Goal: Contribute content

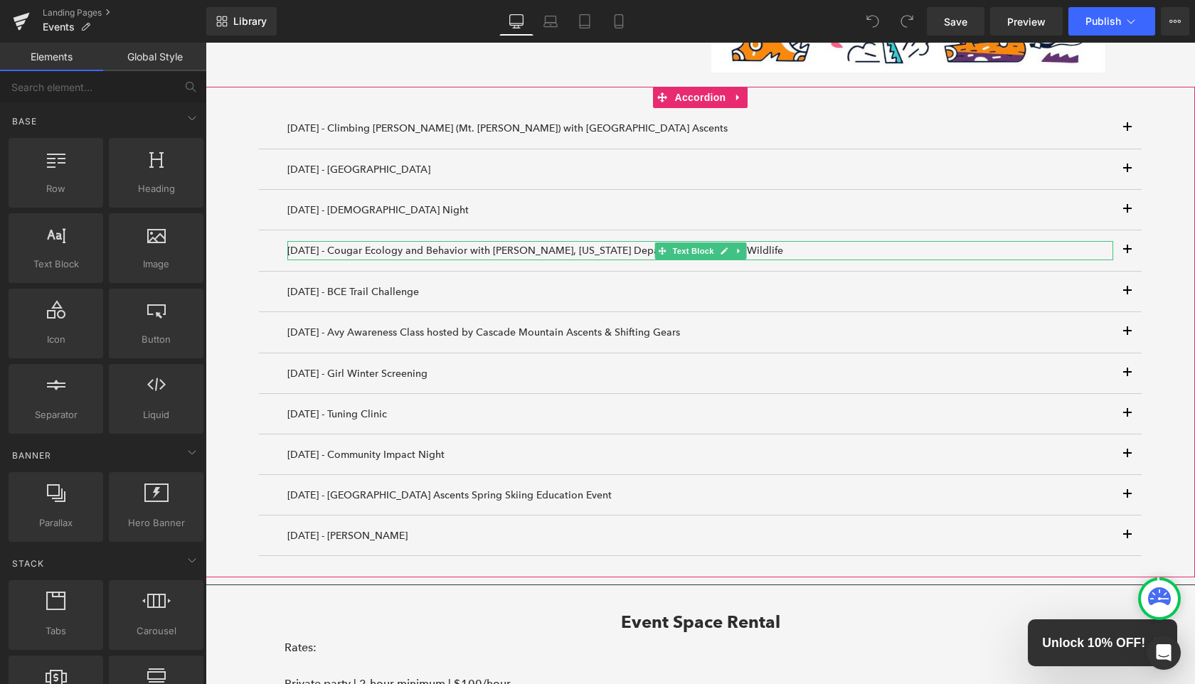
scroll to position [1170, 0]
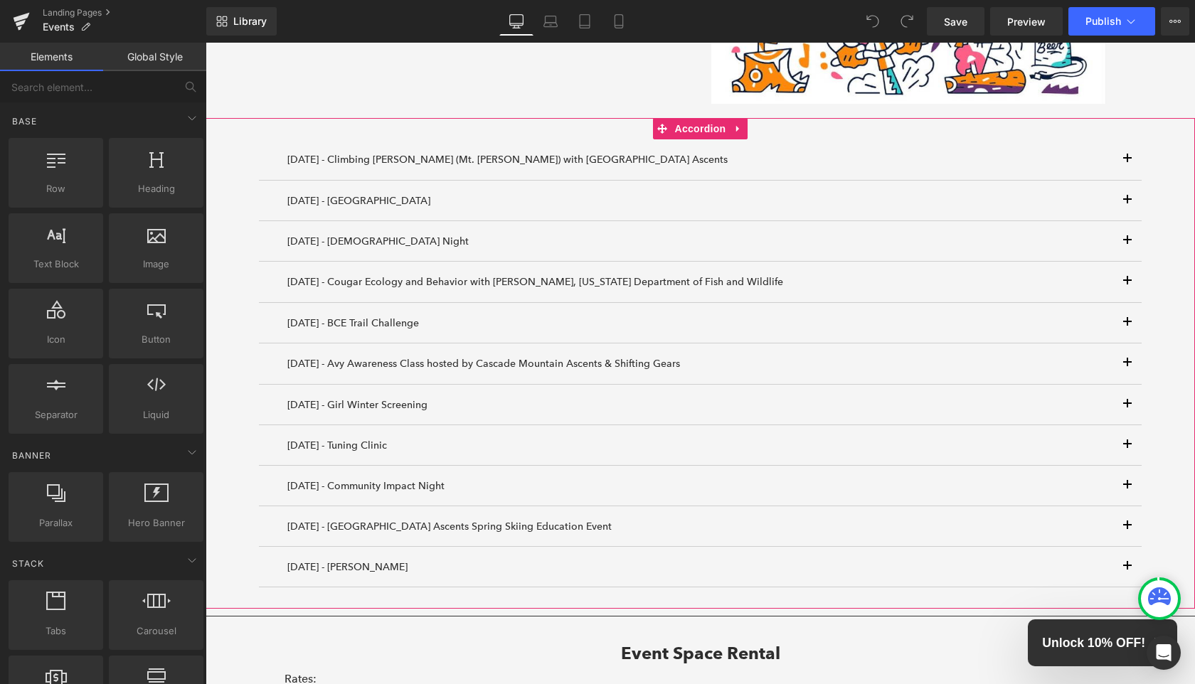
click at [257, 346] on div "[DATE] - Climbing [PERSON_NAME] (Mt. [PERSON_NAME]) with Cascade Mountain Ascen…" at bounding box center [701, 363] width 990 height 491
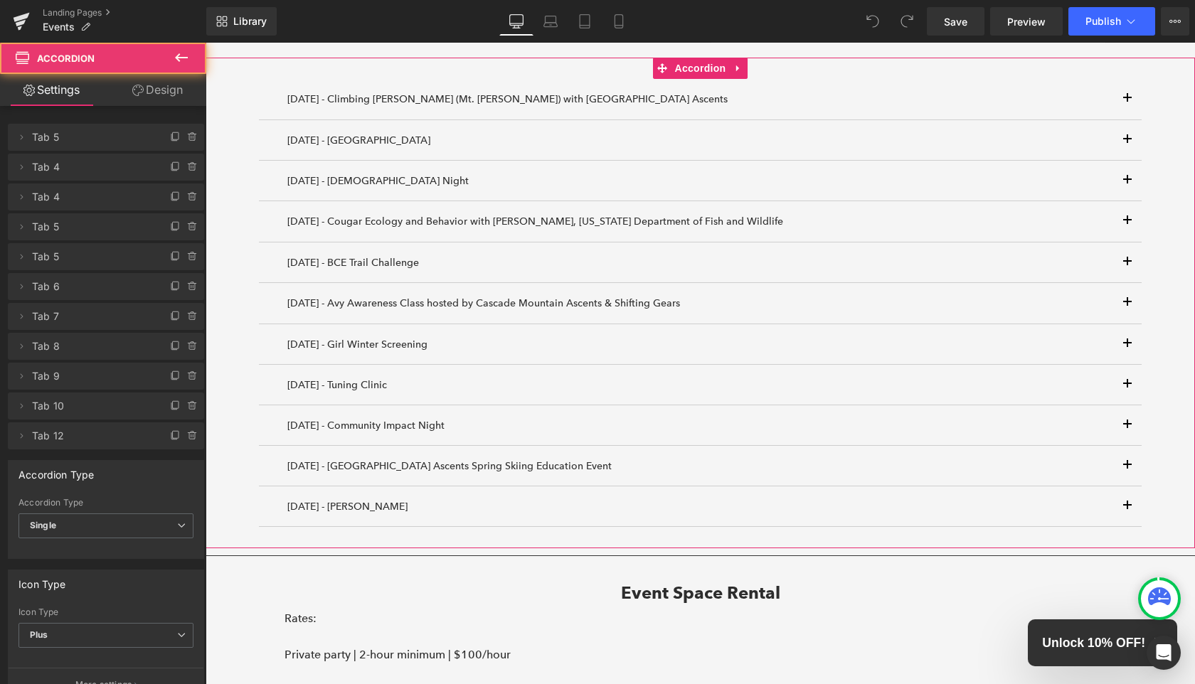
scroll to position [1233, 0]
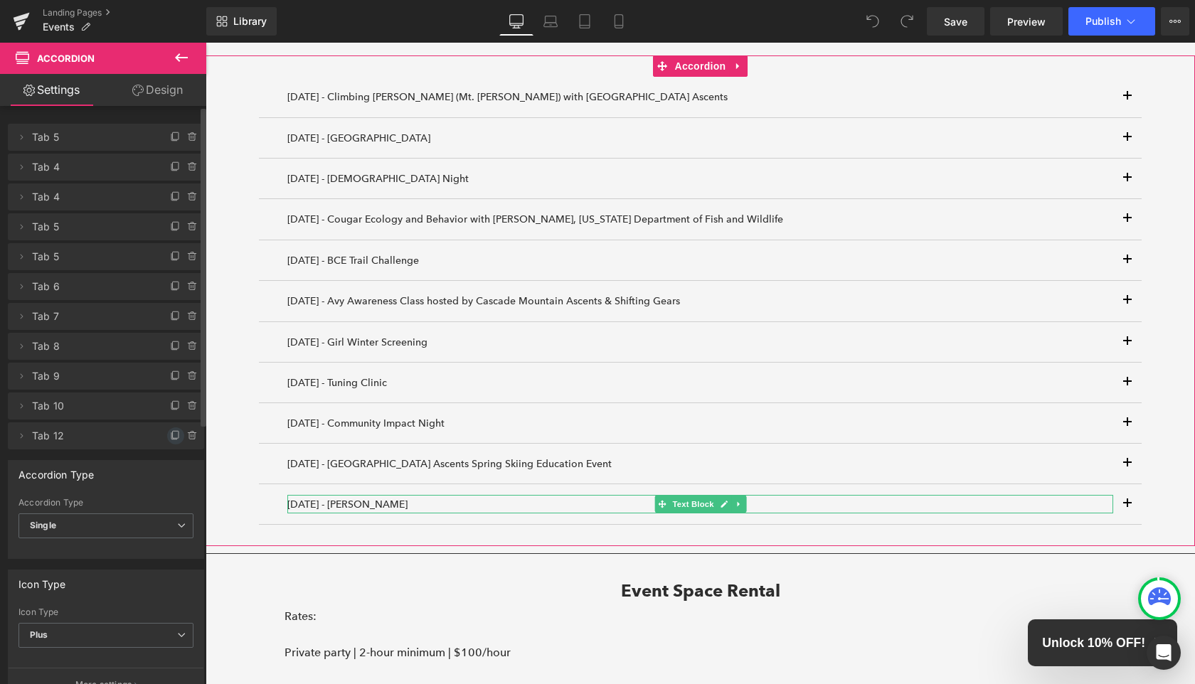
click at [171, 435] on icon at bounding box center [175, 435] width 11 height 11
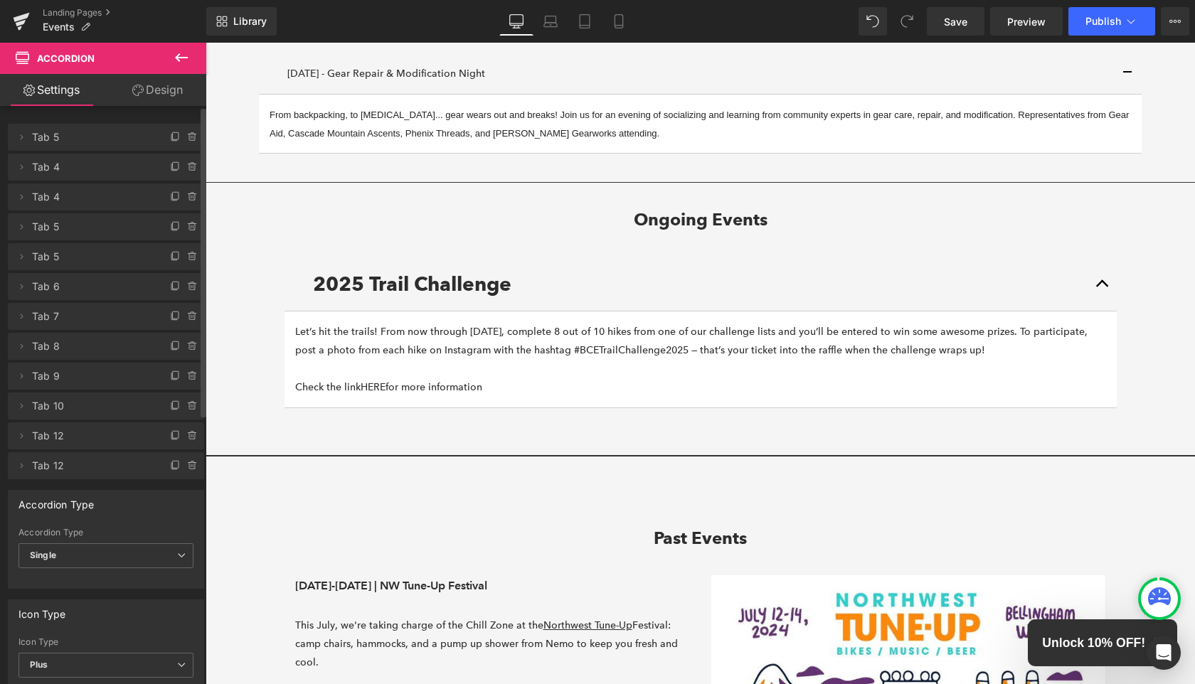
scroll to position [332, 0]
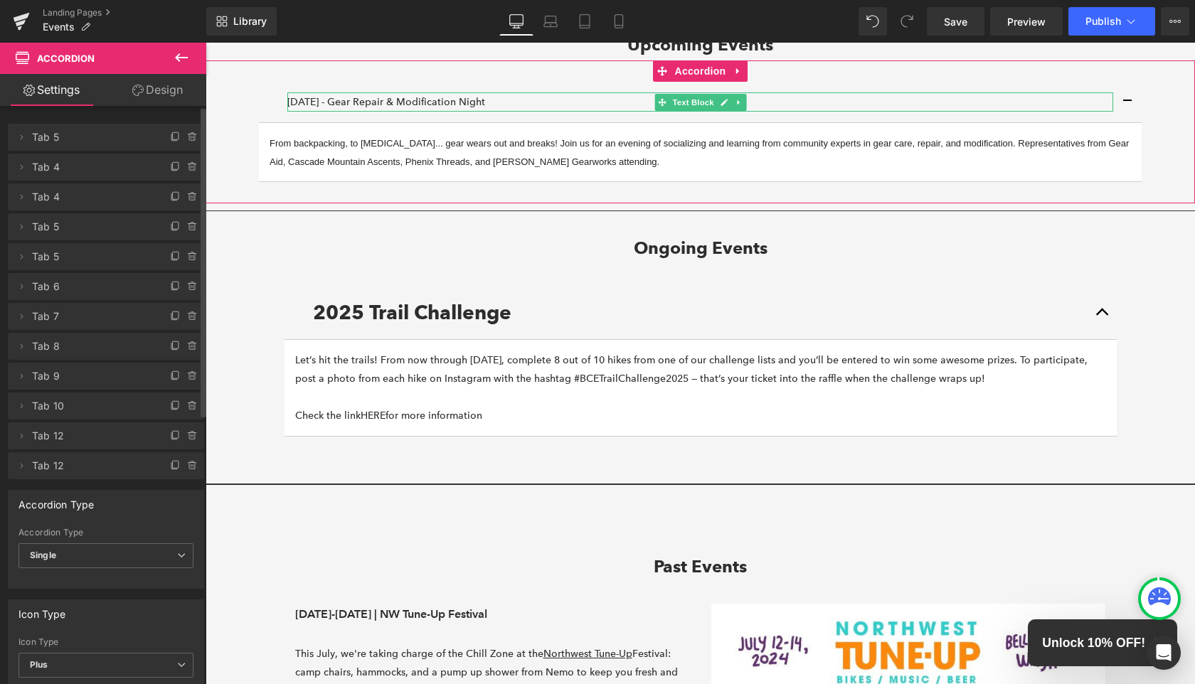
click at [334, 100] on p "[DATE] - Gear Repair & Modification Night" at bounding box center [700, 101] width 826 height 18
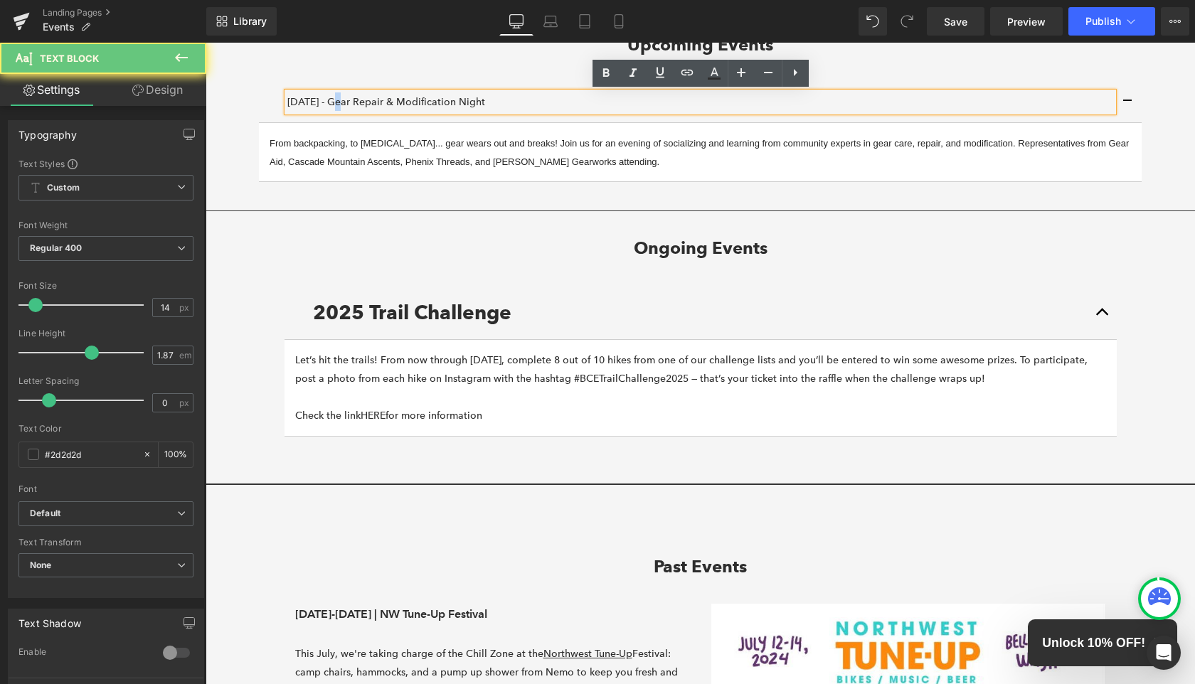
click at [334, 100] on p "[DATE] - Gear Repair & Modification Night" at bounding box center [700, 101] width 826 height 18
copy p "[DATE] - Gear Repair & Modification Night"
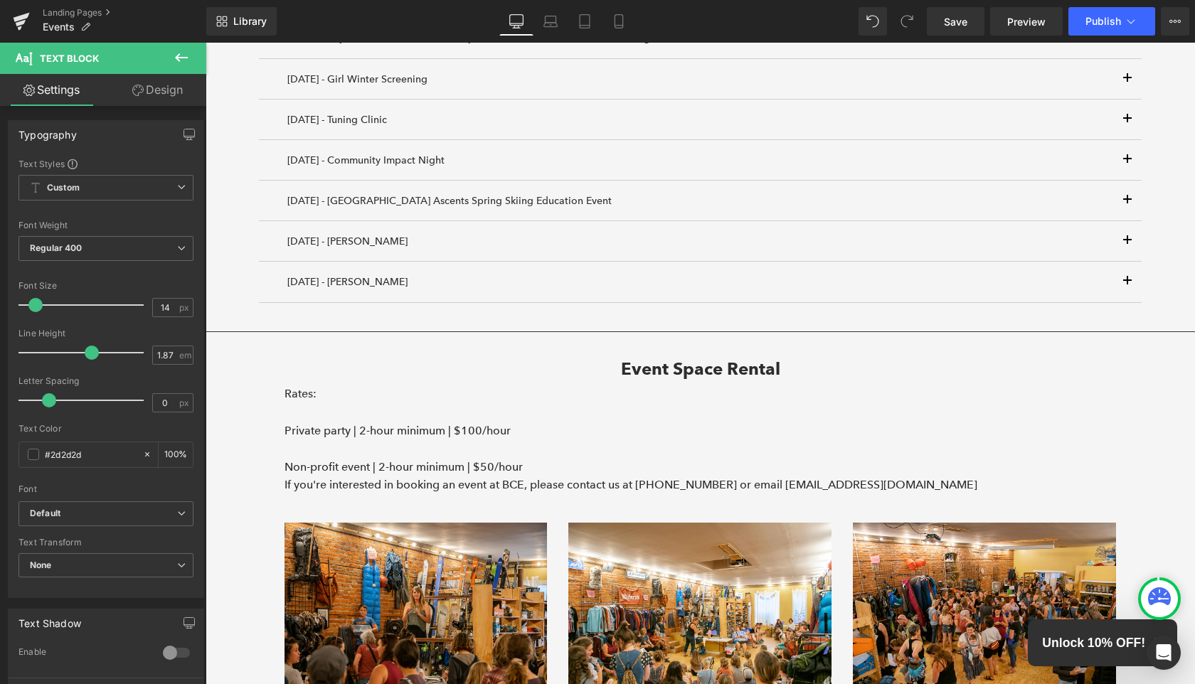
scroll to position [1505, 0]
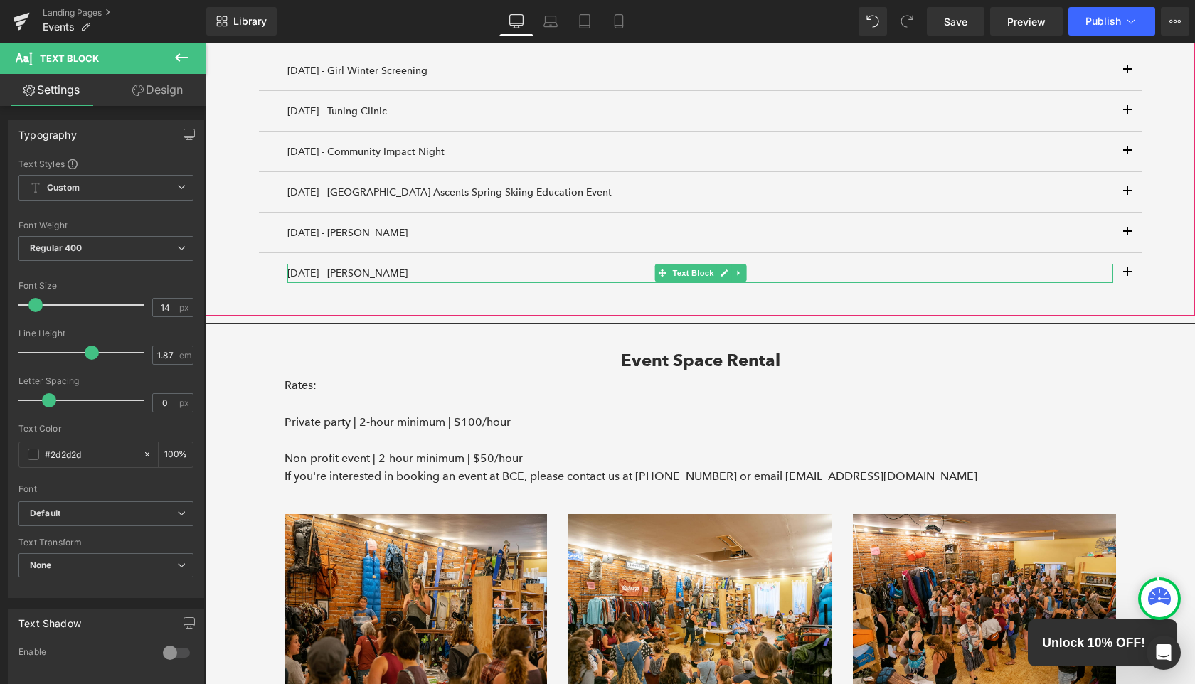
click at [346, 274] on div "[DATE] - [PERSON_NAME]" at bounding box center [700, 273] width 826 height 18
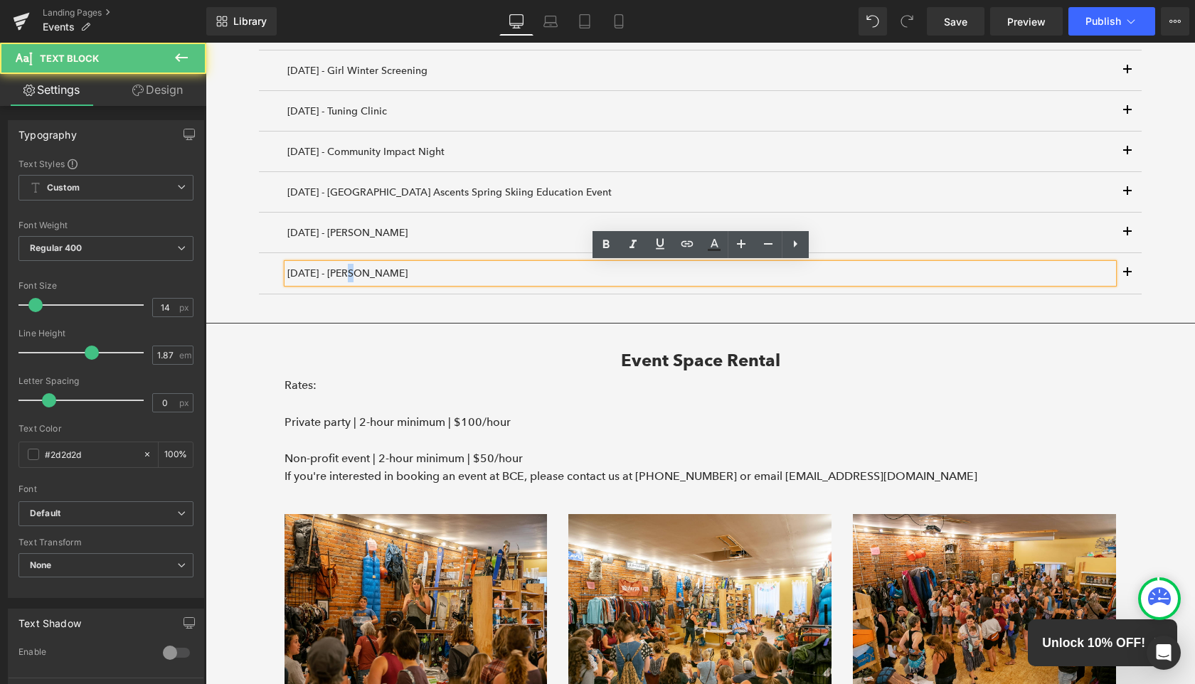
click at [346, 274] on div "[DATE] - [PERSON_NAME]" at bounding box center [700, 273] width 826 height 18
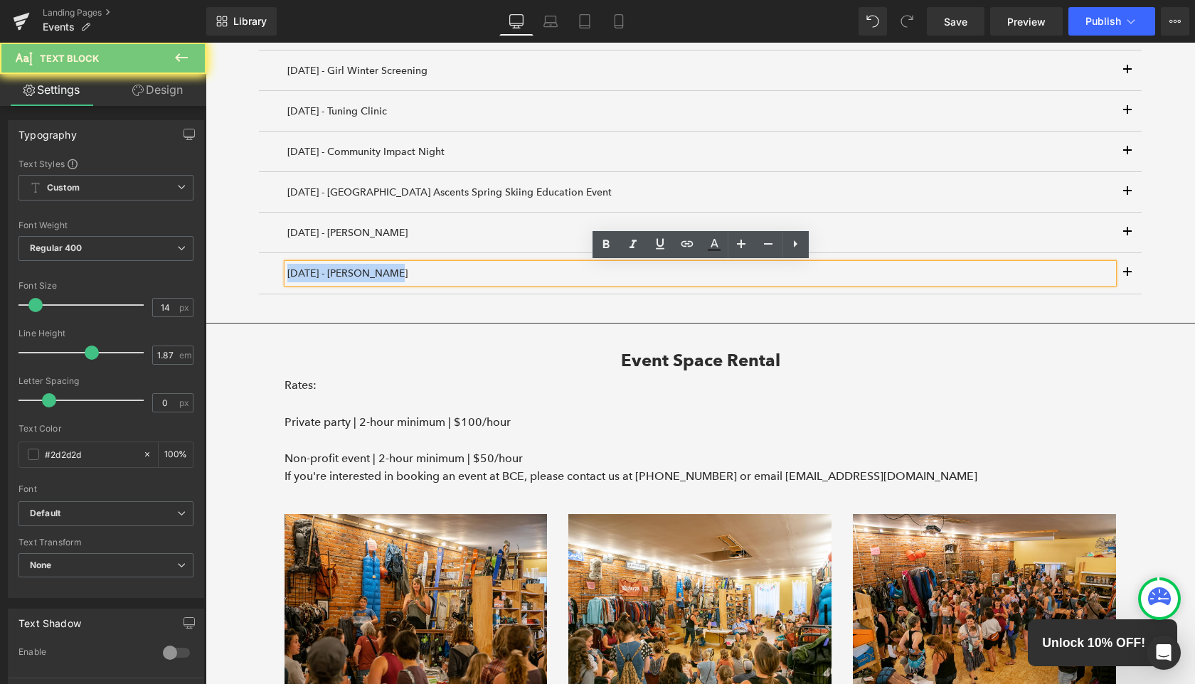
click at [346, 274] on div "[DATE] - [PERSON_NAME]" at bounding box center [700, 273] width 826 height 18
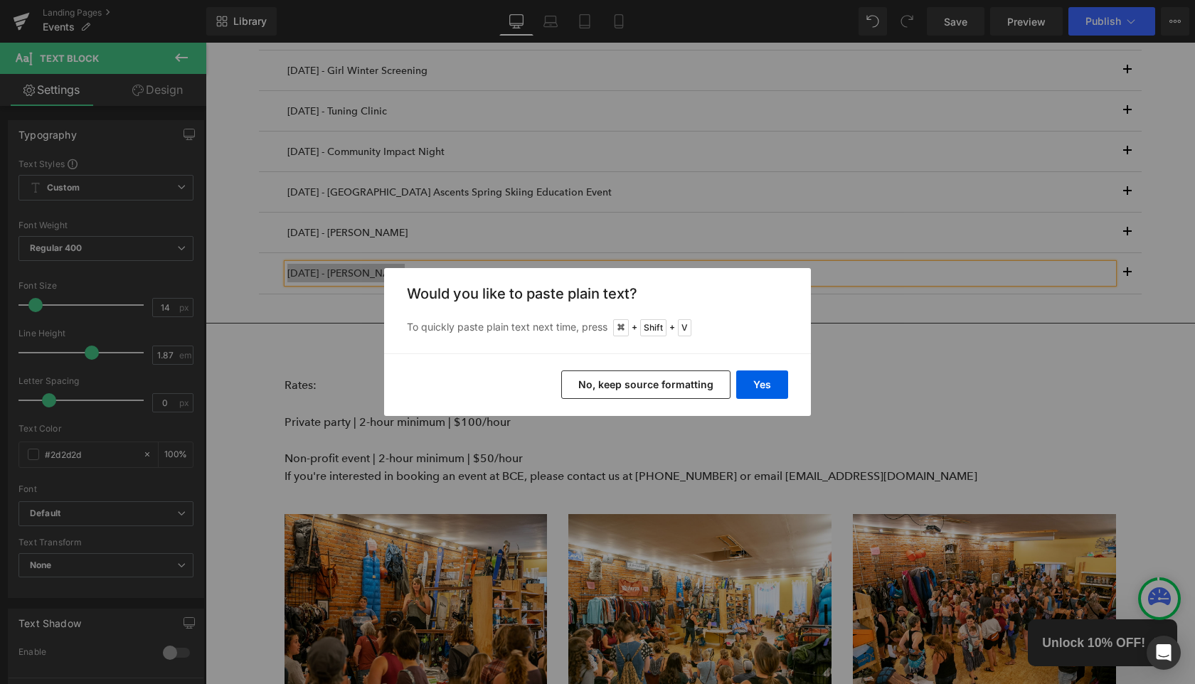
click at [692, 396] on button "No, keep source formatting" at bounding box center [645, 385] width 169 height 28
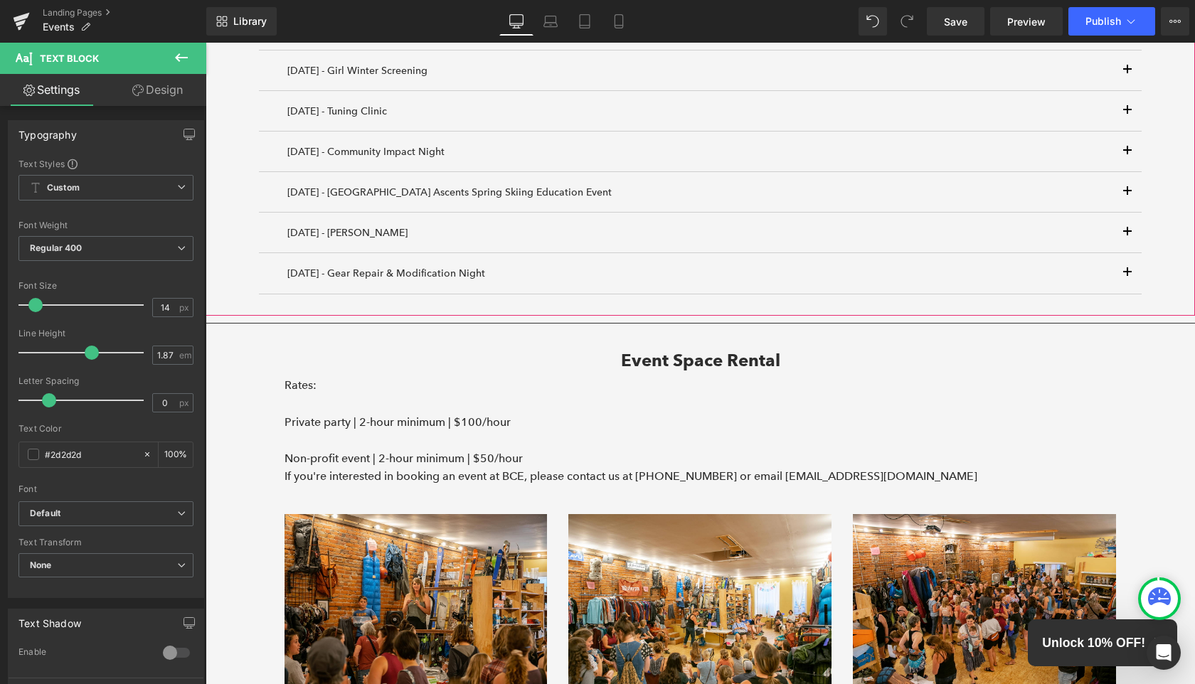
click at [1124, 276] on button "button" at bounding box center [1127, 273] width 28 height 40
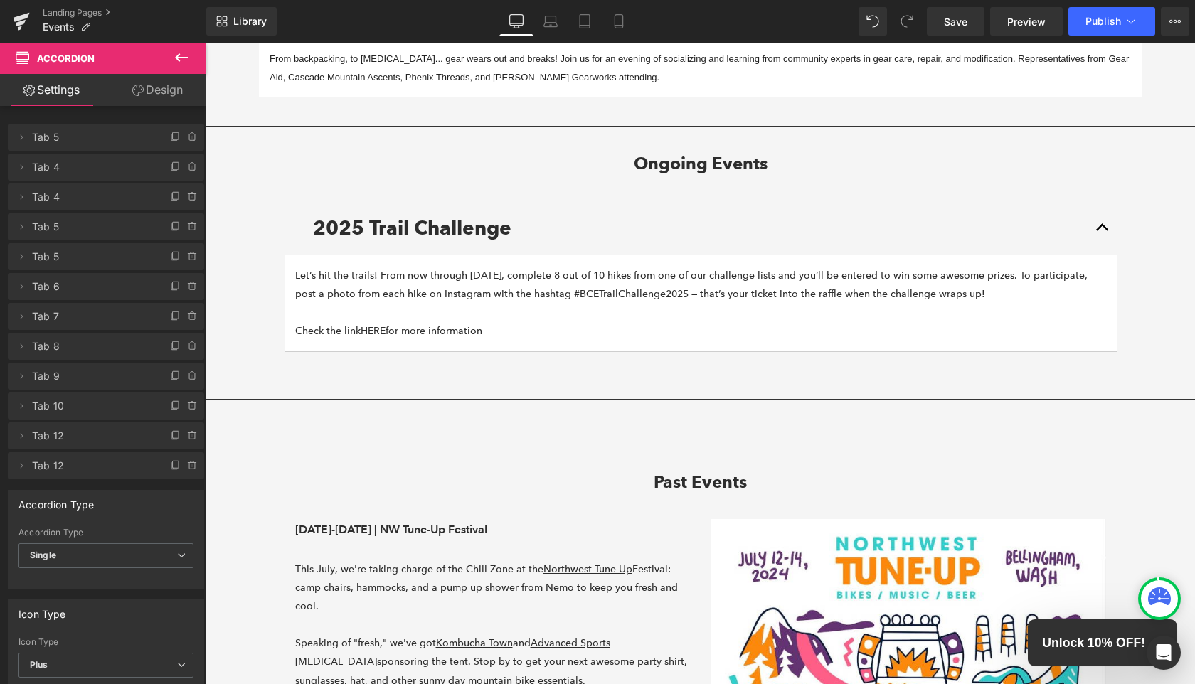
click at [472, 291] on p "Let’s hit the trails! From now through [DATE], complete 8 out of 10 hikes from …" at bounding box center [700, 303] width 811 height 75
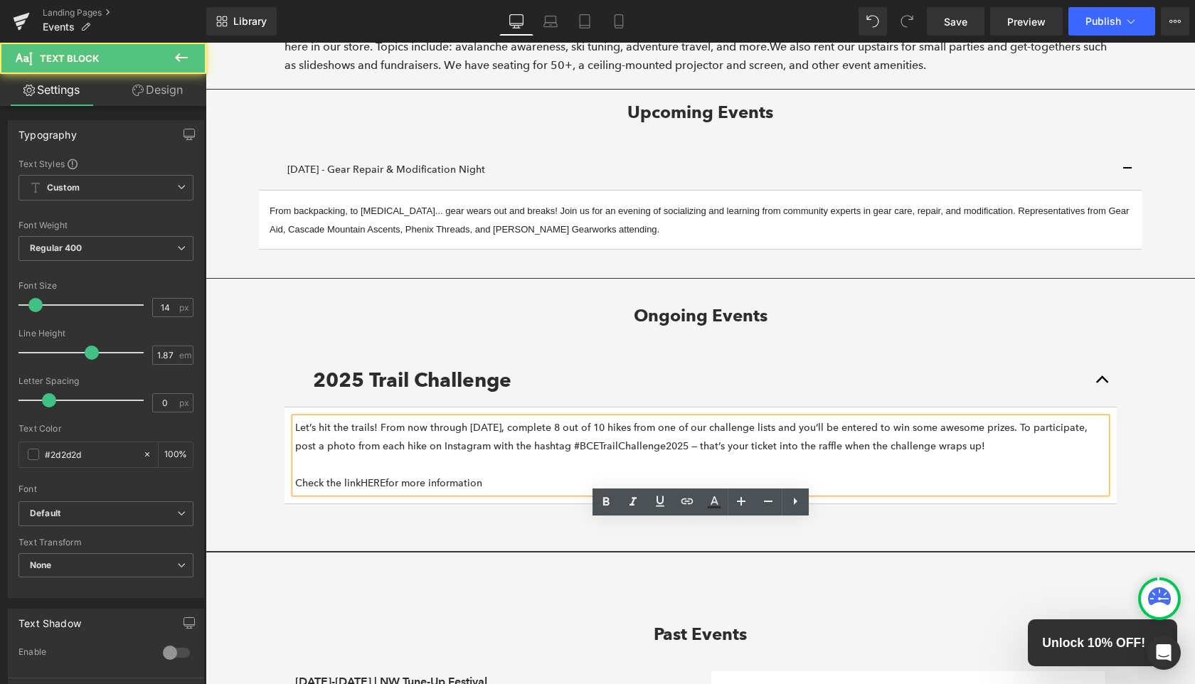
scroll to position [161, 0]
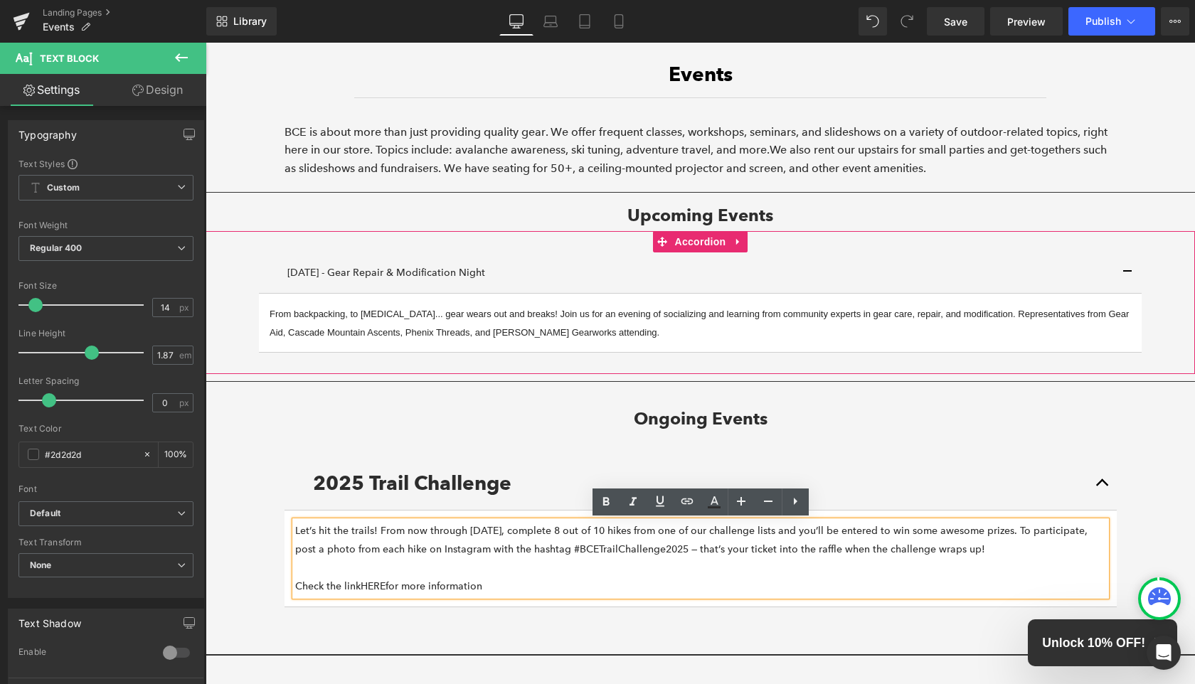
click at [466, 326] on p "From backpacking, to [MEDICAL_DATA]... gear wears out and breaks! Join us for a…" at bounding box center [701, 324] width 862 height 38
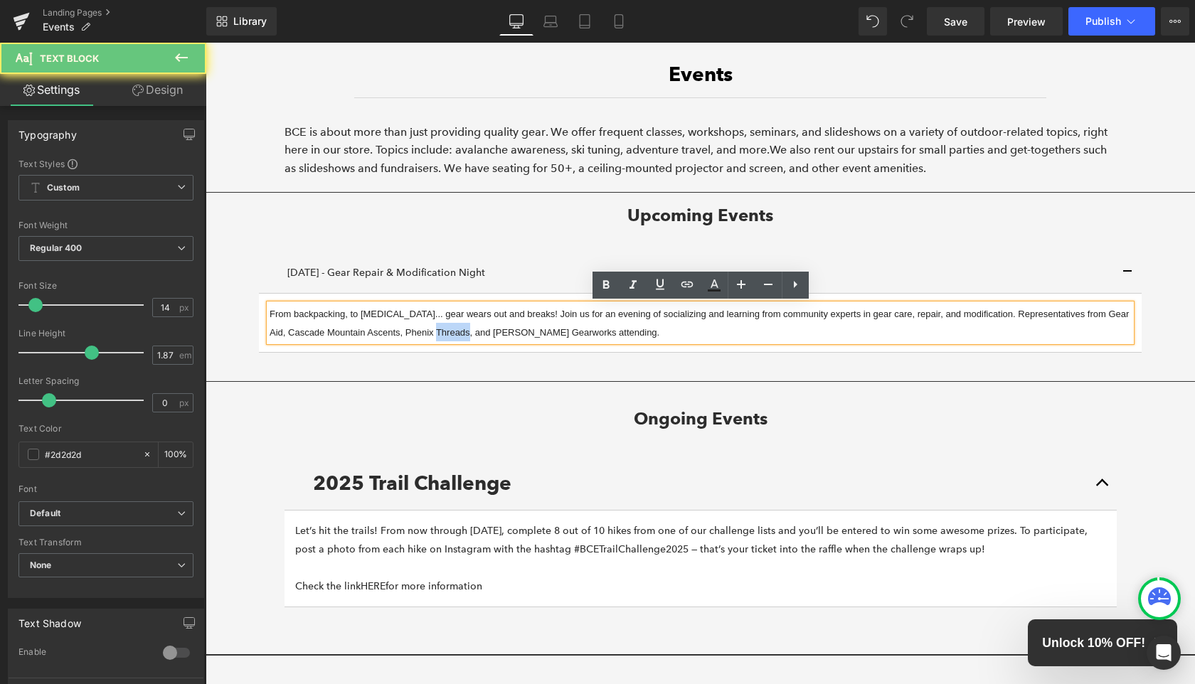
click at [466, 326] on p "From backpacking, to [MEDICAL_DATA]... gear wears out and breaks! Join us for a…" at bounding box center [701, 324] width 862 height 38
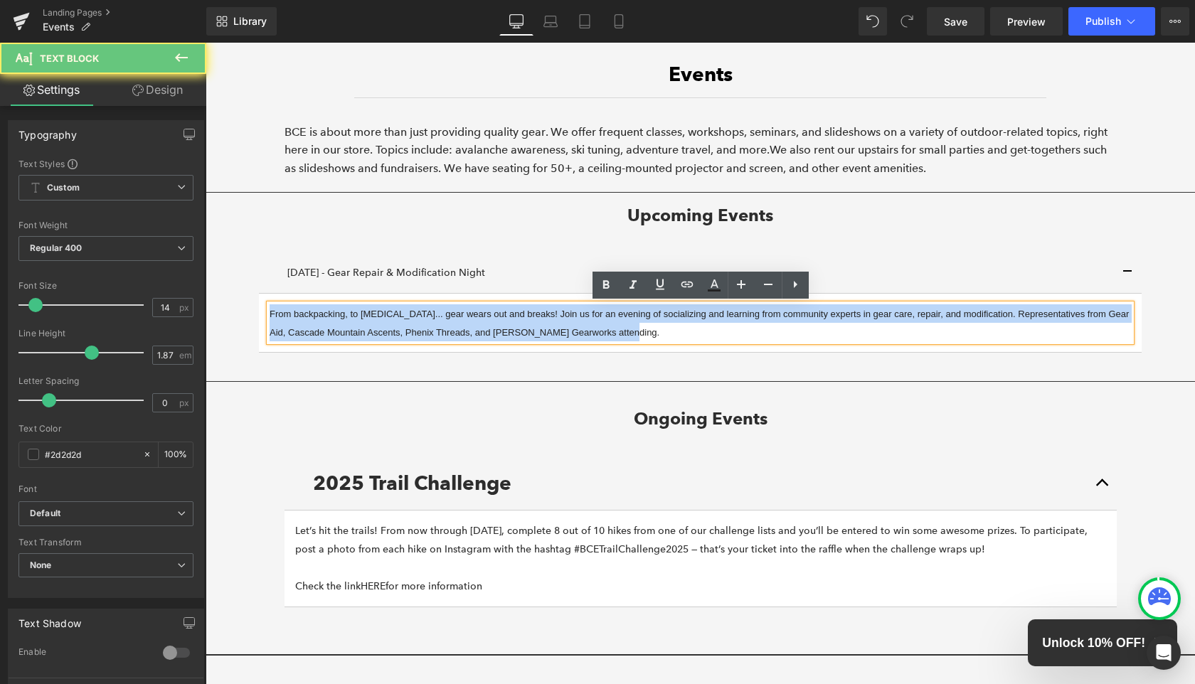
click at [466, 326] on p "From backpacking, to [MEDICAL_DATA]... gear wears out and breaks! Join us for a…" at bounding box center [701, 324] width 862 height 38
copy span "From backpacking, to [MEDICAL_DATA]... gear wears out and breaks! Join us for a…"
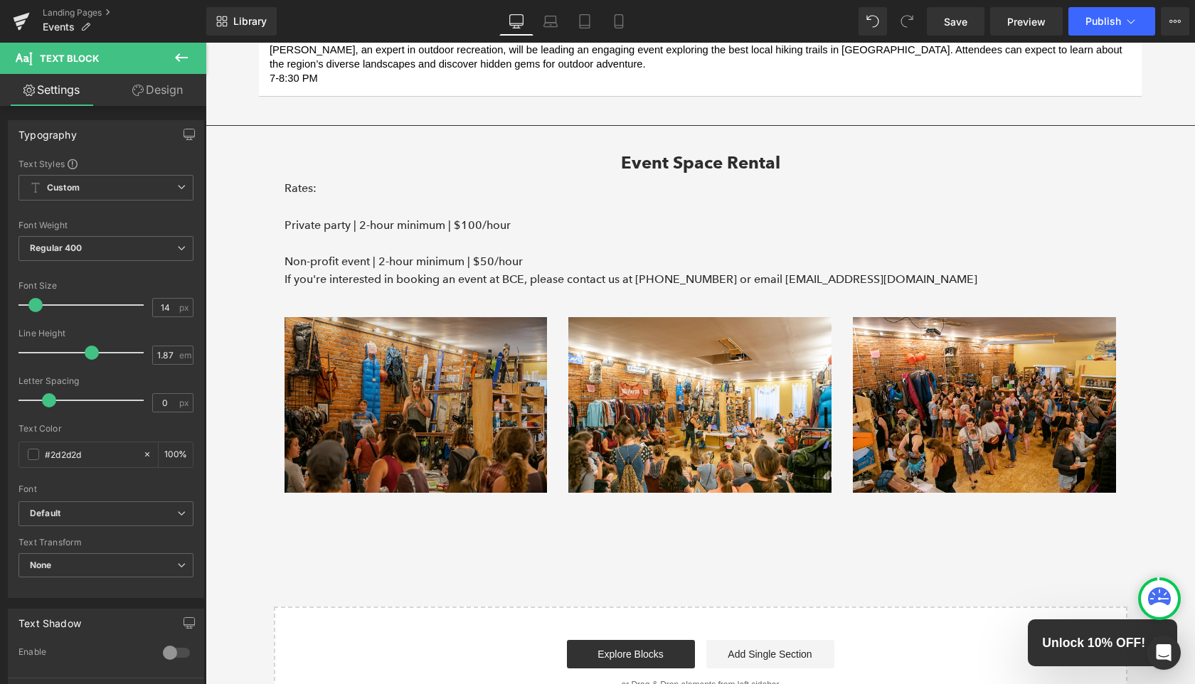
scroll to position [1468, 0]
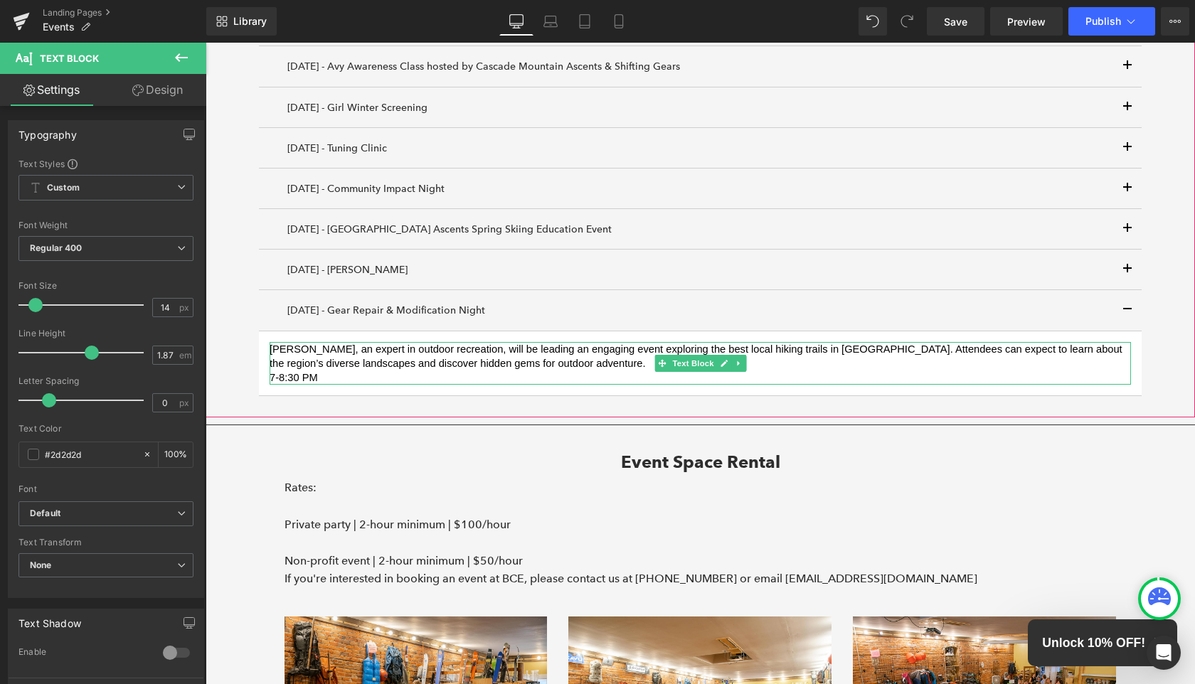
click at [459, 361] on span "[PERSON_NAME], an expert in outdoor recreation, will be leading an engaging eve…" at bounding box center [698, 357] width 856 height 26
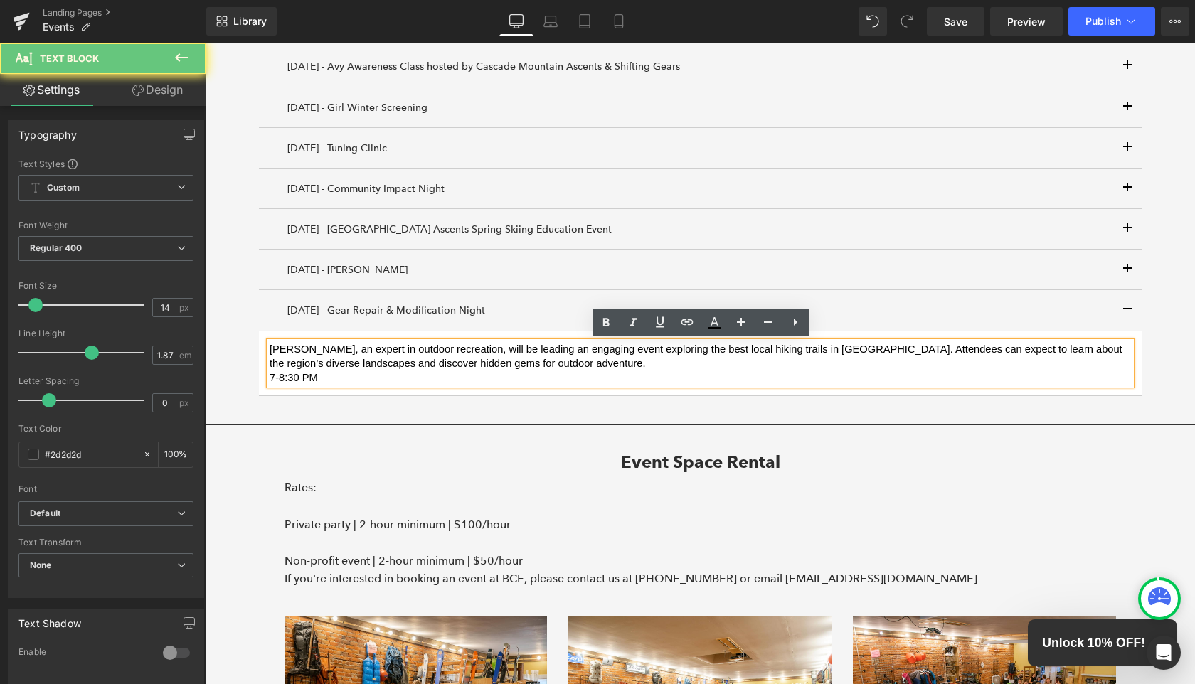
click at [459, 361] on span "[PERSON_NAME], an expert in outdoor recreation, will be leading an engaging eve…" at bounding box center [698, 357] width 856 height 26
click at [378, 386] on div "[PERSON_NAME], an expert in outdoor recreation, will be leading an engaging eve…" at bounding box center [701, 363] width 862 height 43
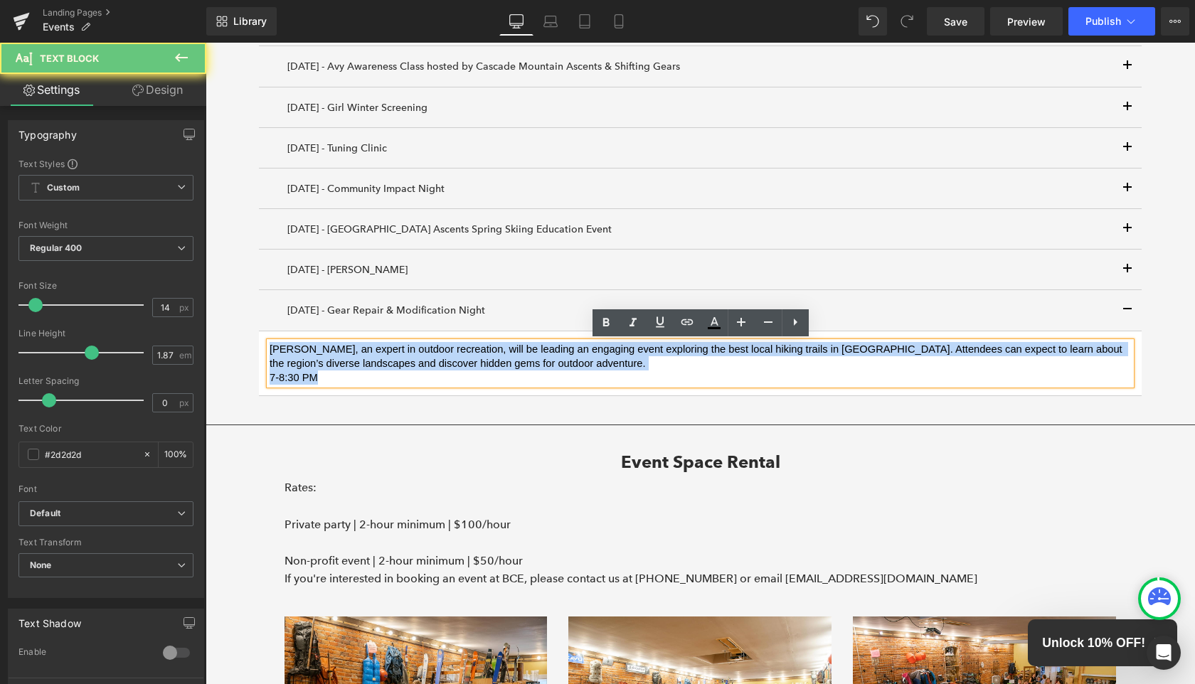
drag, startPoint x: 386, startPoint y: 374, endPoint x: 258, endPoint y: 333, distance: 134.5
click at [259, 333] on article "[PERSON_NAME], an expert in outdoor recreation, will be leading an engaging eve…" at bounding box center [700, 364] width 883 height 65
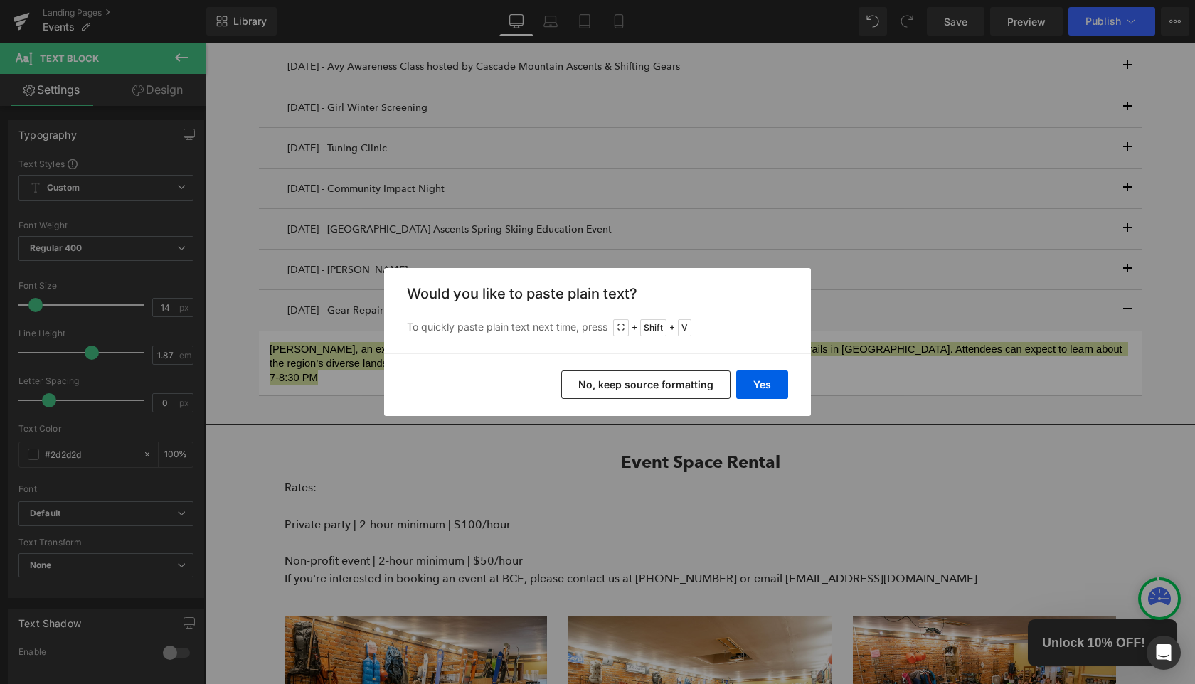
click at [692, 381] on button "No, keep source formatting" at bounding box center [645, 385] width 169 height 28
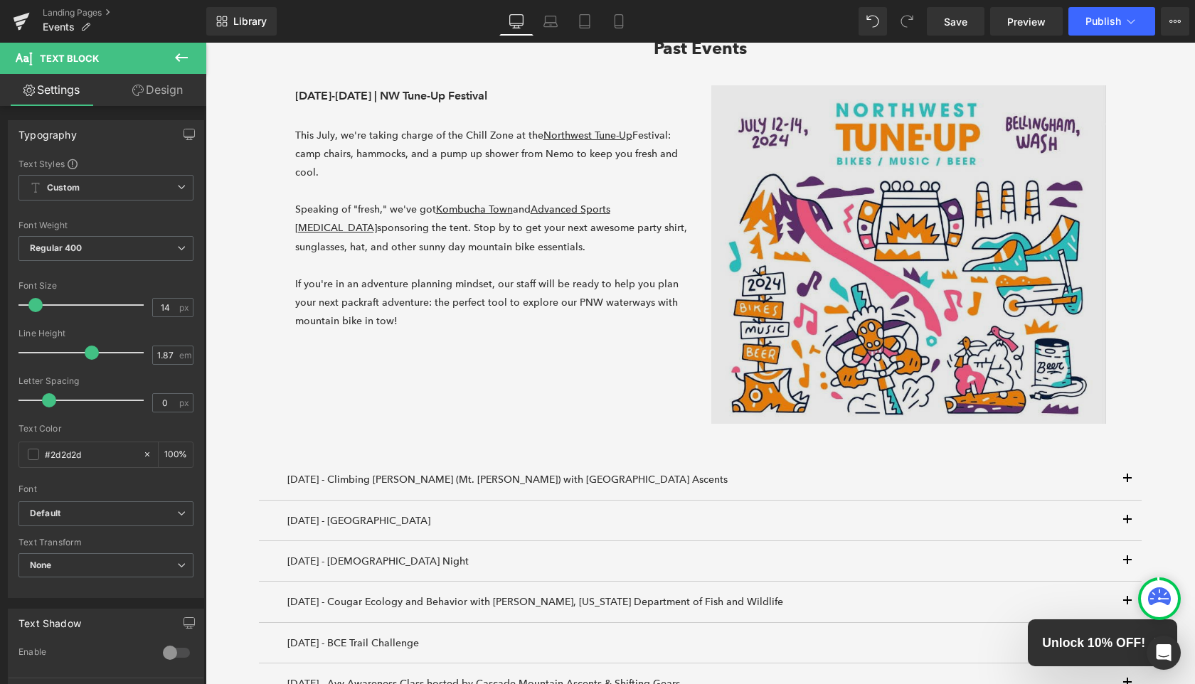
scroll to position [831, 0]
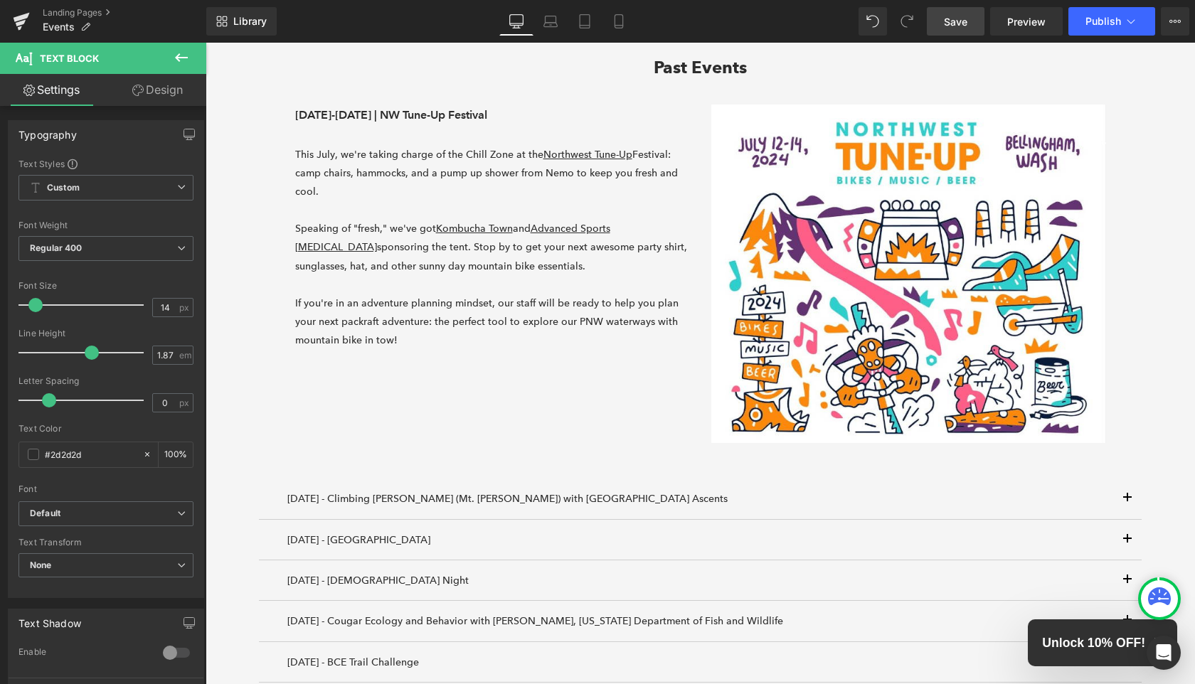
click at [960, 23] on span "Save" at bounding box center [955, 21] width 23 height 15
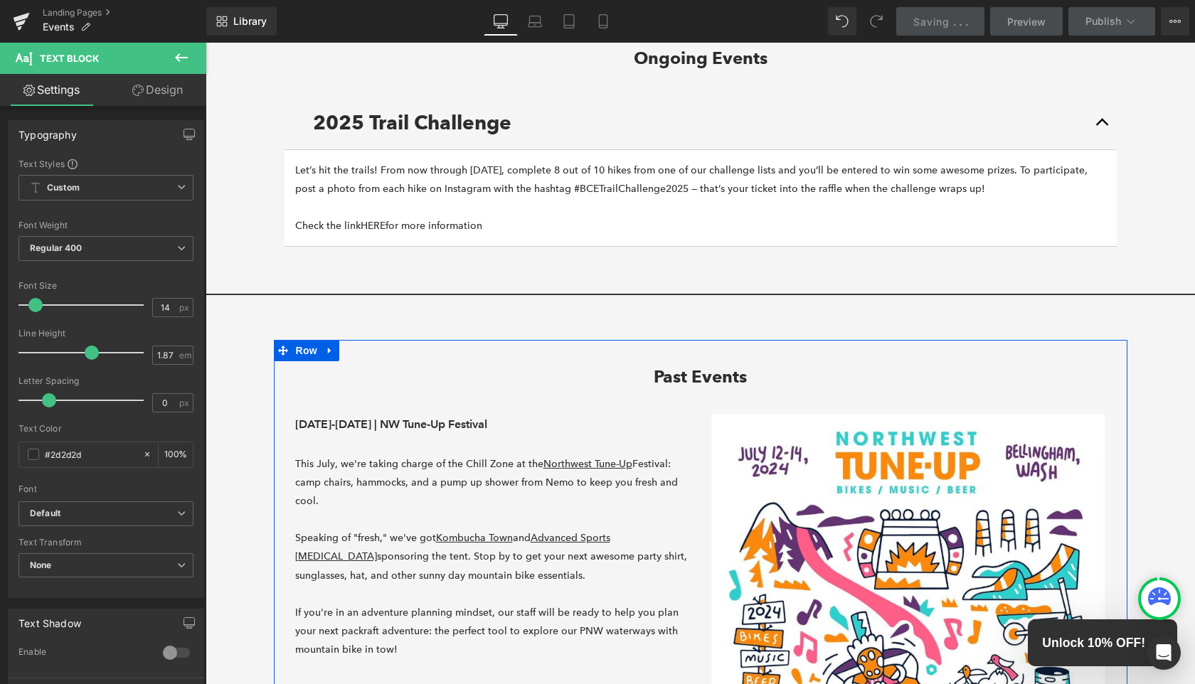
scroll to position [440, 0]
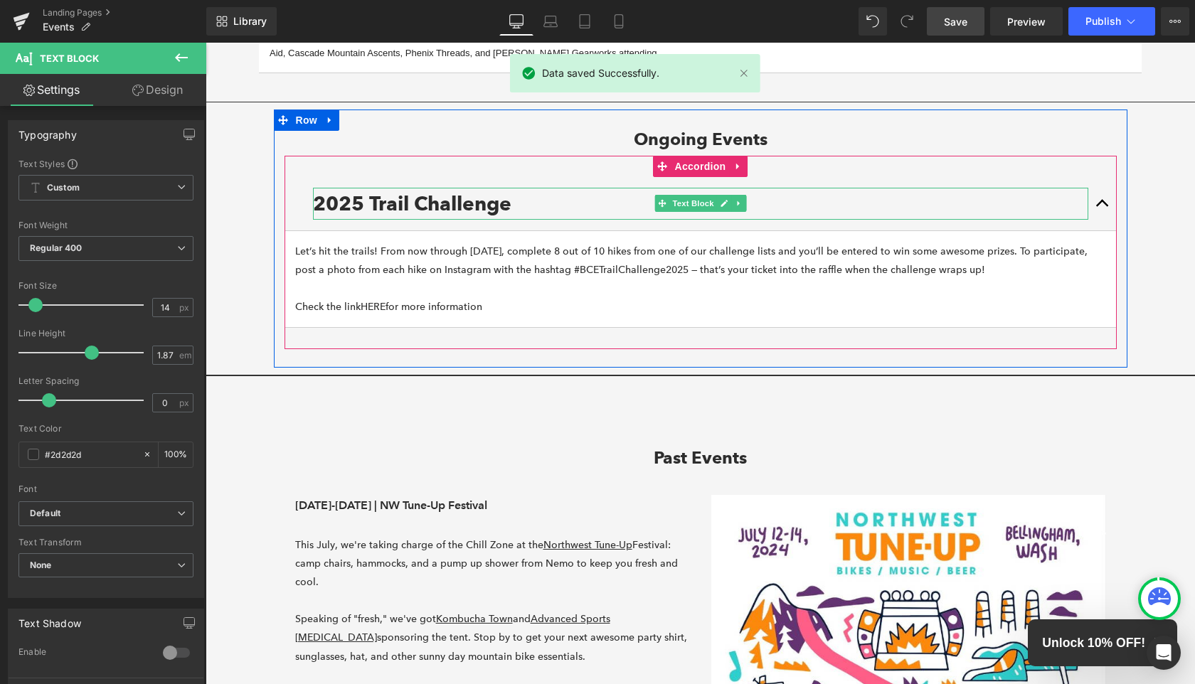
click at [589, 203] on h1 "2025 Trail Challenge" at bounding box center [701, 204] width 776 height 32
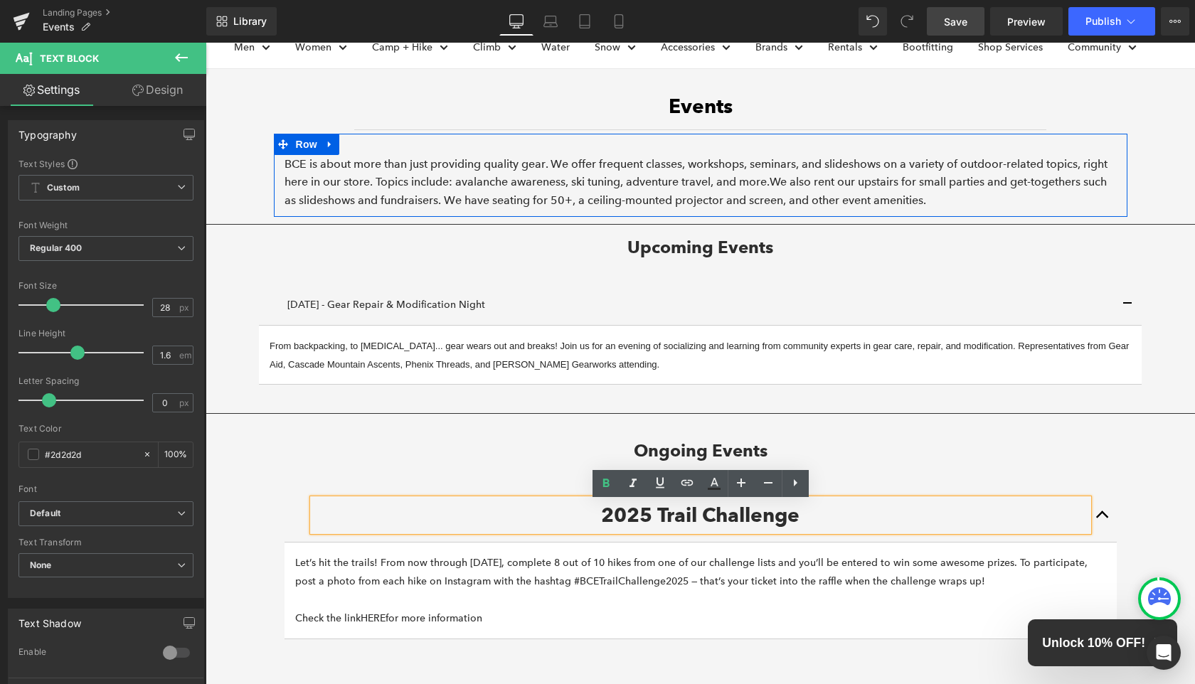
scroll to position [162, 0]
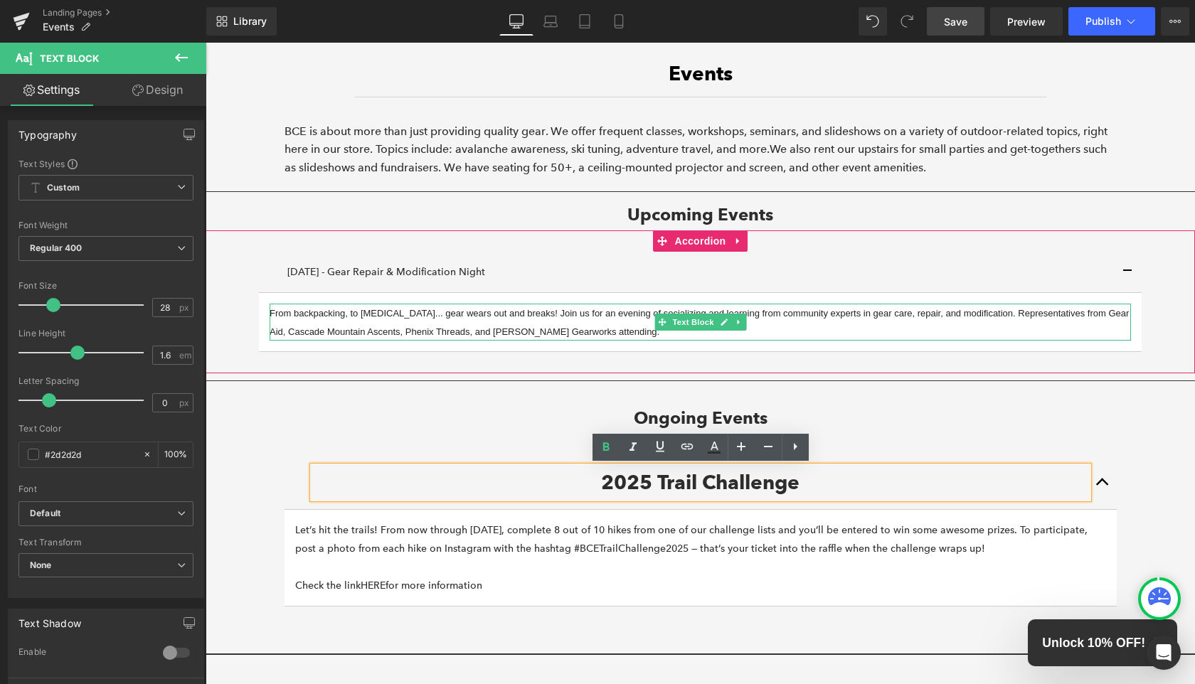
click at [398, 274] on p "[DATE] - Gear Repair & Modification Night" at bounding box center [700, 272] width 826 height 18
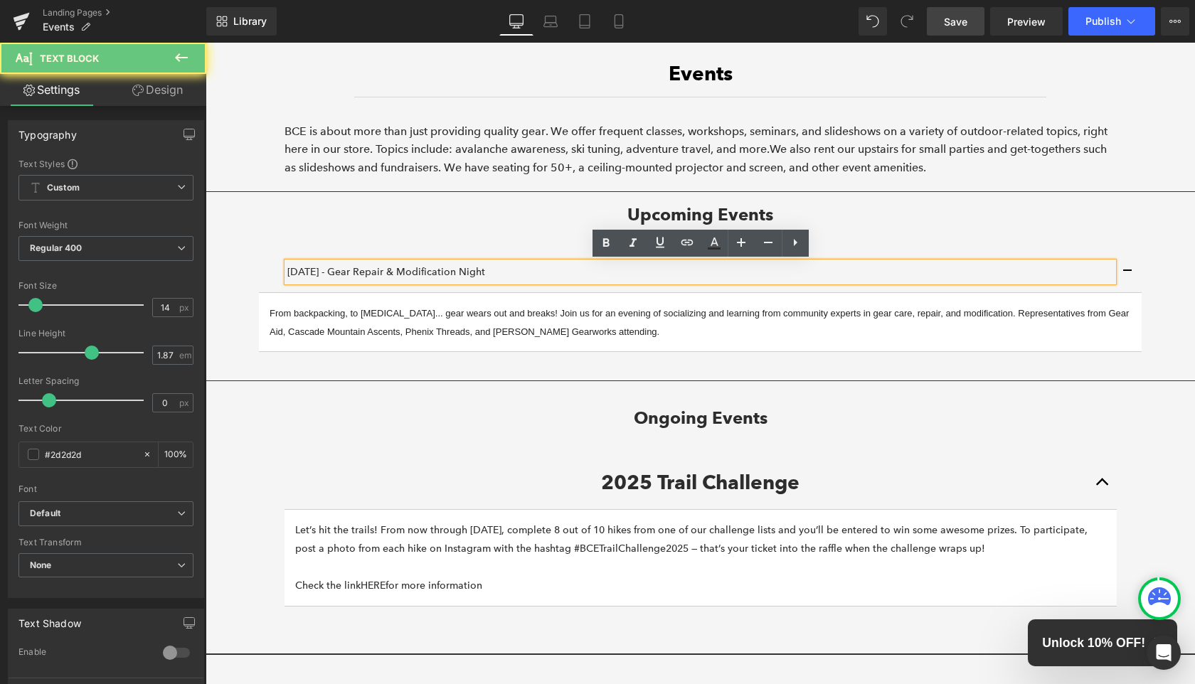
click at [398, 274] on p "[DATE] - Gear Repair & Modification Night" at bounding box center [700, 272] width 826 height 18
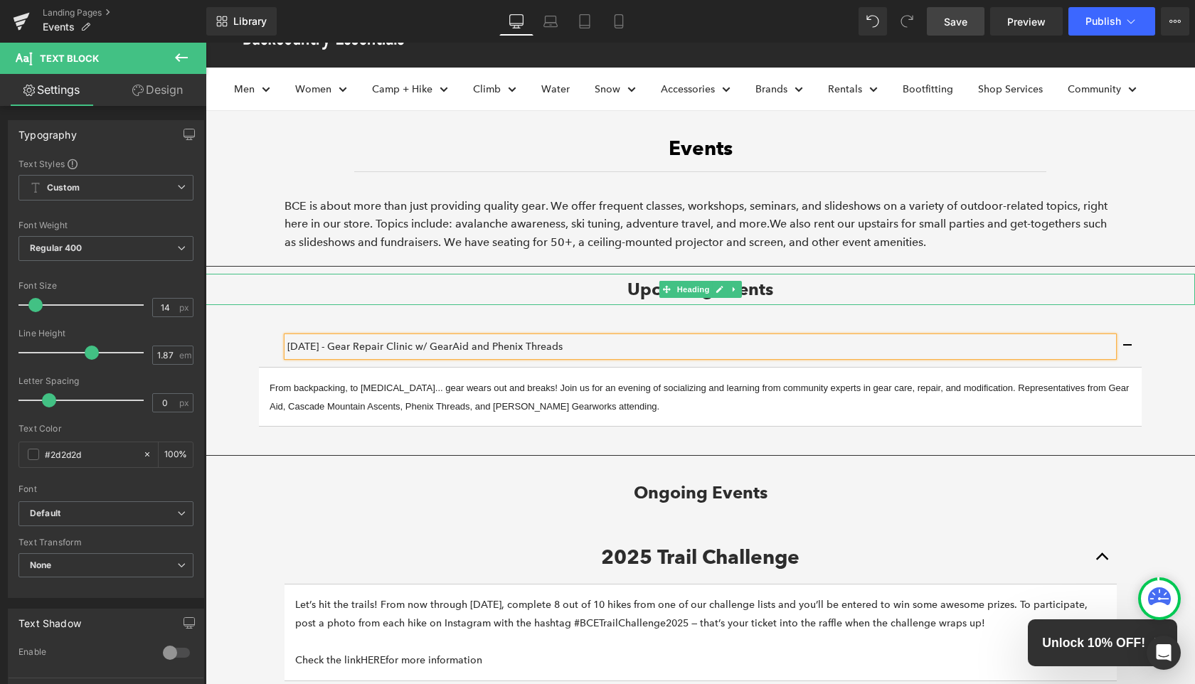
scroll to position [90, 0]
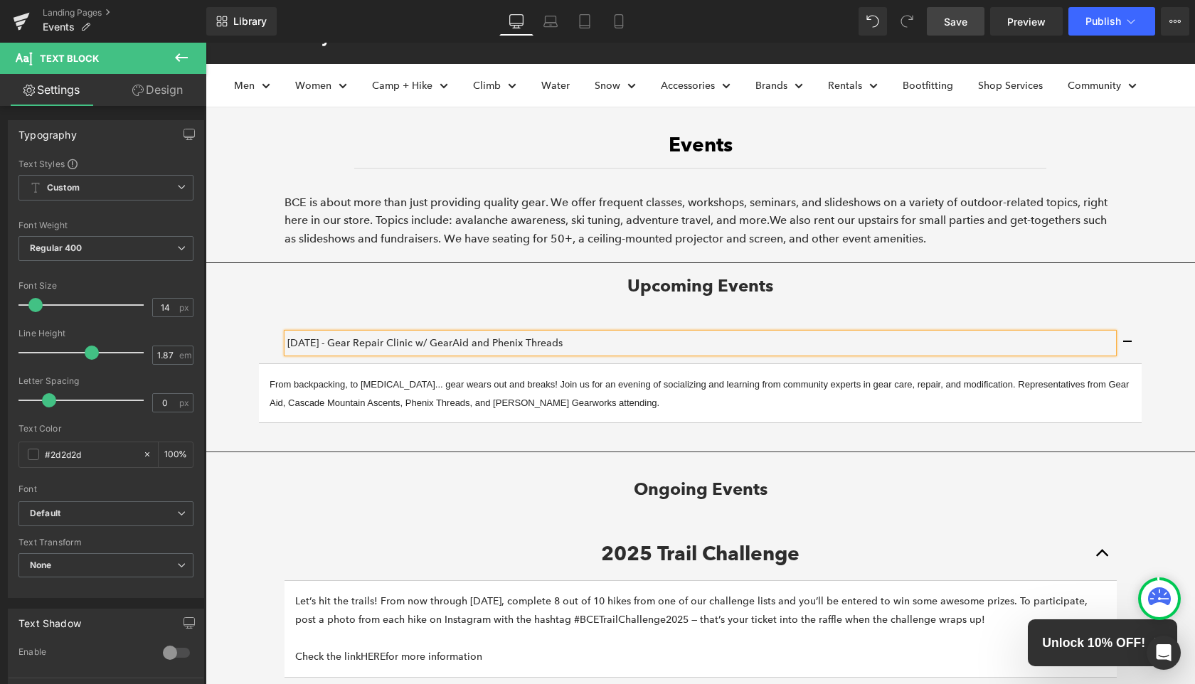
click at [514, 346] on p "[DATE] - Gear Repair Clinic w/ GearAid and Phenix Threads" at bounding box center [700, 343] width 826 height 18
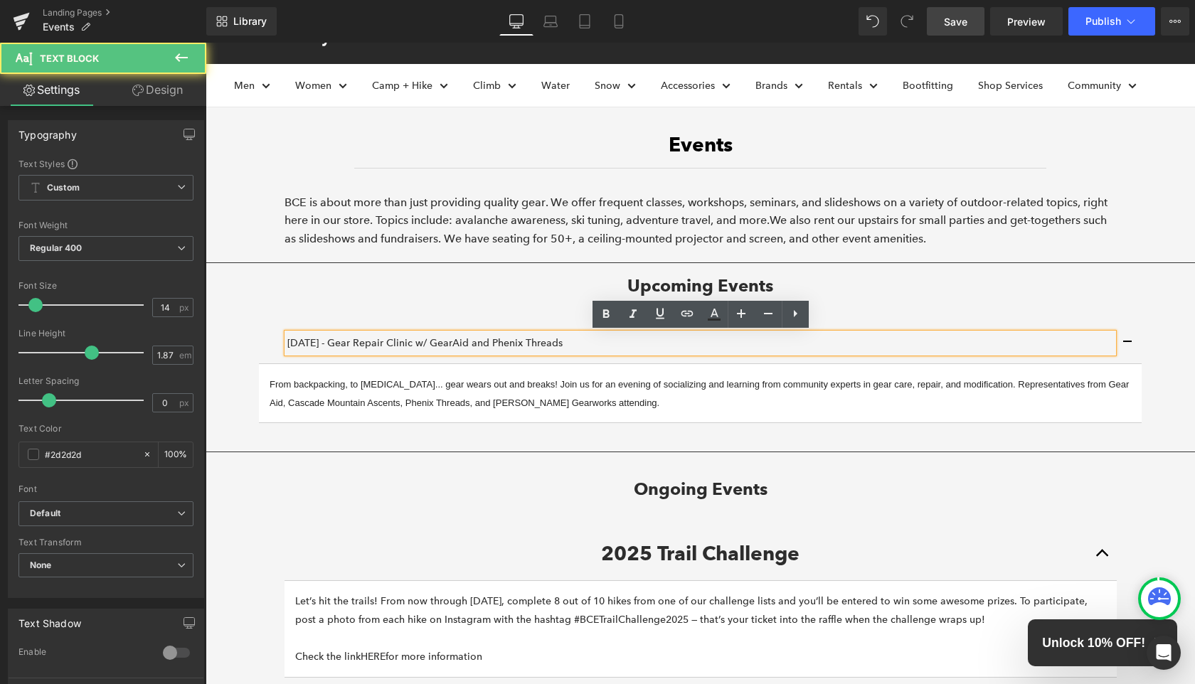
click at [514, 346] on p "[DATE] - Gear Repair Clinic w/ GearAid and Phenix Threads" at bounding box center [700, 343] width 826 height 18
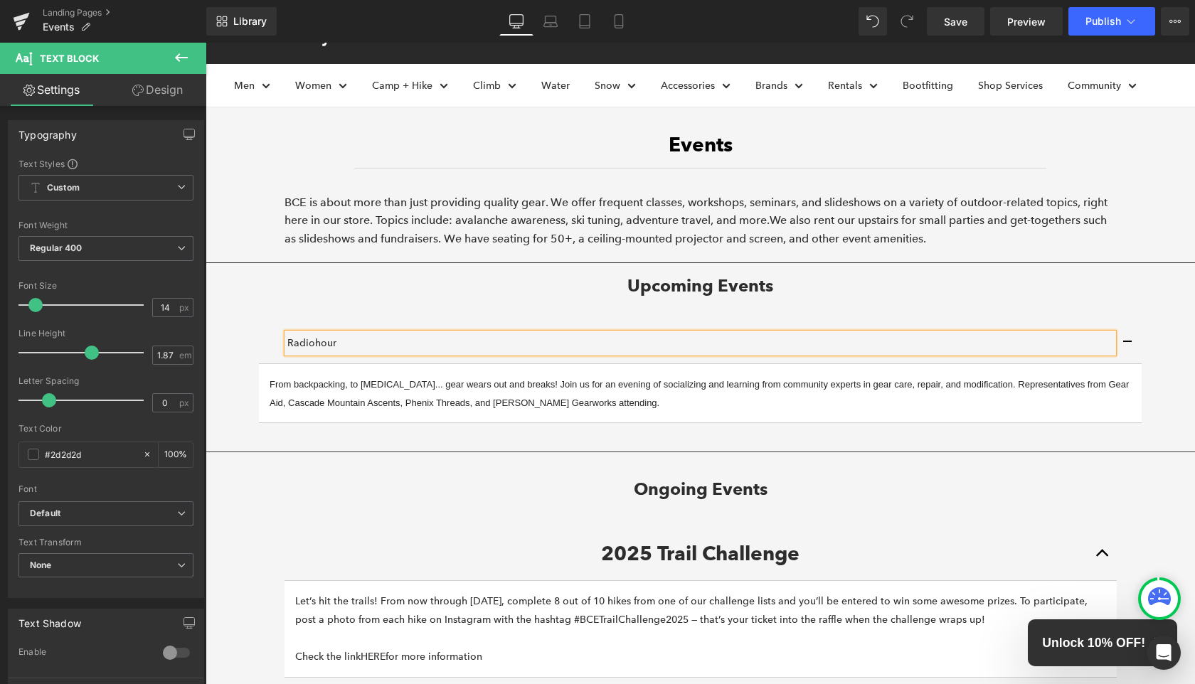
click at [351, 346] on p "Radiohour" at bounding box center [700, 343] width 826 height 18
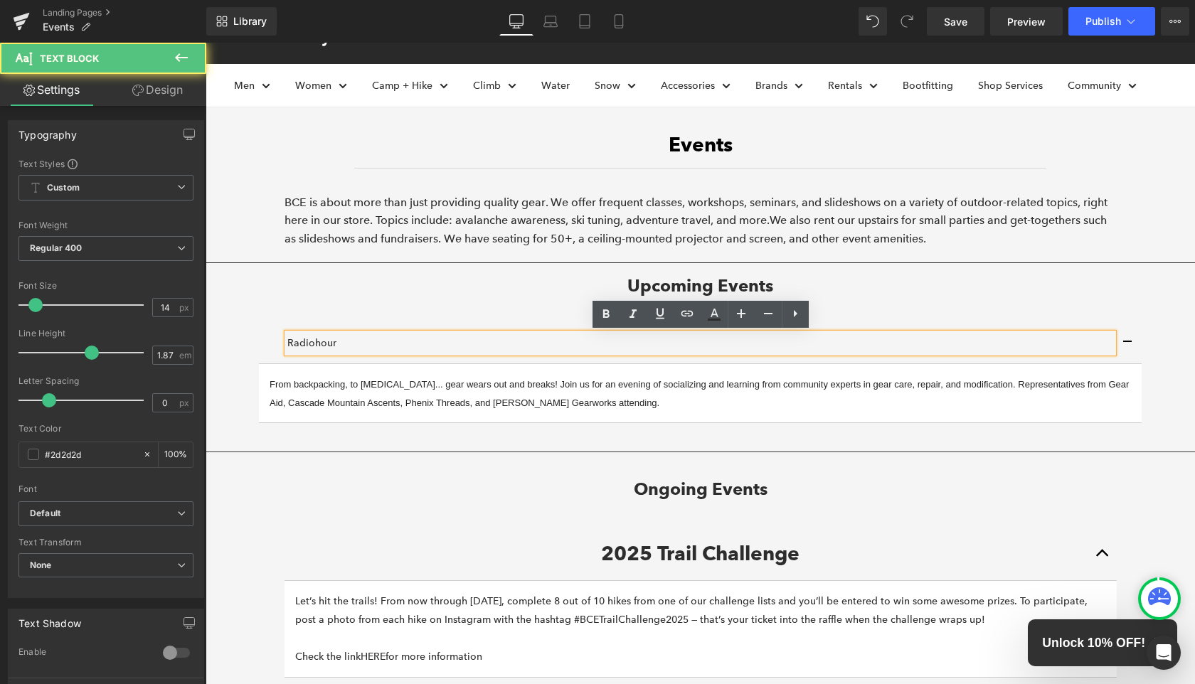
click at [351, 346] on p "Radiohour" at bounding box center [700, 343] width 826 height 18
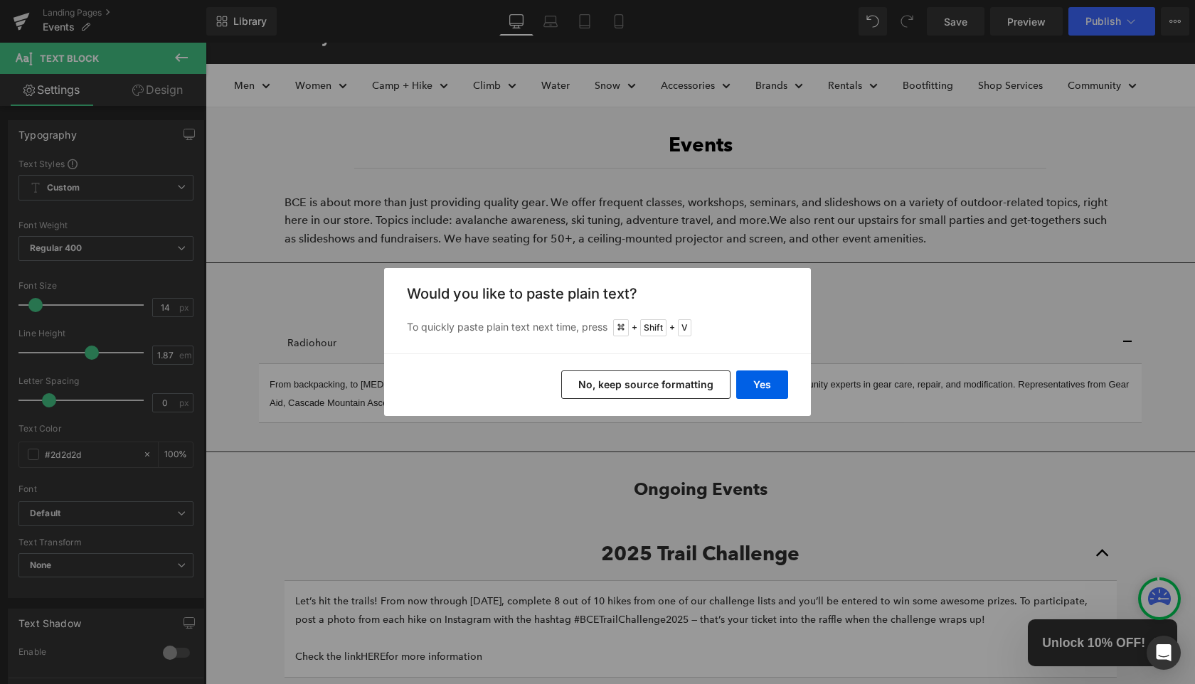
click at [709, 391] on button "No, keep source formatting" at bounding box center [645, 385] width 169 height 28
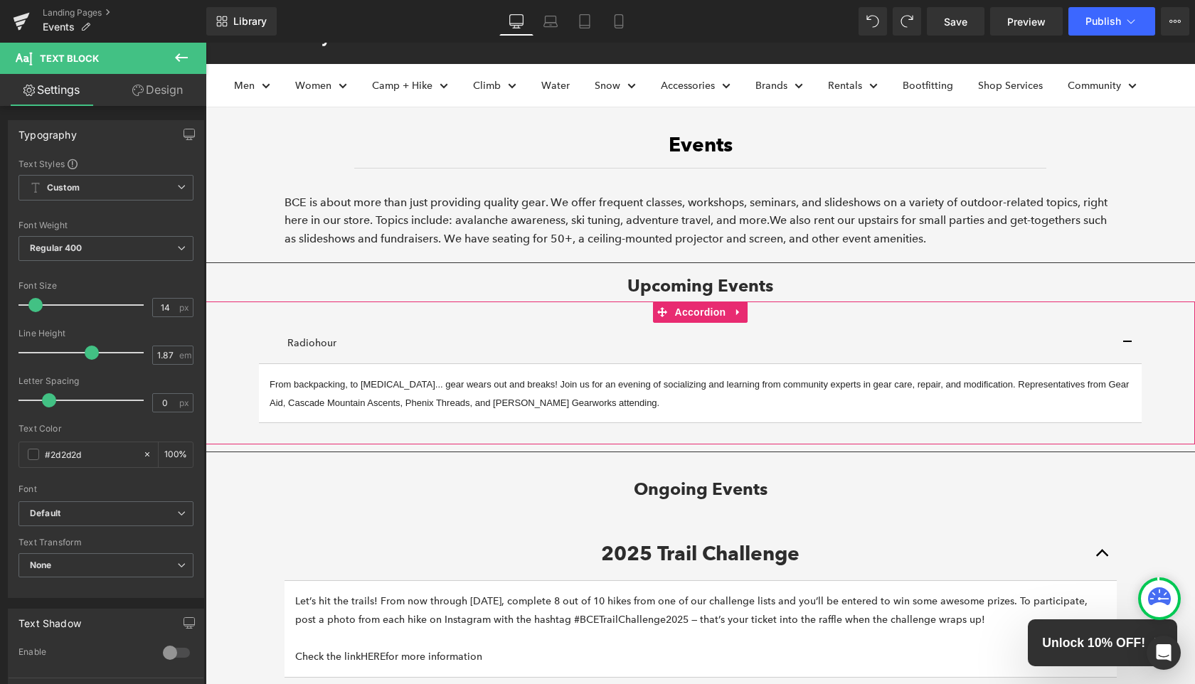
click at [411, 332] on div "Radiohour Text Block" at bounding box center [700, 343] width 883 height 41
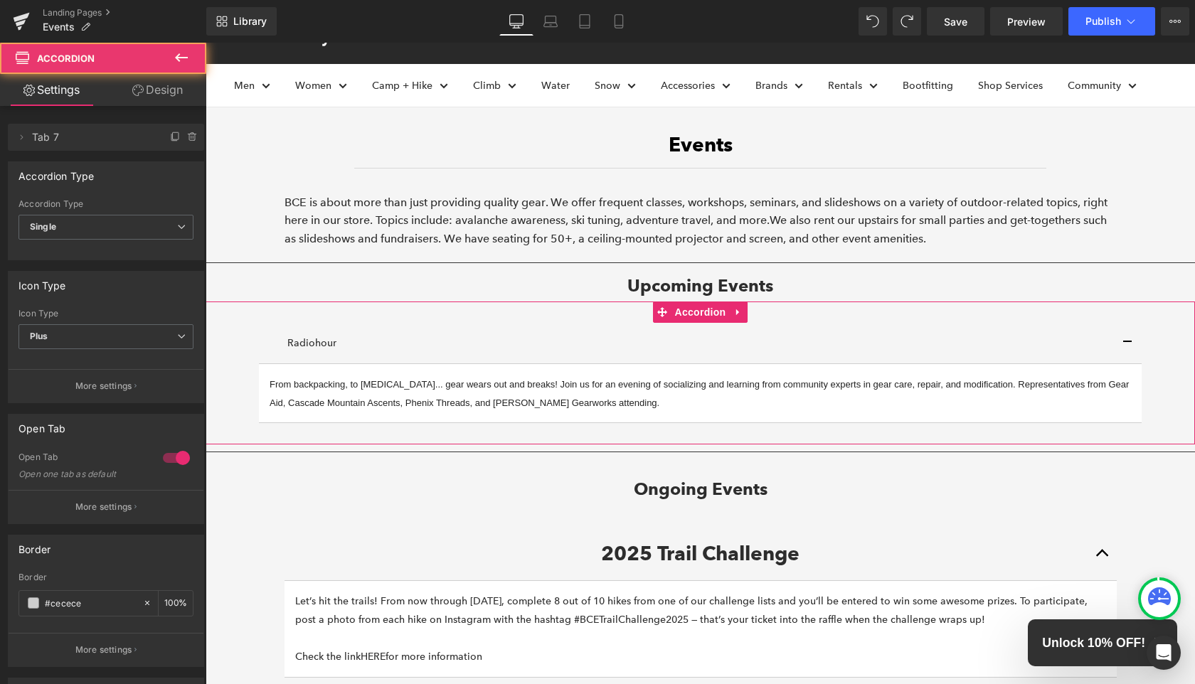
click at [384, 346] on p "Radiohour" at bounding box center [700, 343] width 826 height 18
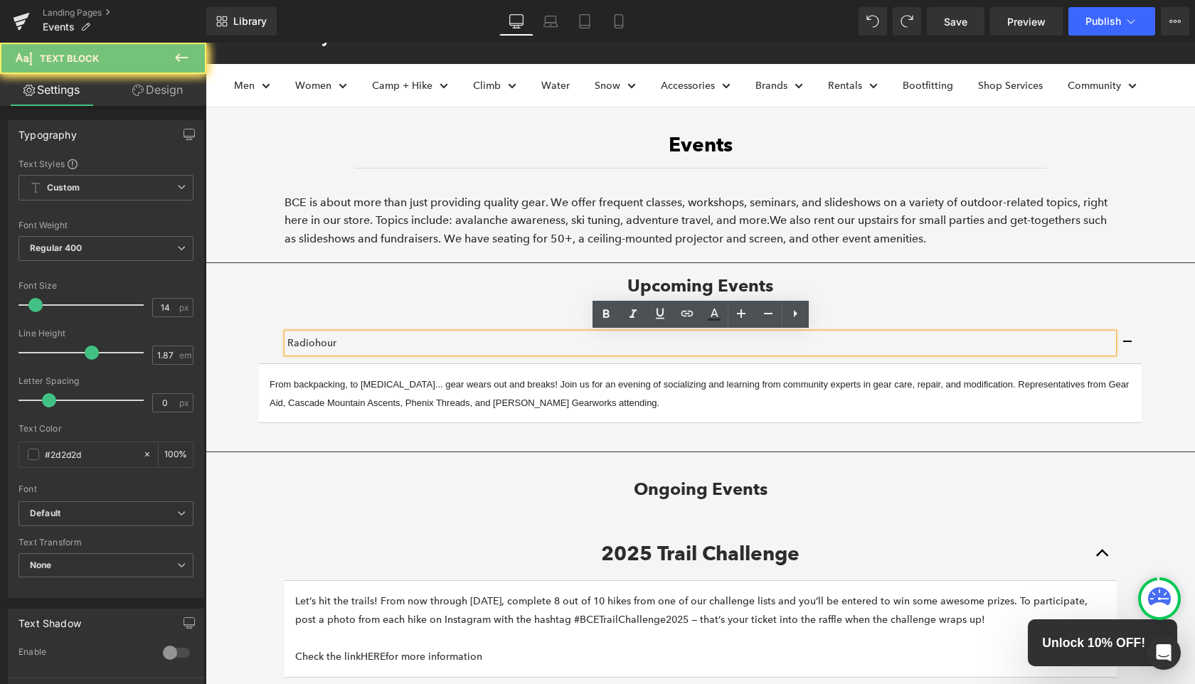
click at [384, 346] on p "Radiohour" at bounding box center [700, 343] width 826 height 18
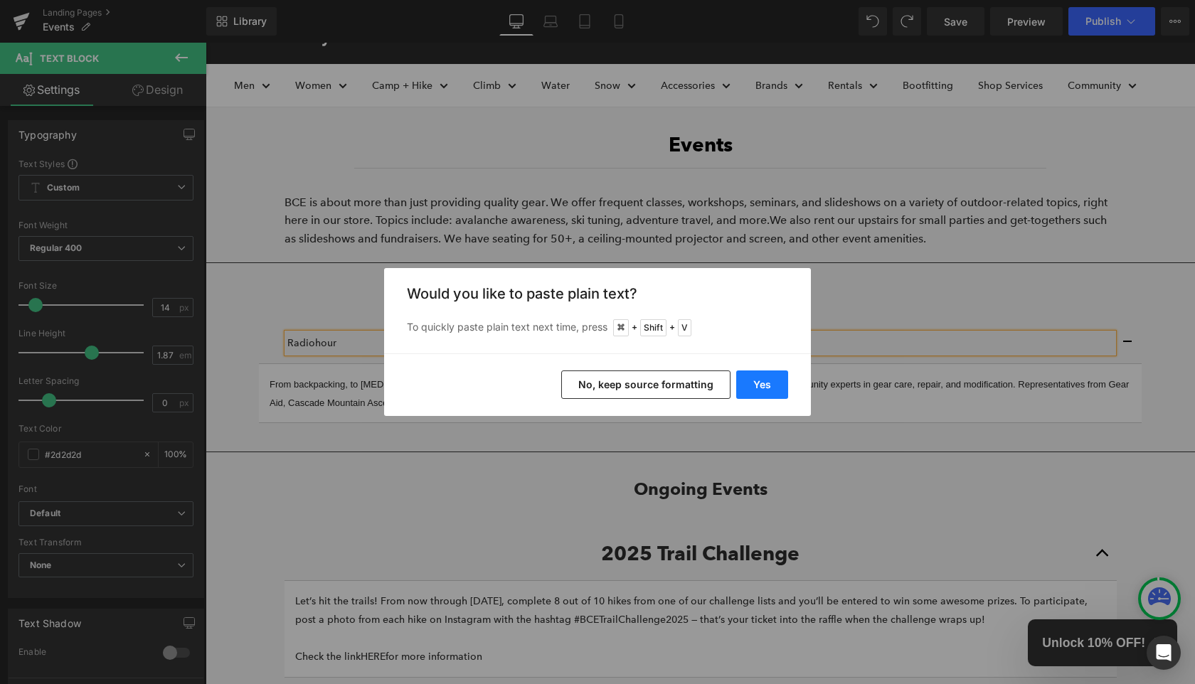
click at [783, 391] on button "Yes" at bounding box center [762, 385] width 52 height 28
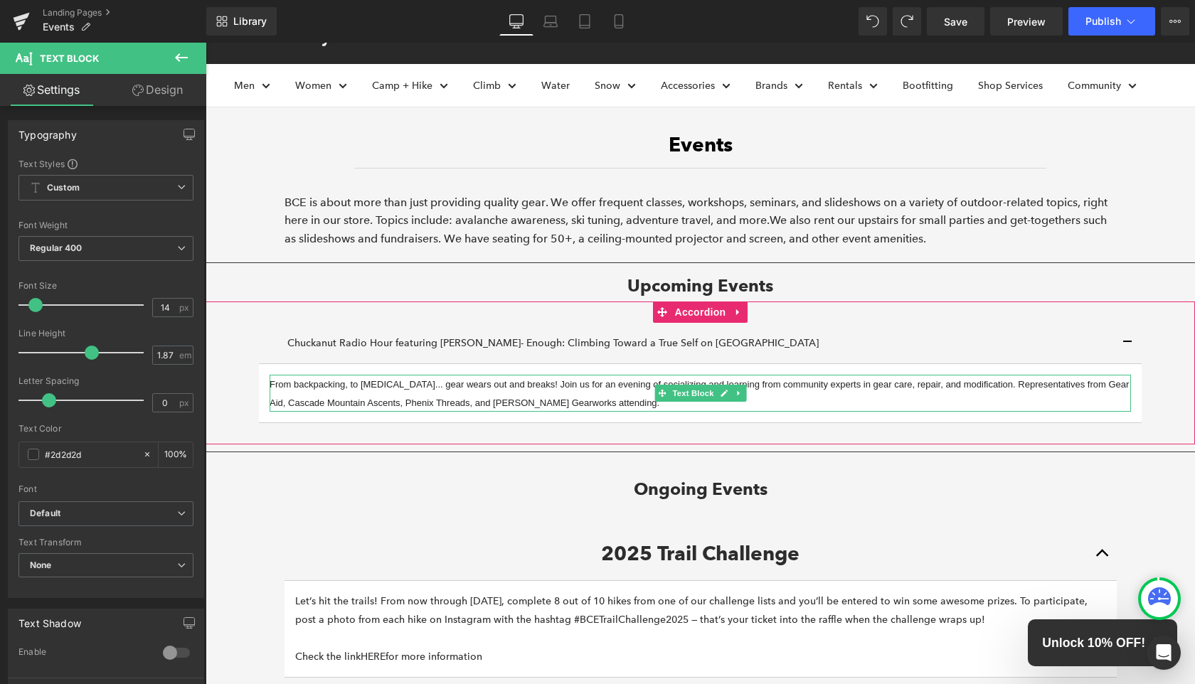
click at [595, 394] on p "From backpacking, to [MEDICAL_DATA]... gear wears out and breaks! Join us for a…" at bounding box center [701, 394] width 862 height 38
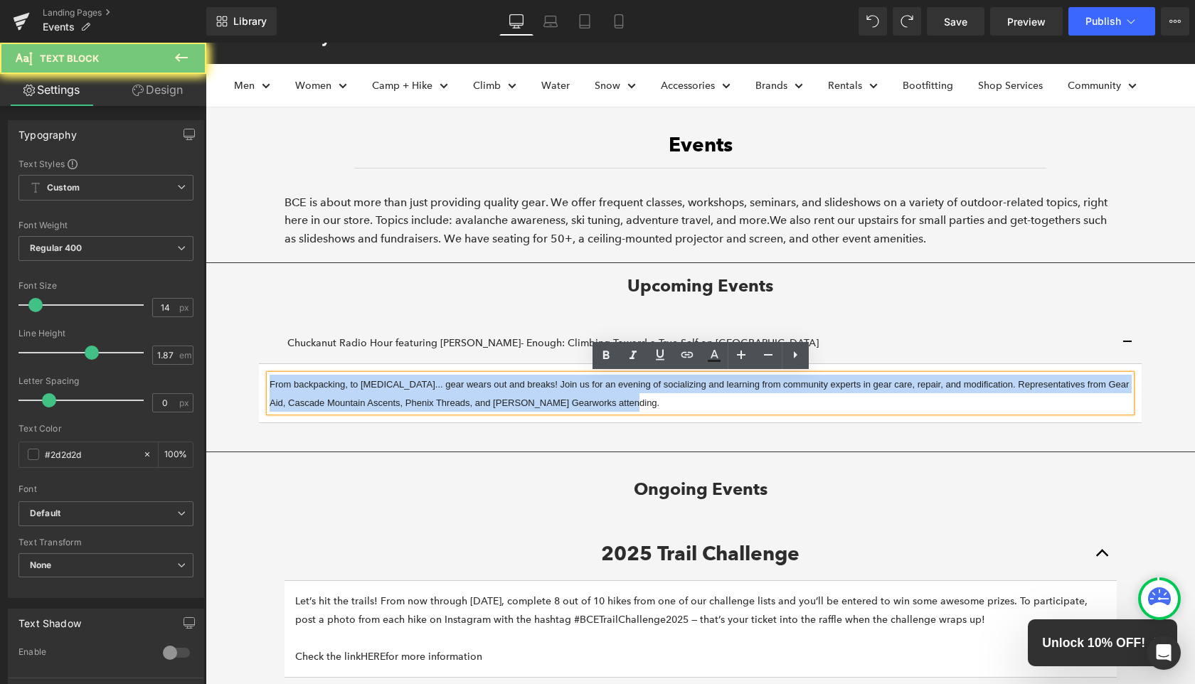
click at [595, 394] on p "From backpacking, to [MEDICAL_DATA]... gear wears out and breaks! Join us for a…" at bounding box center [701, 394] width 862 height 38
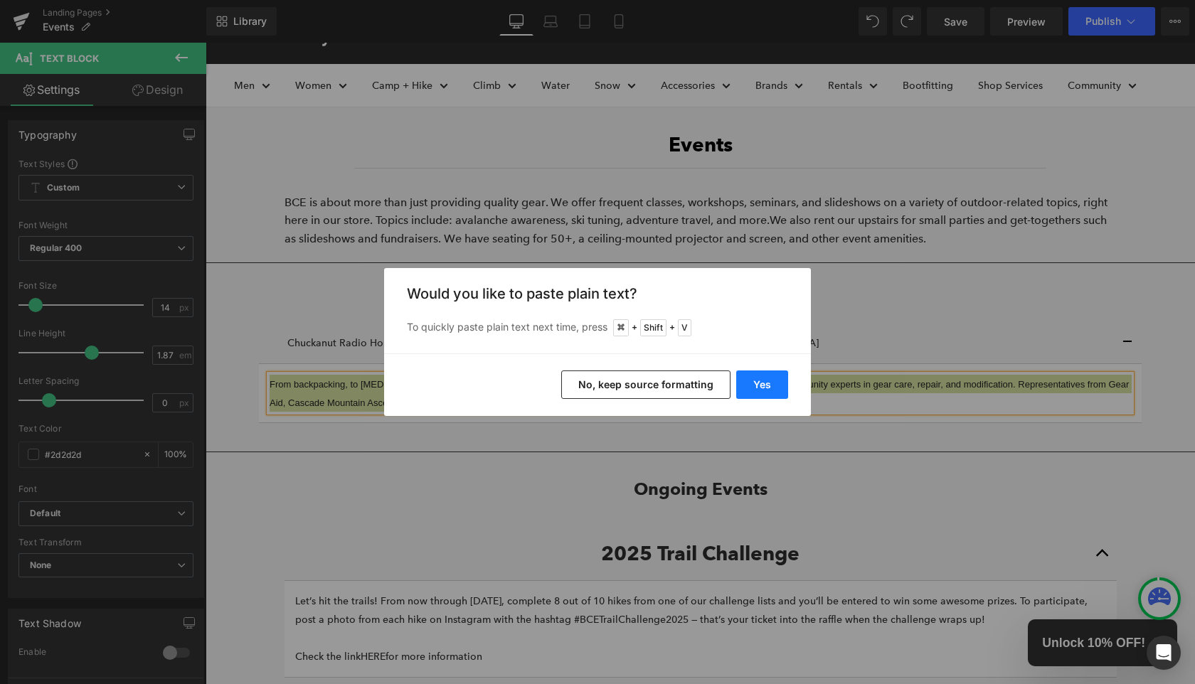
click at [766, 387] on button "Yes" at bounding box center [762, 385] width 52 height 28
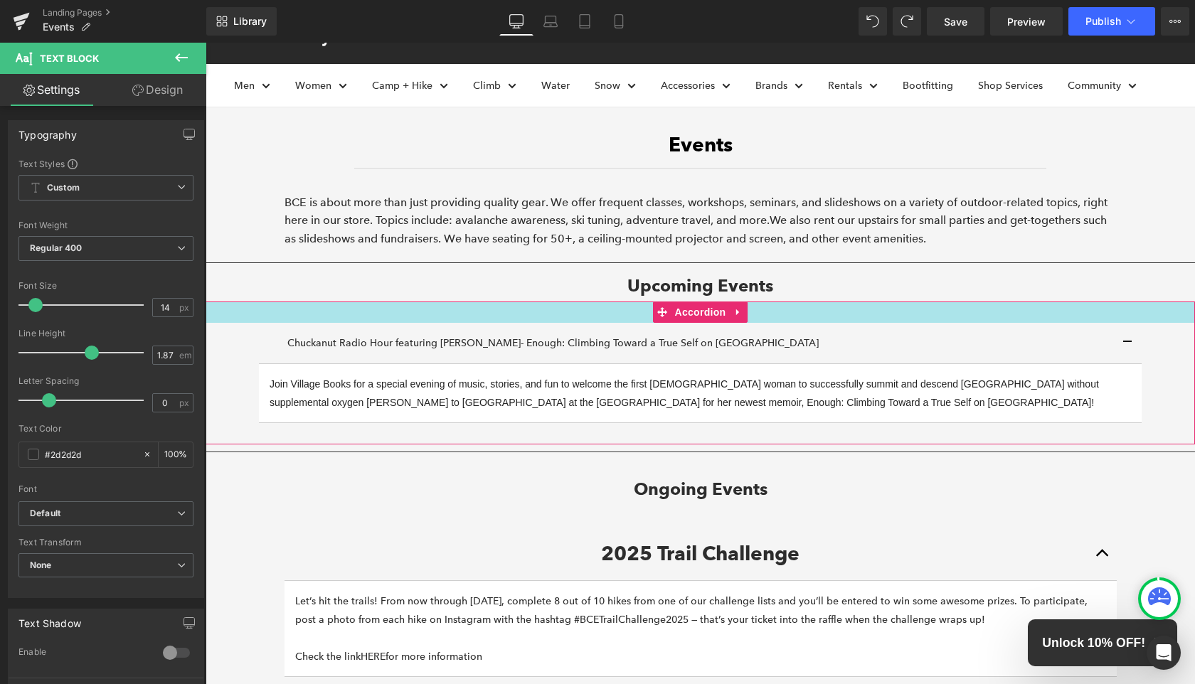
click at [250, 323] on div at bounding box center [701, 312] width 990 height 21
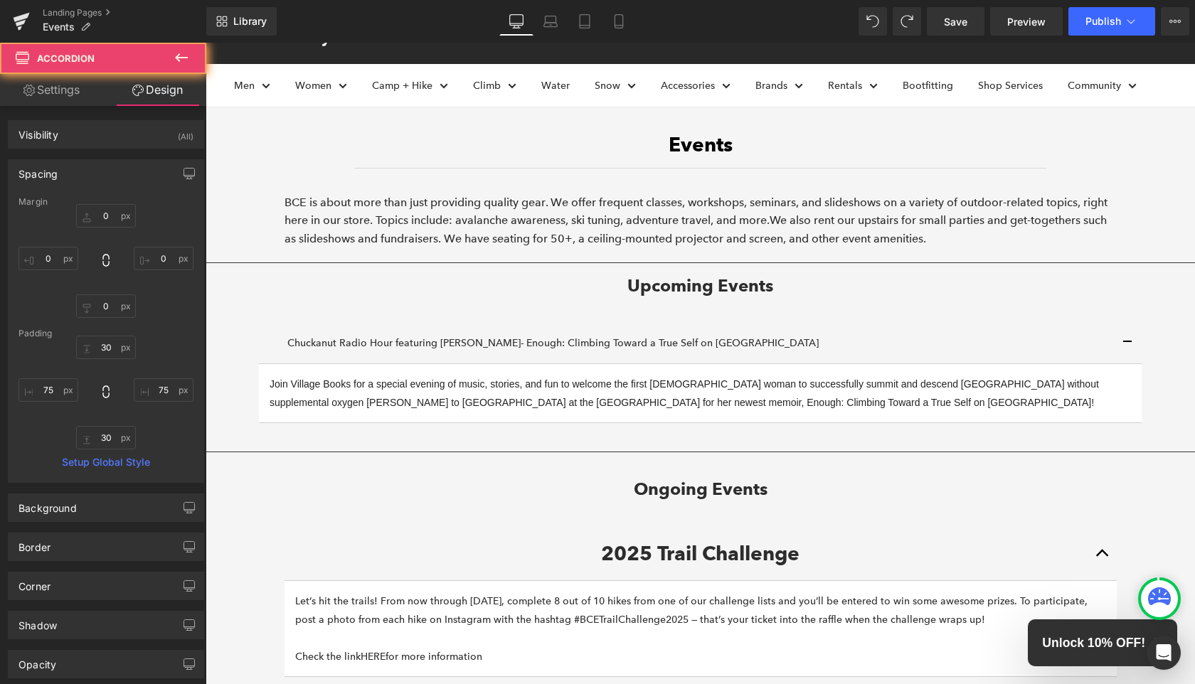
click at [265, 291] on h1 "Upcoming Events" at bounding box center [701, 286] width 990 height 32
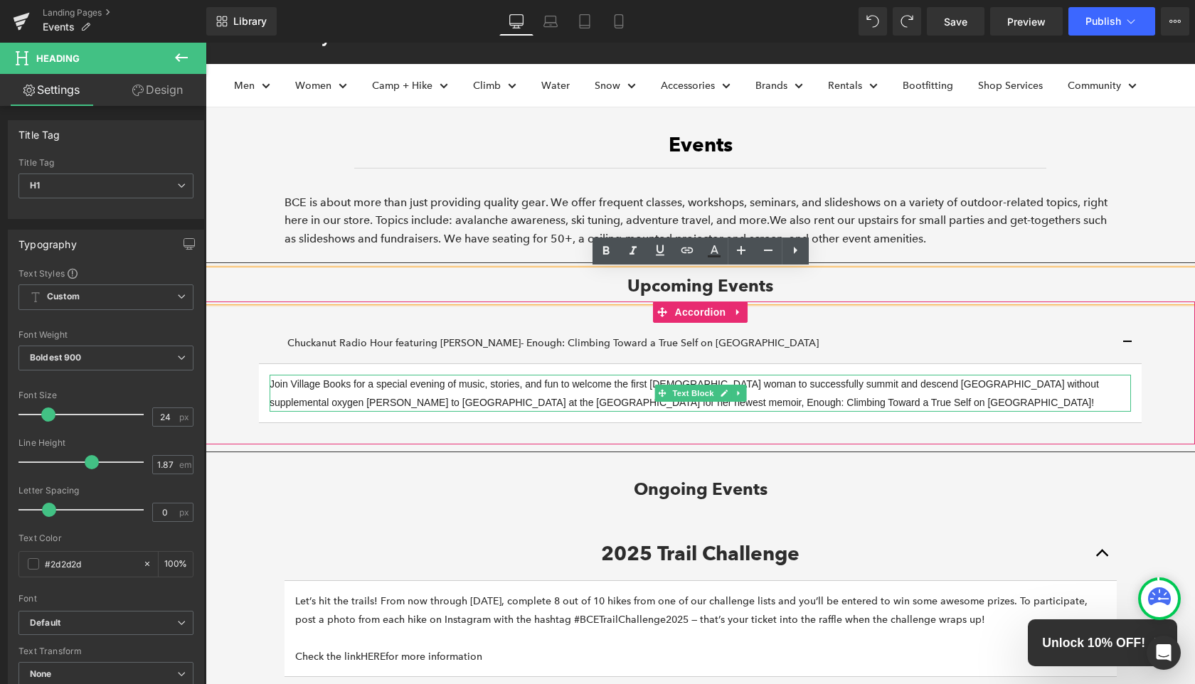
click at [876, 398] on p "Join Village Books for a special evening of music, stories, and fun to welcome …" at bounding box center [701, 393] width 862 height 37
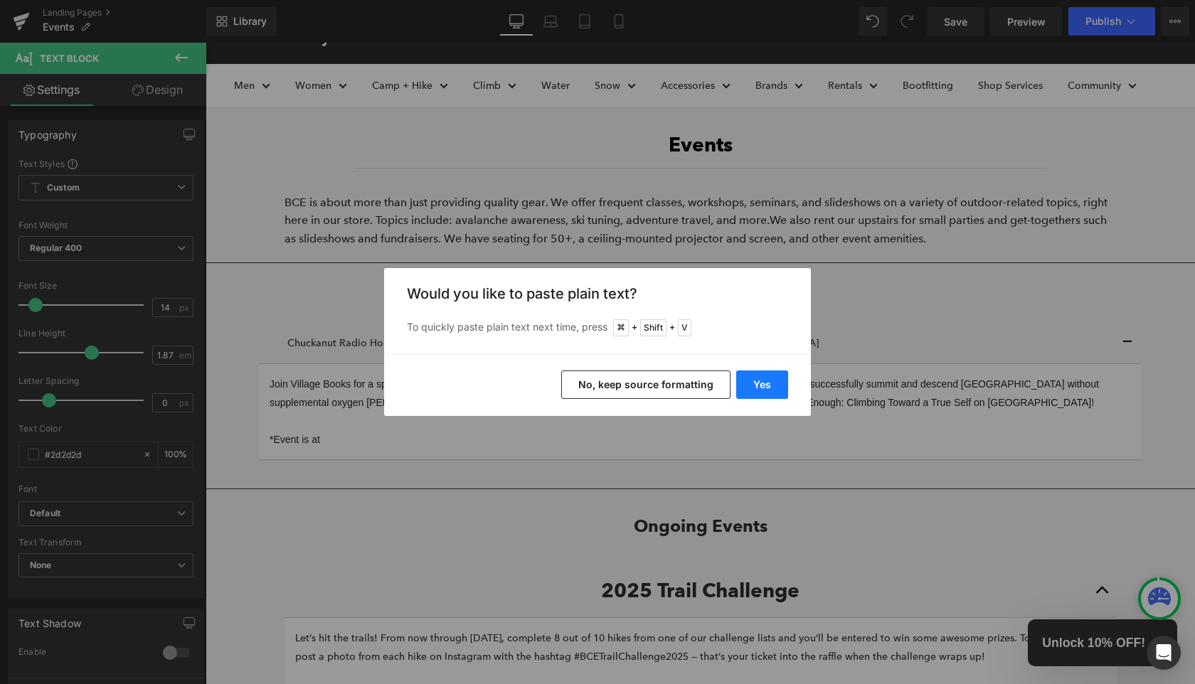
click at [761, 377] on button "Yes" at bounding box center [762, 385] width 52 height 28
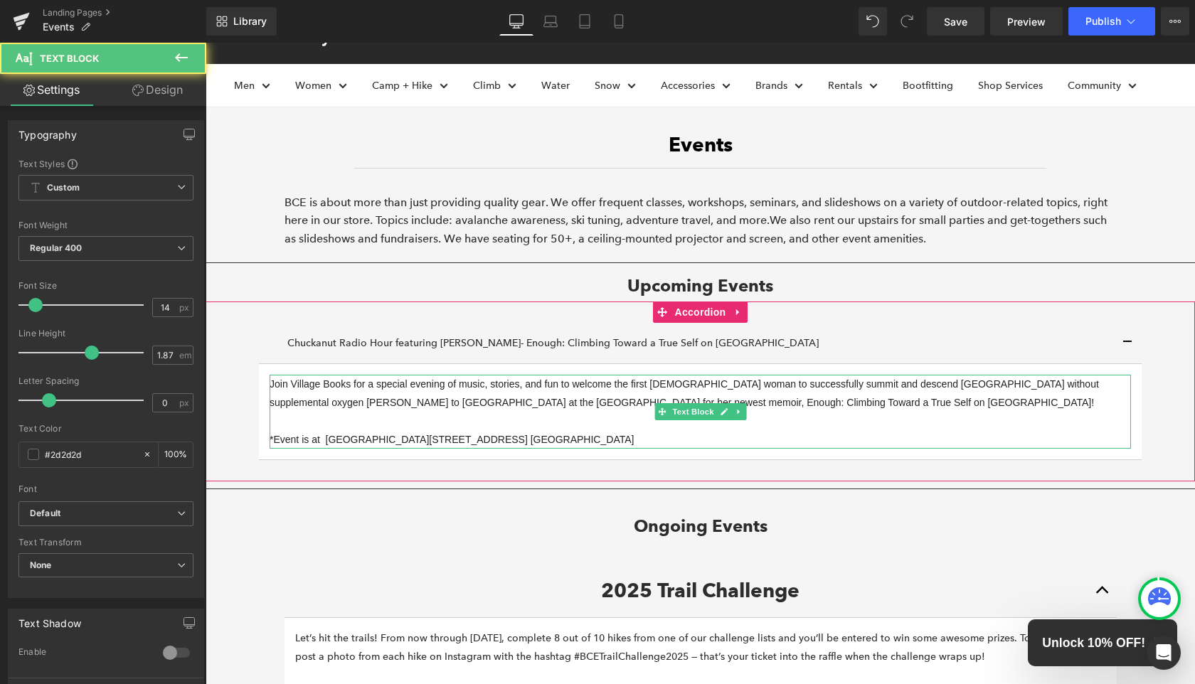
click at [615, 431] on p "Join Village Books for a special evening of music, stories, and fun to welcome …" at bounding box center [701, 412] width 862 height 75
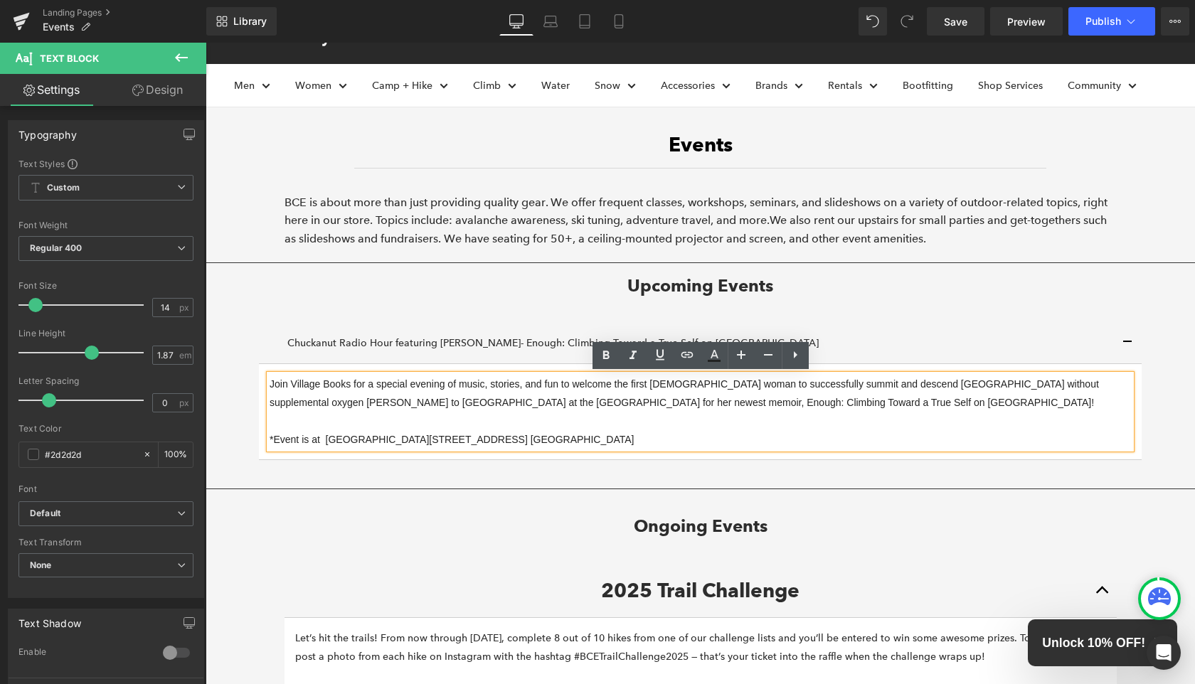
click at [324, 439] on span "Join Village Books for a special evening of music, stories, and fun to welcome …" at bounding box center [685, 413] width 830 height 68
click at [608, 439] on p "Join Village Books for a special evening of music, stories, and fun to welcome …" at bounding box center [701, 412] width 862 height 75
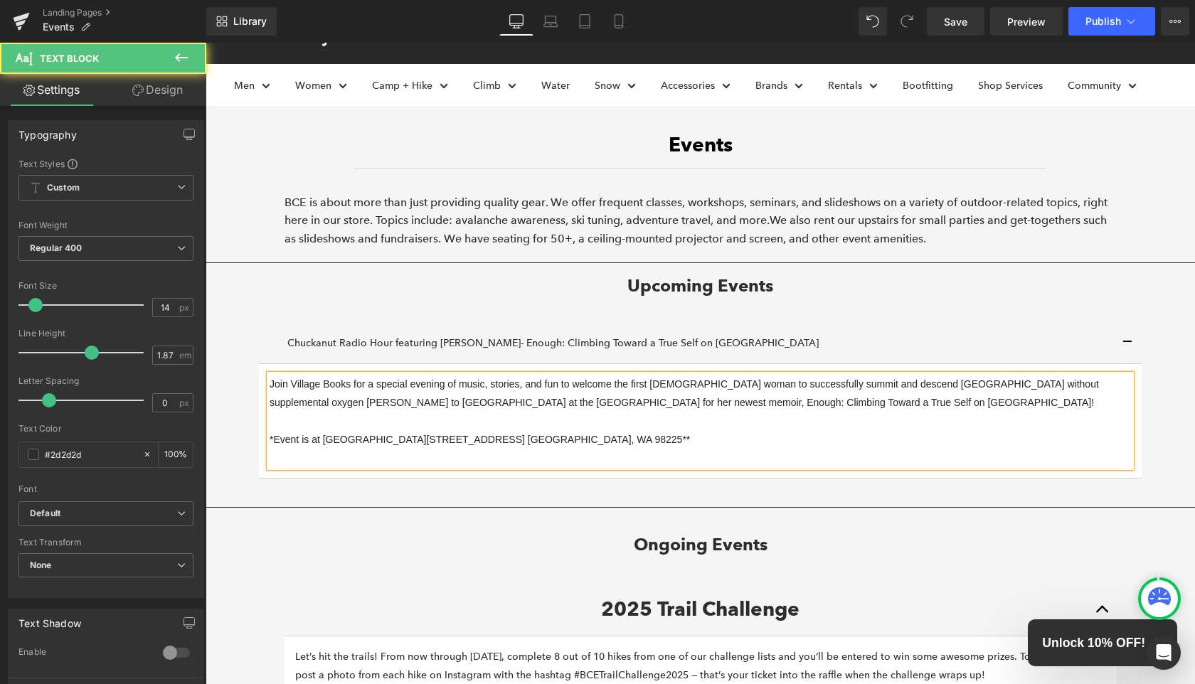
click at [595, 438] on p "Join Village Books for a special evening of music, stories, and fun to welcome …" at bounding box center [701, 421] width 862 height 93
click at [881, 408] on p "Join Village Books for a special evening of music, stories, and fun to welcome …" at bounding box center [701, 421] width 862 height 93
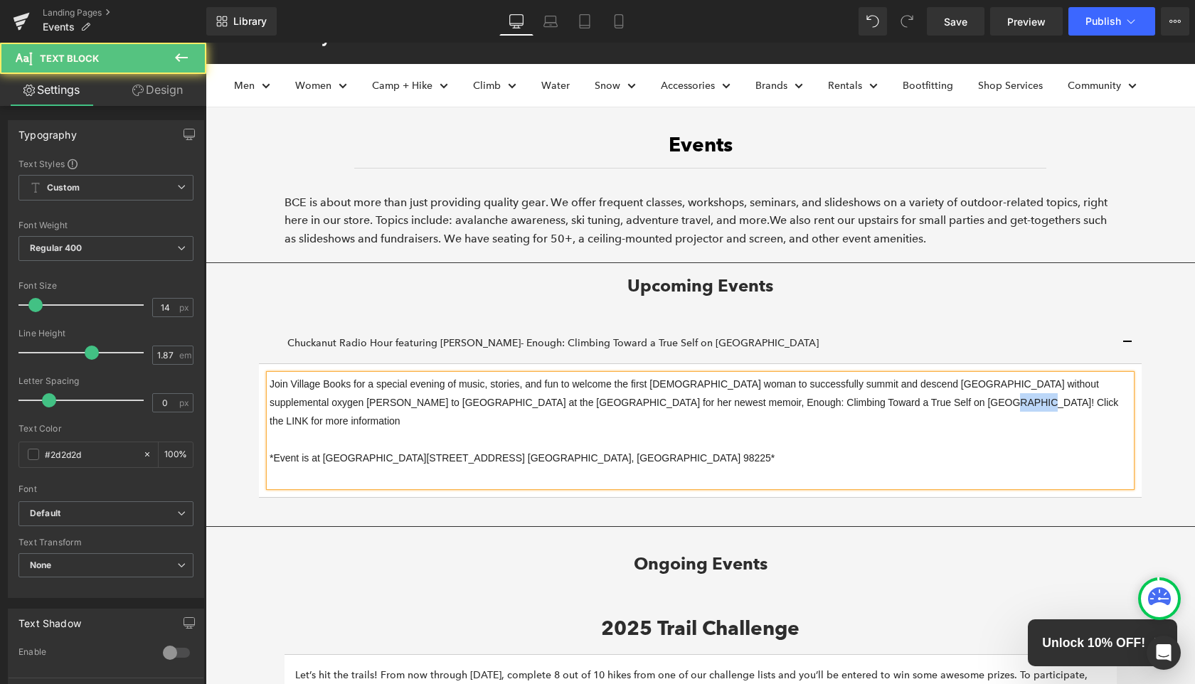
drag, startPoint x: 902, startPoint y: 402, endPoint x: 877, endPoint y: 402, distance: 25.6
click at [877, 402] on span "Join Village Books for a special evening of music, stories, and fun to welcome …" at bounding box center [694, 422] width 849 height 86
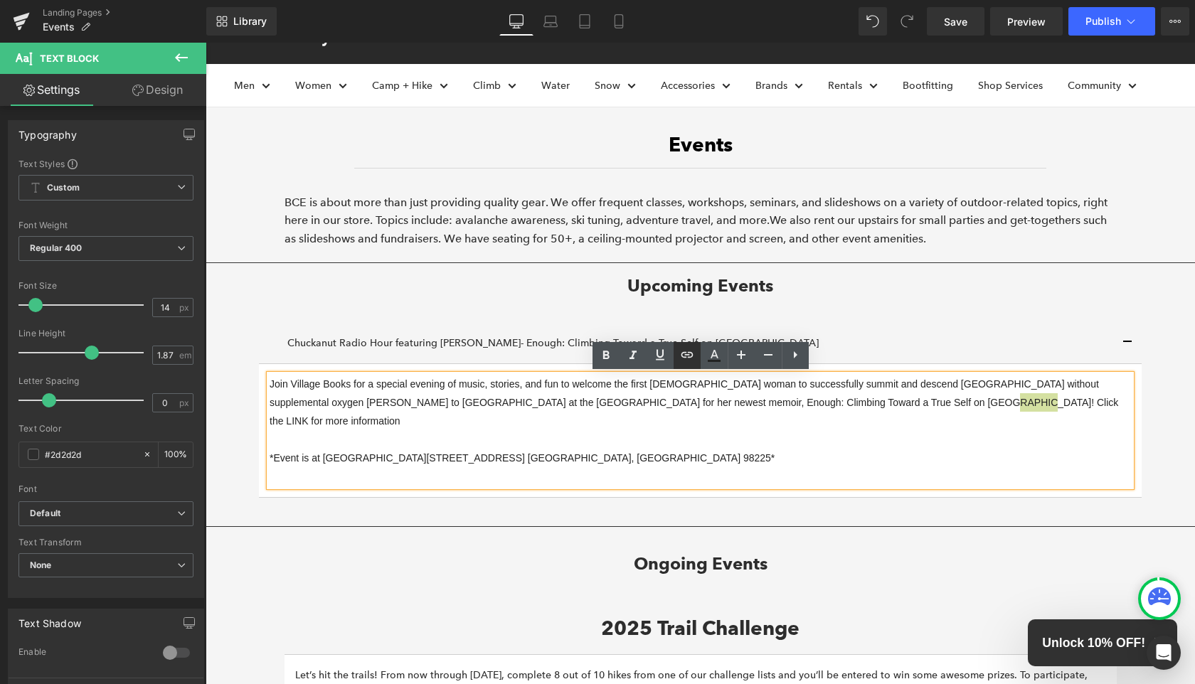
click at [0, 0] on icon at bounding box center [0, 0] width 0 height 0
click at [896, 431] on input "text" at bounding box center [927, 432] width 219 height 36
paste input "[URL][DOMAIN_NAME]"
type input "[URL][DOMAIN_NAME]"
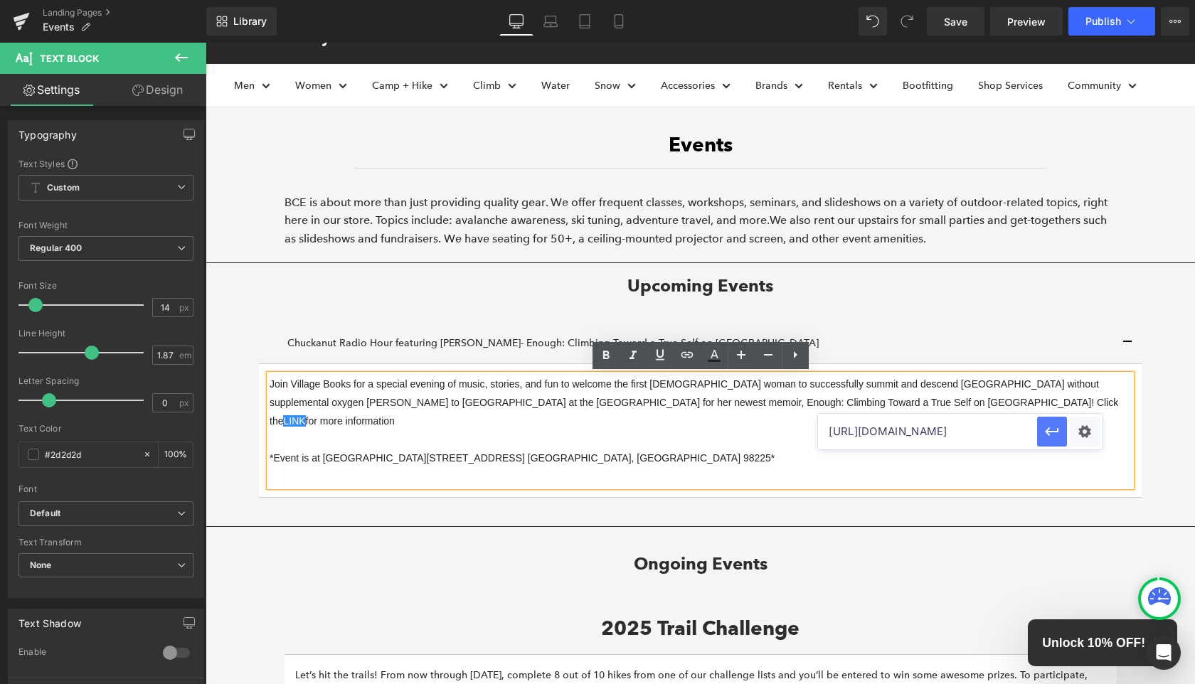
click at [1054, 431] on icon "button" at bounding box center [1053, 432] width 14 height 9
click at [1038, 440] on p "Join Village Books for a special evening of music, stories, and fun to welcome …" at bounding box center [701, 431] width 862 height 112
click at [1002, 405] on p "Join Village Books for a special evening of music, stories, and fun to welcome …" at bounding box center [701, 431] width 862 height 112
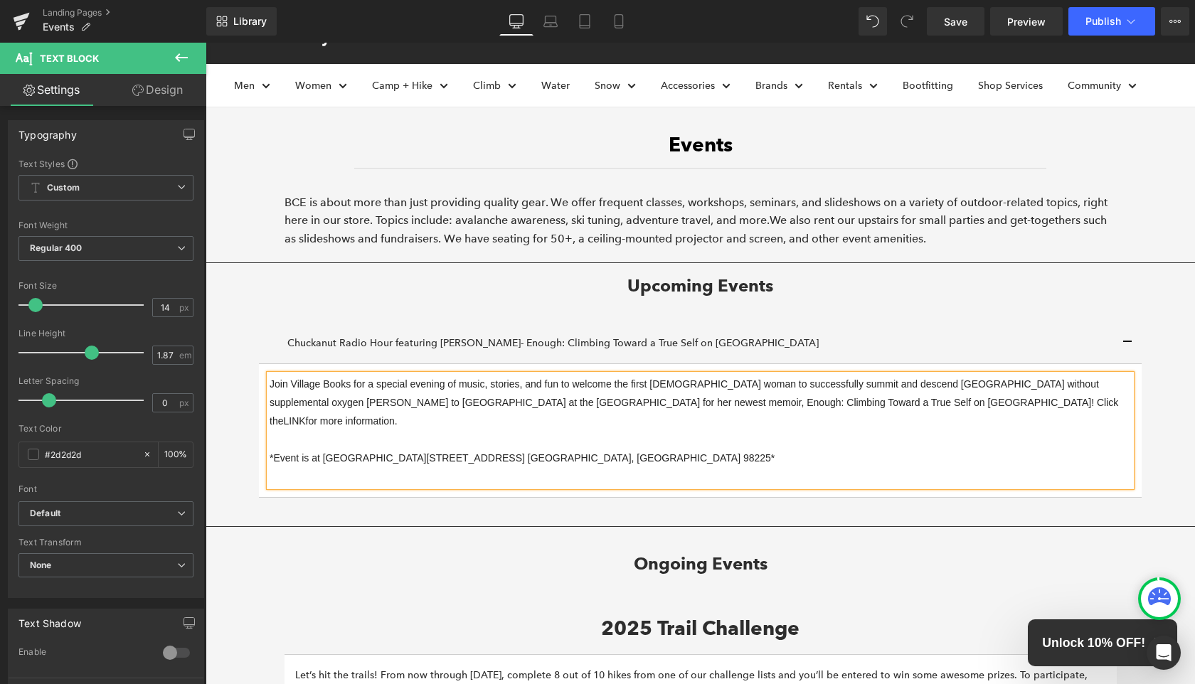
click at [560, 458] on p "Join Village Books for a special evening of music, stories, and fun to welcome …" at bounding box center [701, 431] width 862 height 112
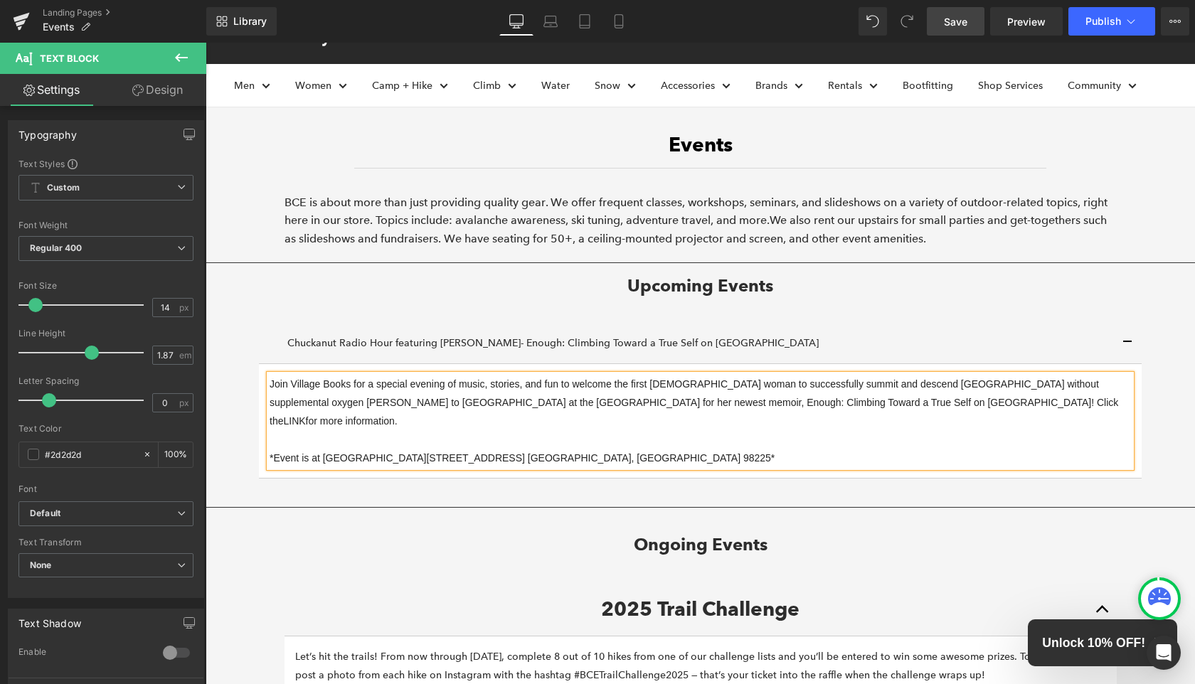
click at [960, 27] on span "Save" at bounding box center [955, 21] width 23 height 15
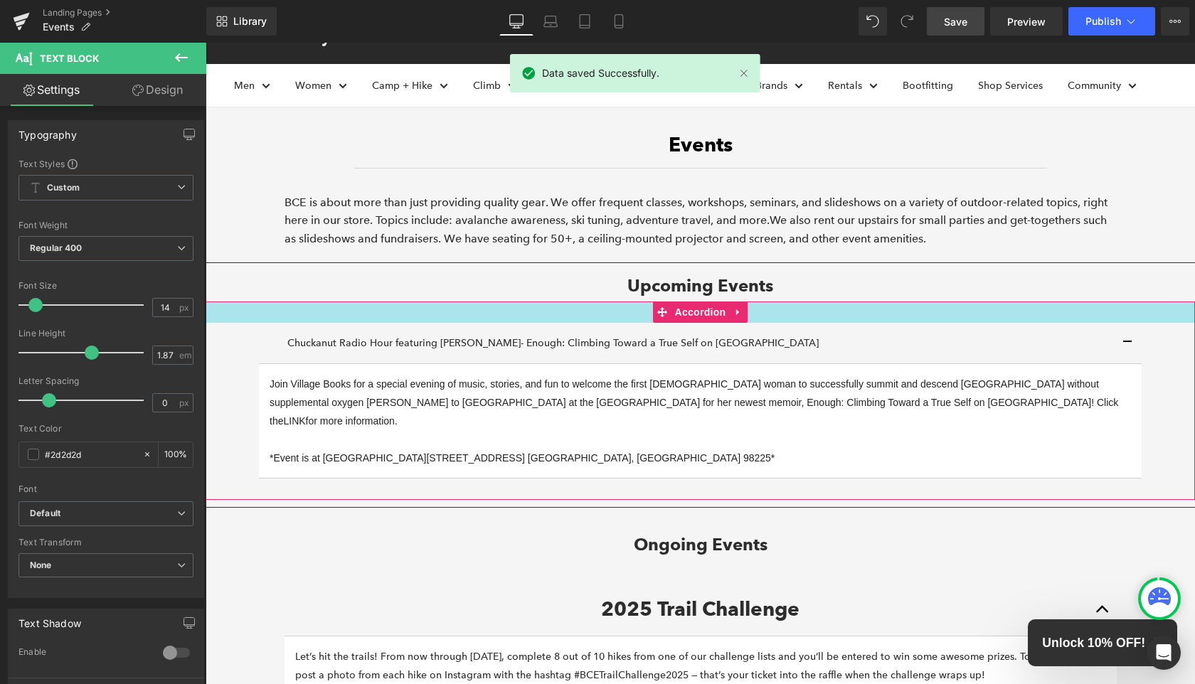
click at [238, 337] on div "Chuckanut Radio Hour featuring [PERSON_NAME]- Enough: Climbing Toward a True Se…" at bounding box center [701, 401] width 990 height 198
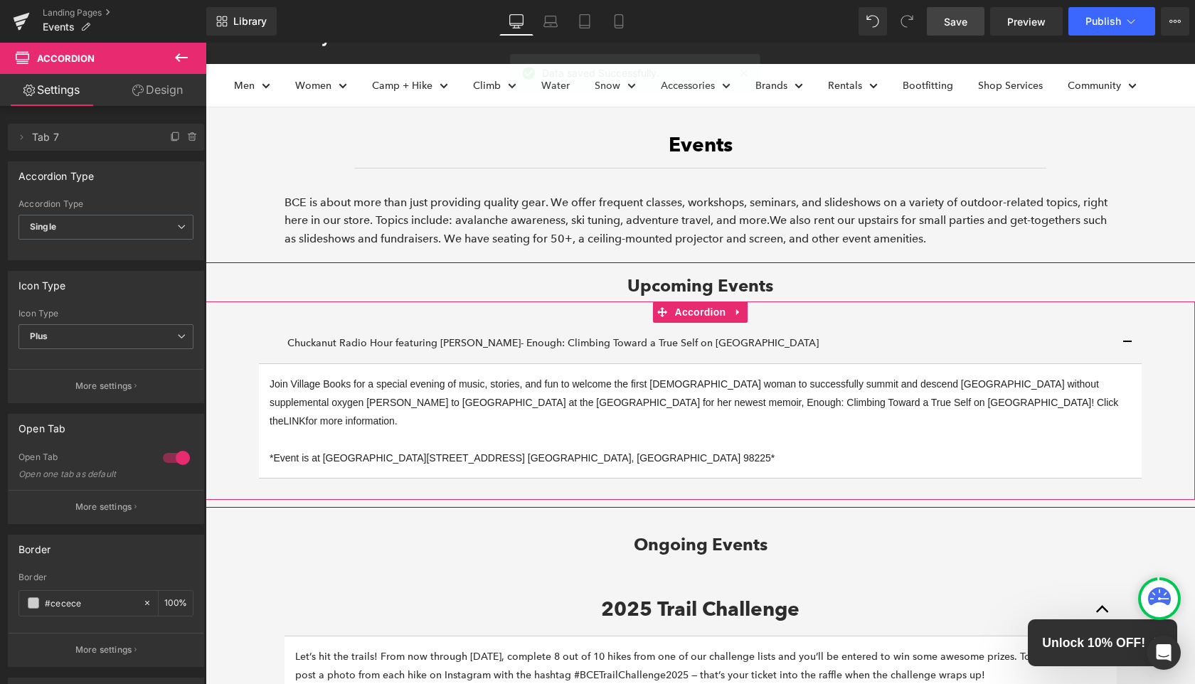
click at [243, 381] on div "Chuckanut Radio Hour featuring [PERSON_NAME]- Enough: Climbing Toward a True Se…" at bounding box center [701, 401] width 990 height 198
click at [1135, 339] on button "button" at bounding box center [1127, 343] width 28 height 40
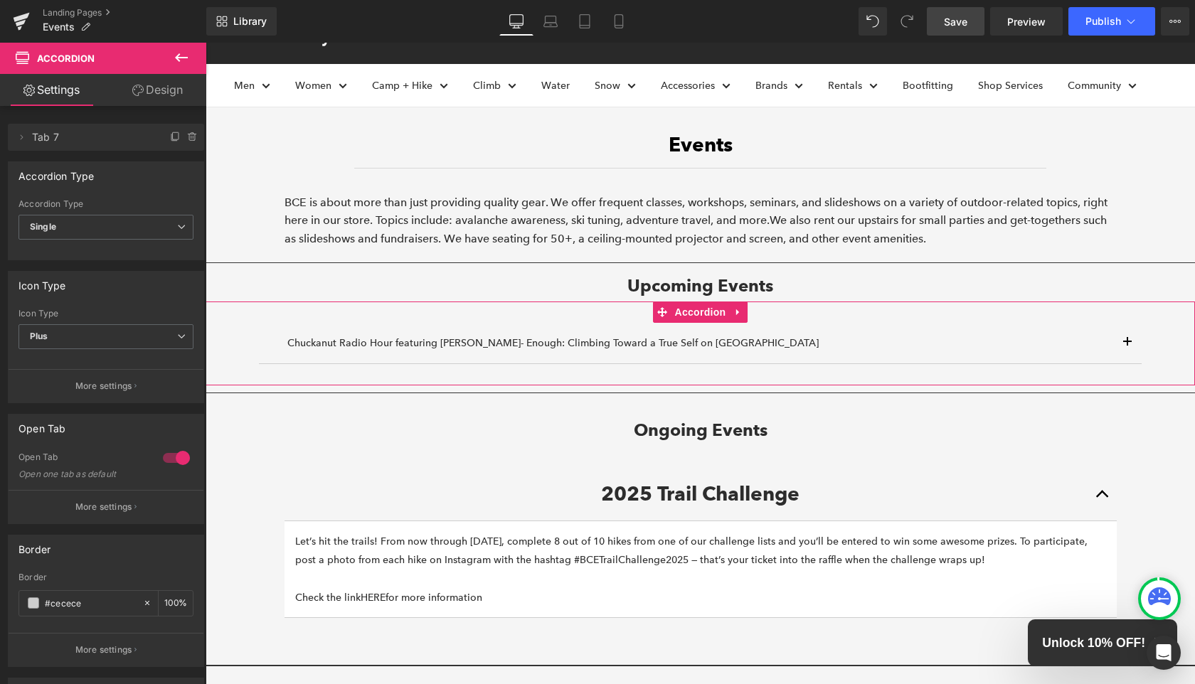
click at [263, 337] on div "Chuckanut Radio Hour featuring [PERSON_NAME]- Enough: Climbing Toward a True Se…" at bounding box center [700, 343] width 883 height 41
click at [230, 354] on div "Chuckanut Radio Hour featuring [PERSON_NAME]- Enough: Climbing Toward a True Se…" at bounding box center [701, 343] width 990 height 83
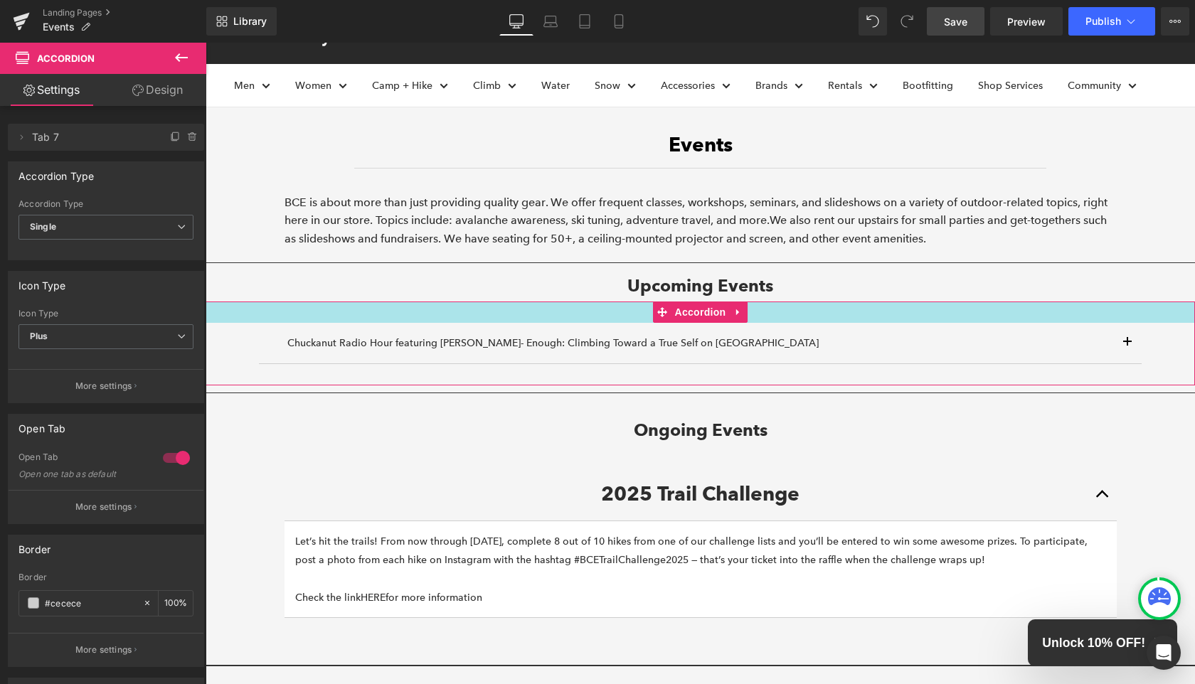
click at [281, 315] on div at bounding box center [701, 312] width 990 height 21
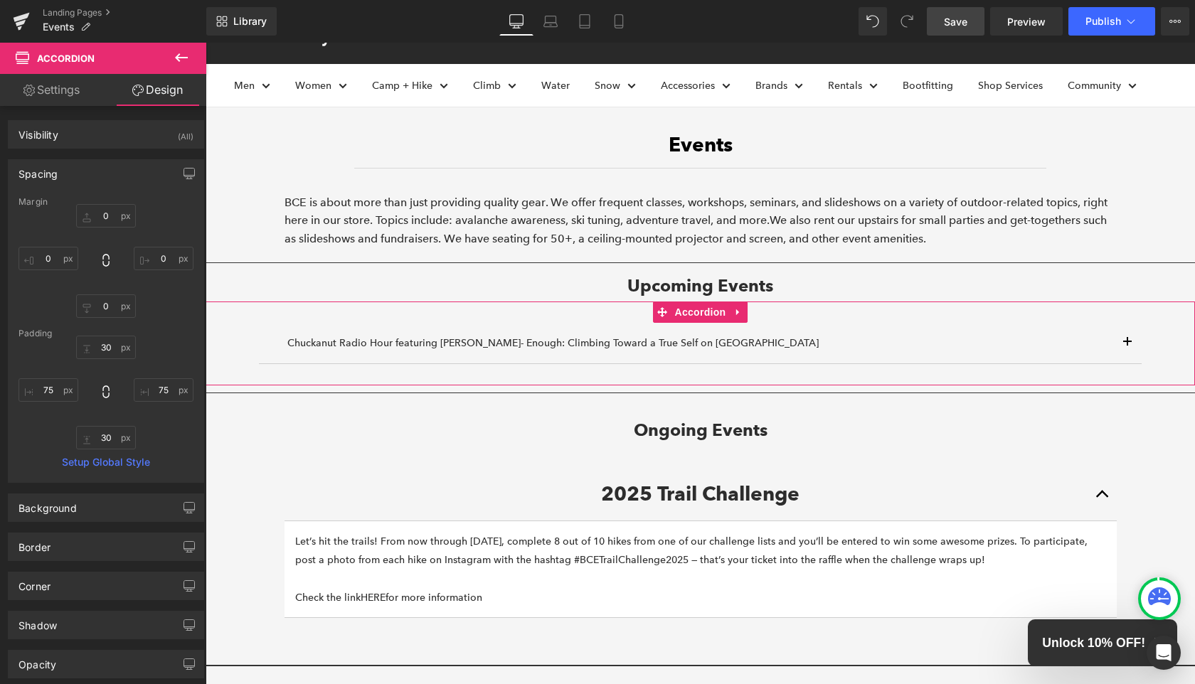
click at [253, 354] on div "Chuckanut Radio Hour featuring [PERSON_NAME]- Enough: Climbing Toward a True Se…" at bounding box center [701, 343] width 990 height 83
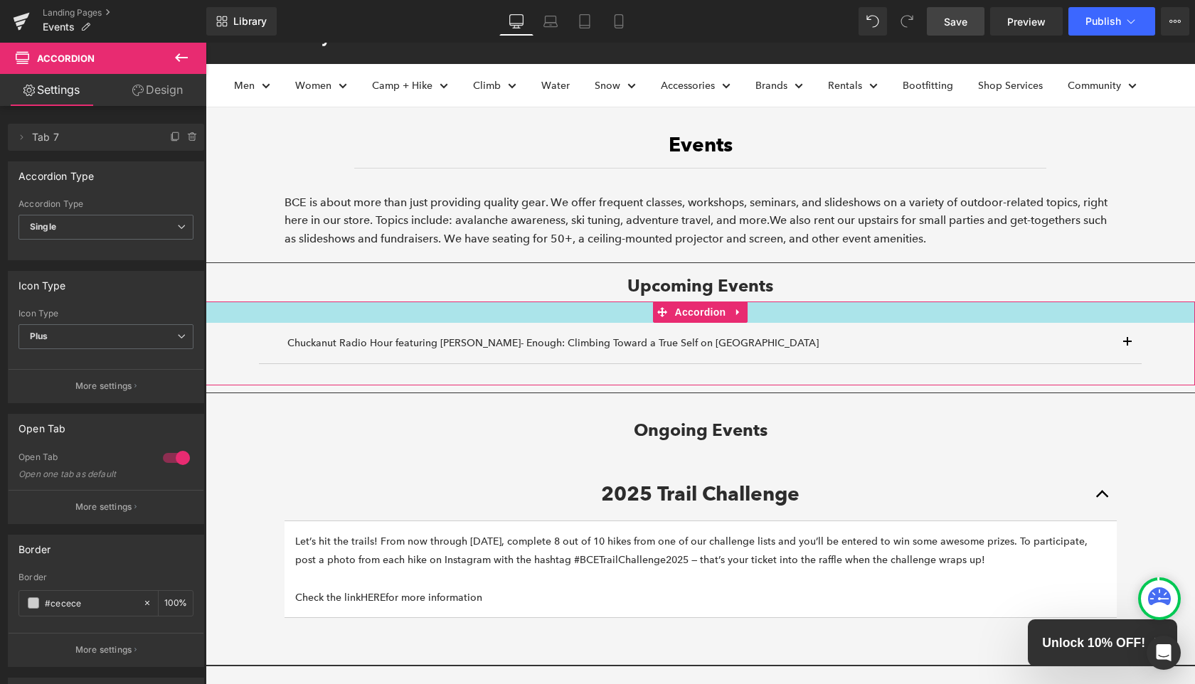
click at [274, 302] on div at bounding box center [701, 312] width 990 height 21
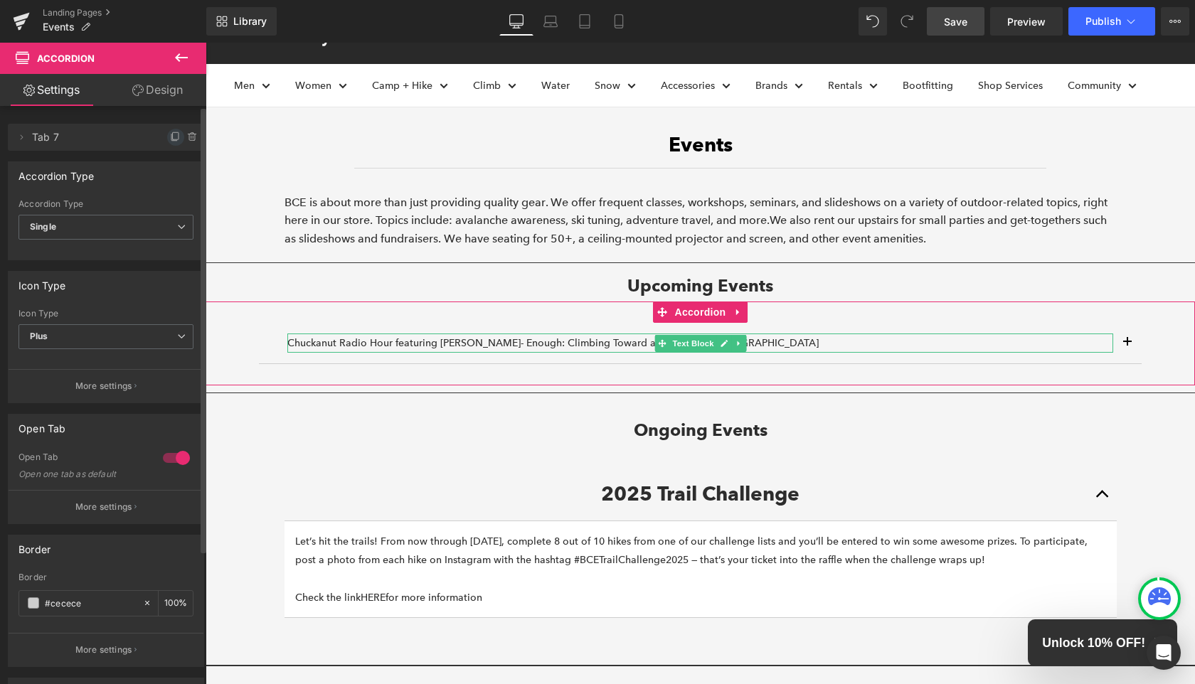
click at [173, 133] on icon at bounding box center [176, 135] width 6 height 7
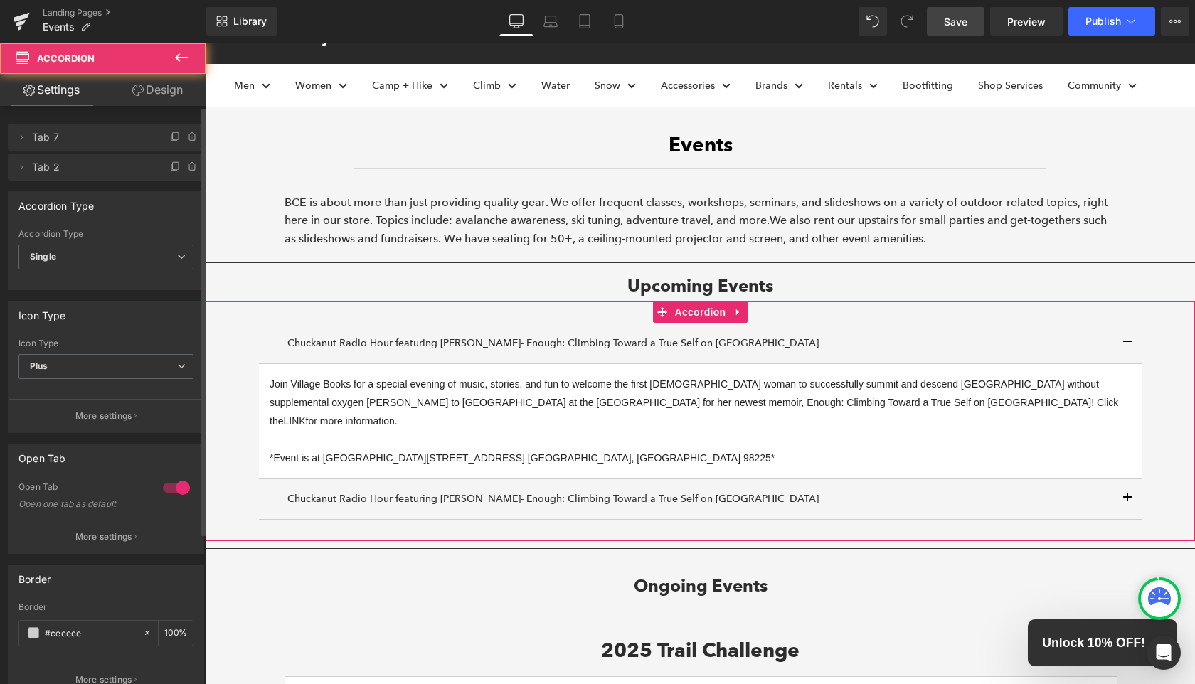
click at [1131, 479] on button "button" at bounding box center [1127, 499] width 28 height 40
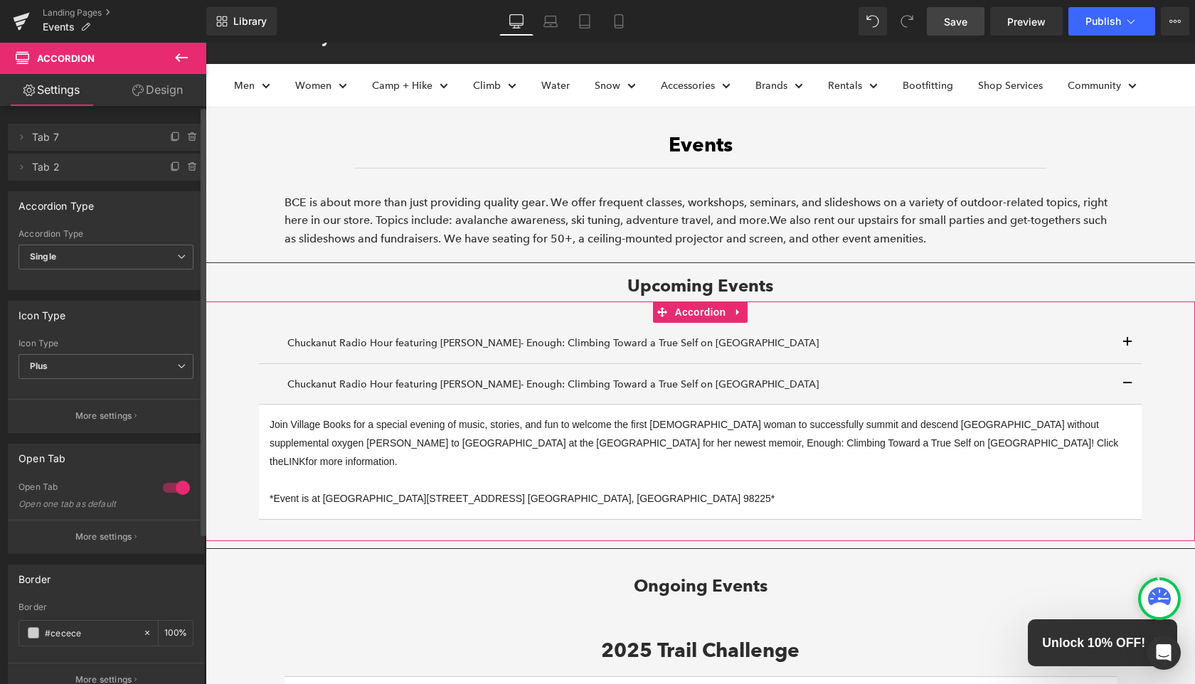
click at [440, 384] on p "Chuckanut Radio Hour featuring [PERSON_NAME]- Enough: Climbing Toward a True Se…" at bounding box center [700, 384] width 826 height 18
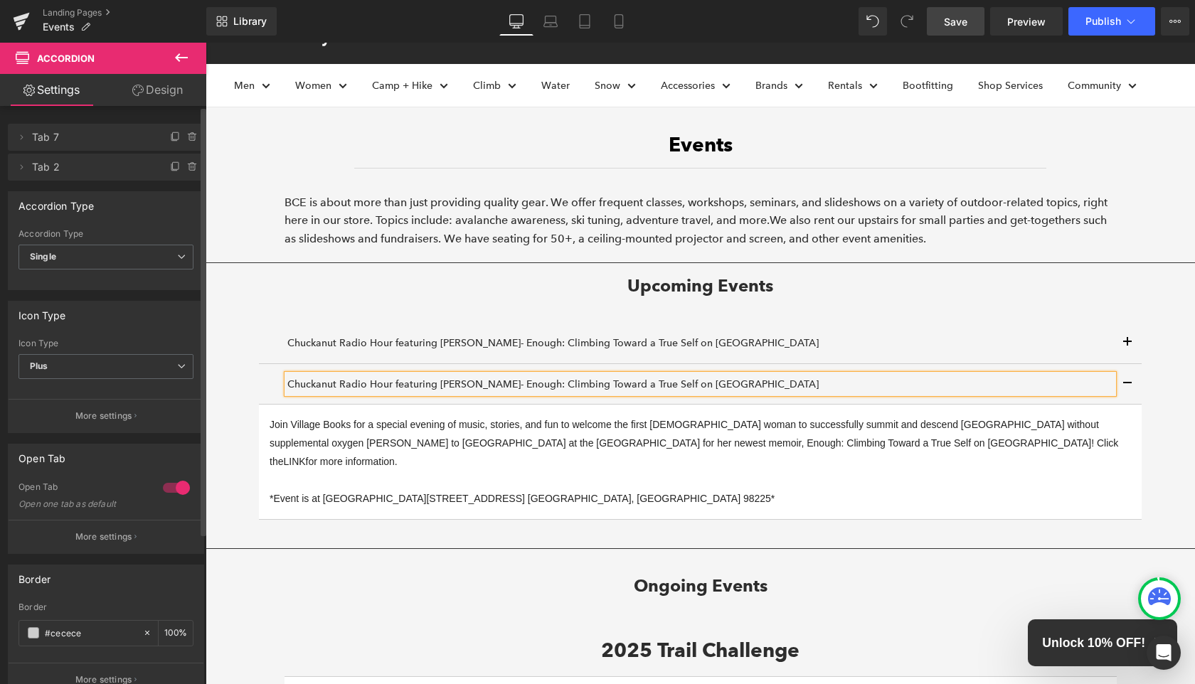
click at [440, 384] on p "Chuckanut Radio Hour featuring [PERSON_NAME]- Enough: Climbing Toward a True Se…" at bounding box center [700, 384] width 826 height 18
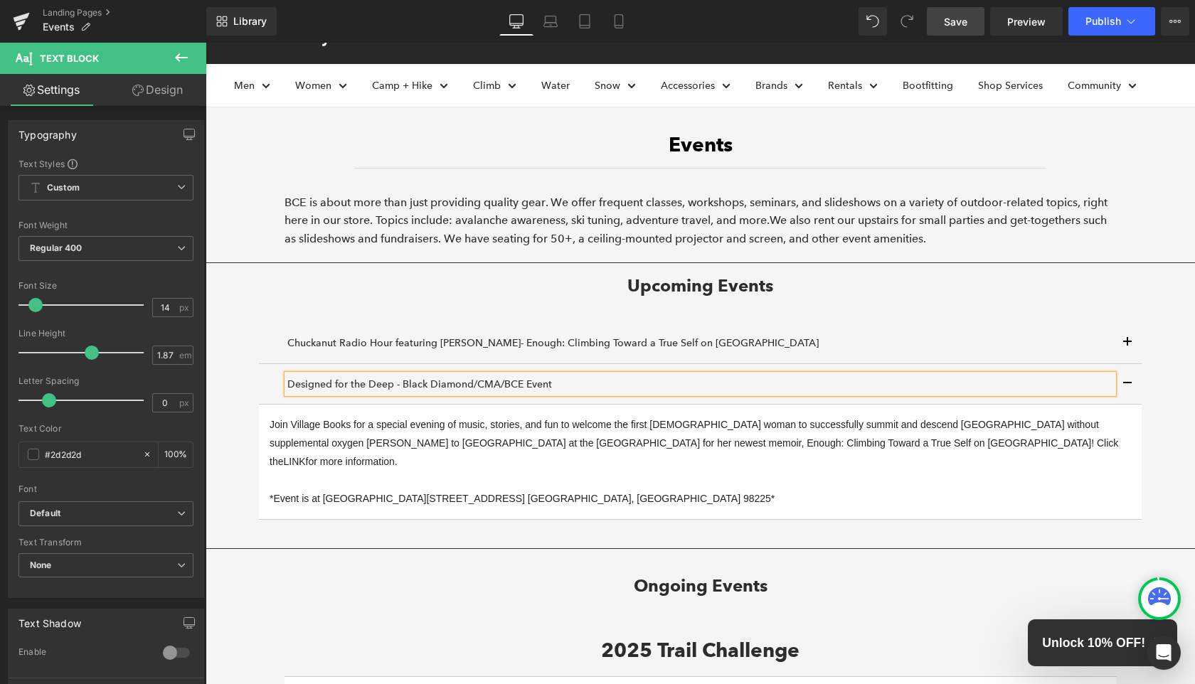
click at [287, 379] on div "Designed for the Deep - Black Diamond/CMA/BCE Event" at bounding box center [700, 384] width 826 height 18
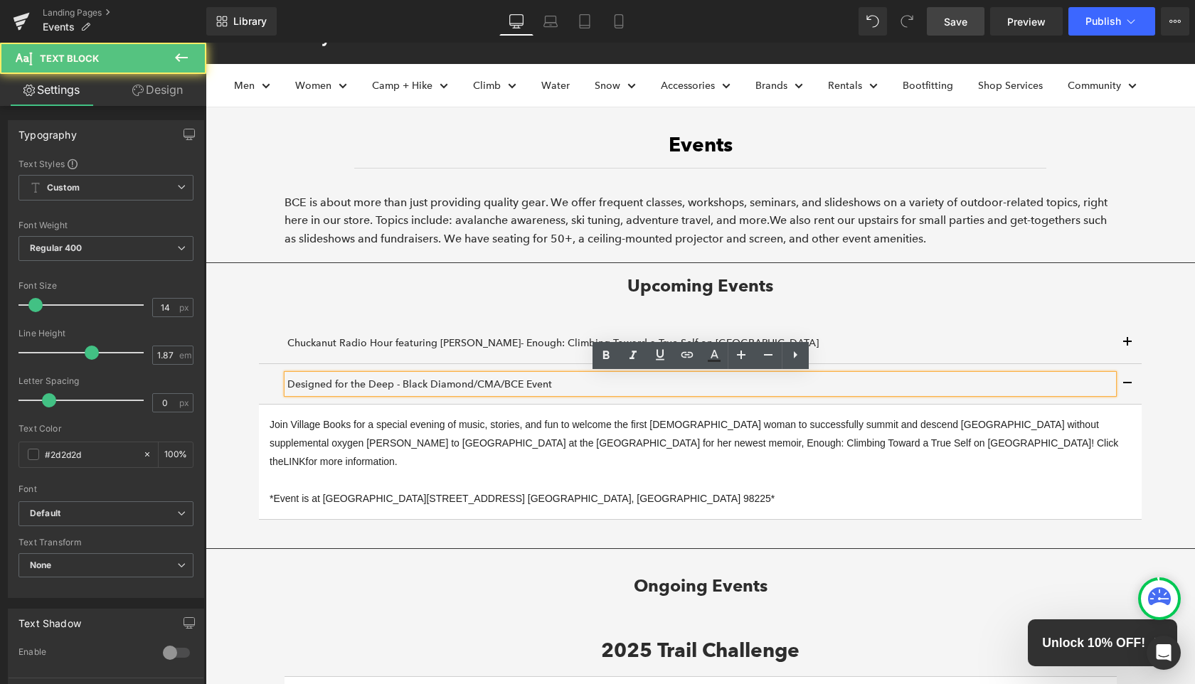
click at [282, 381] on div "Designed for the Deep - Black Diamond/CMA/BCE Event Text Block" at bounding box center [700, 384] width 883 height 41
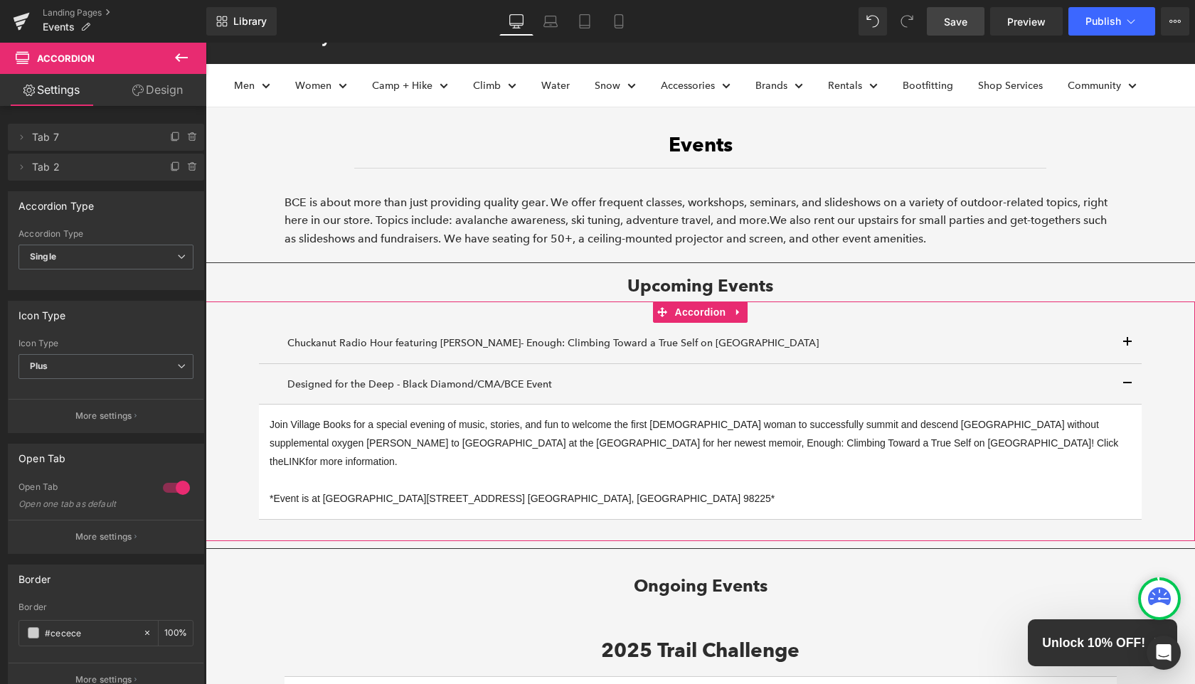
click at [206, 43] on div at bounding box center [206, 43] width 0 height 0
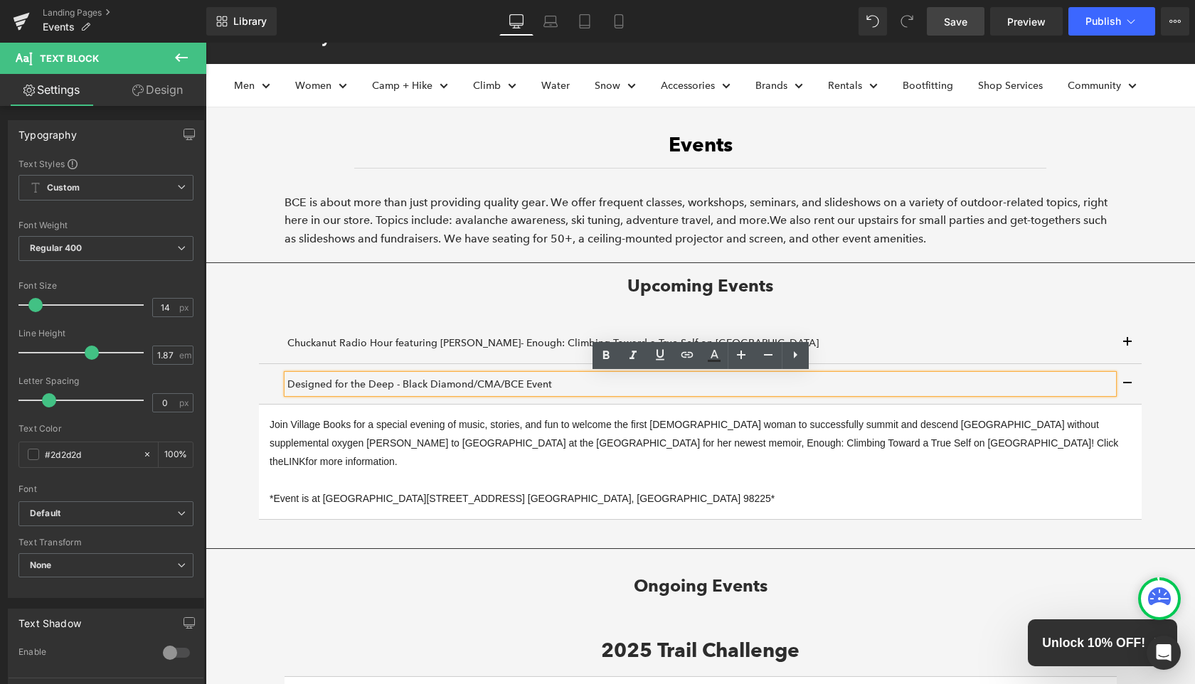
click at [287, 381] on p "Designed for the Deep - Black Diamond/CMA/BCE Event" at bounding box center [700, 384] width 826 height 18
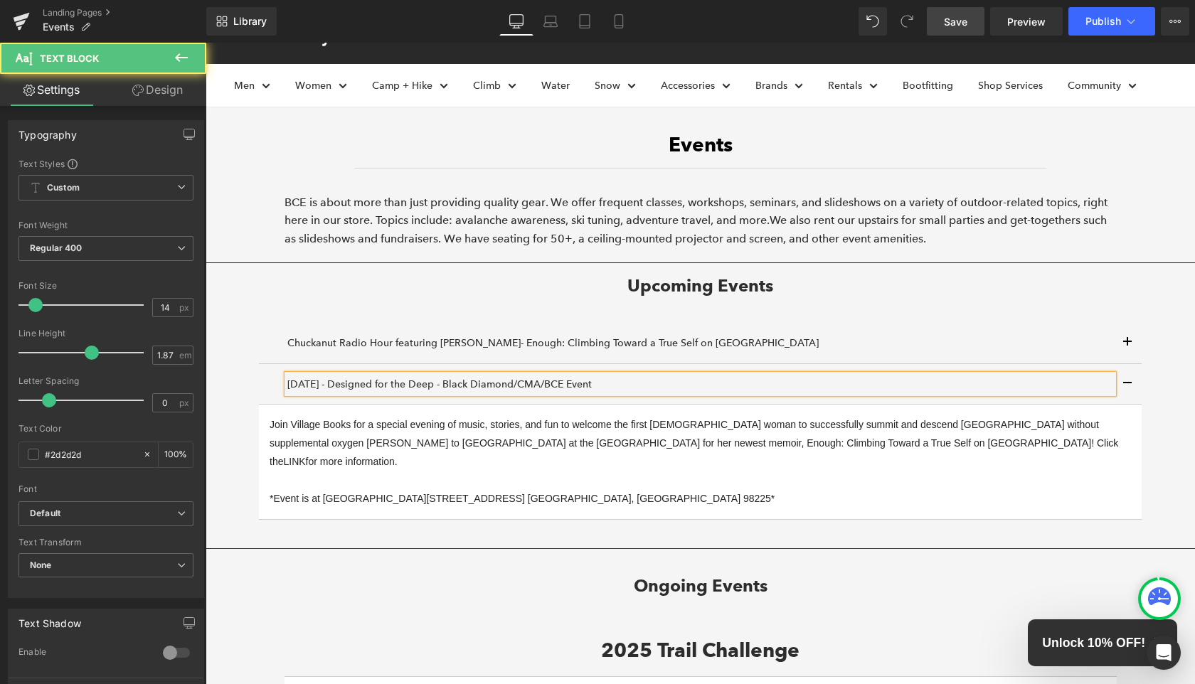
click at [469, 383] on p "[DATE] - Designed for the Deep - Black Diamond/CMA/BCE Event" at bounding box center [700, 384] width 826 height 18
click at [288, 344] on div "Chuckanut Radio Hour featuring [PERSON_NAME]- Enough: Climbing Toward a True Se…" at bounding box center [700, 343] width 826 height 18
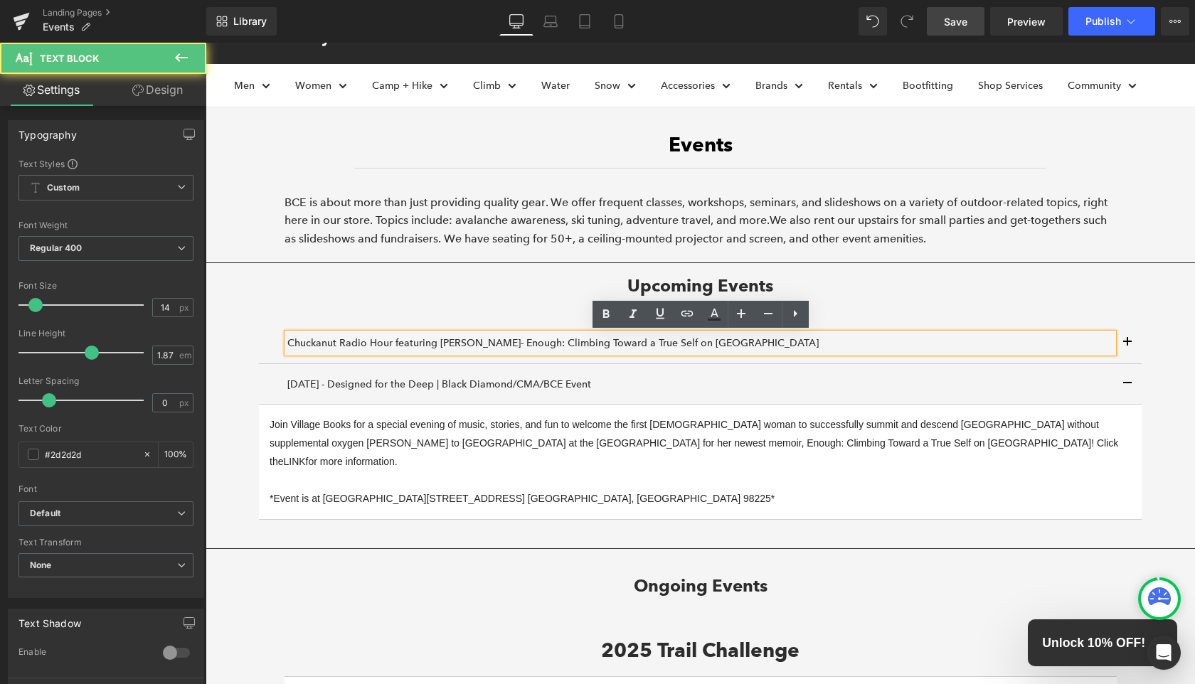
click at [289, 337] on p "Chuckanut Radio Hour featuring [PERSON_NAME]- Enough: Climbing Toward a True Se…" at bounding box center [700, 343] width 826 height 18
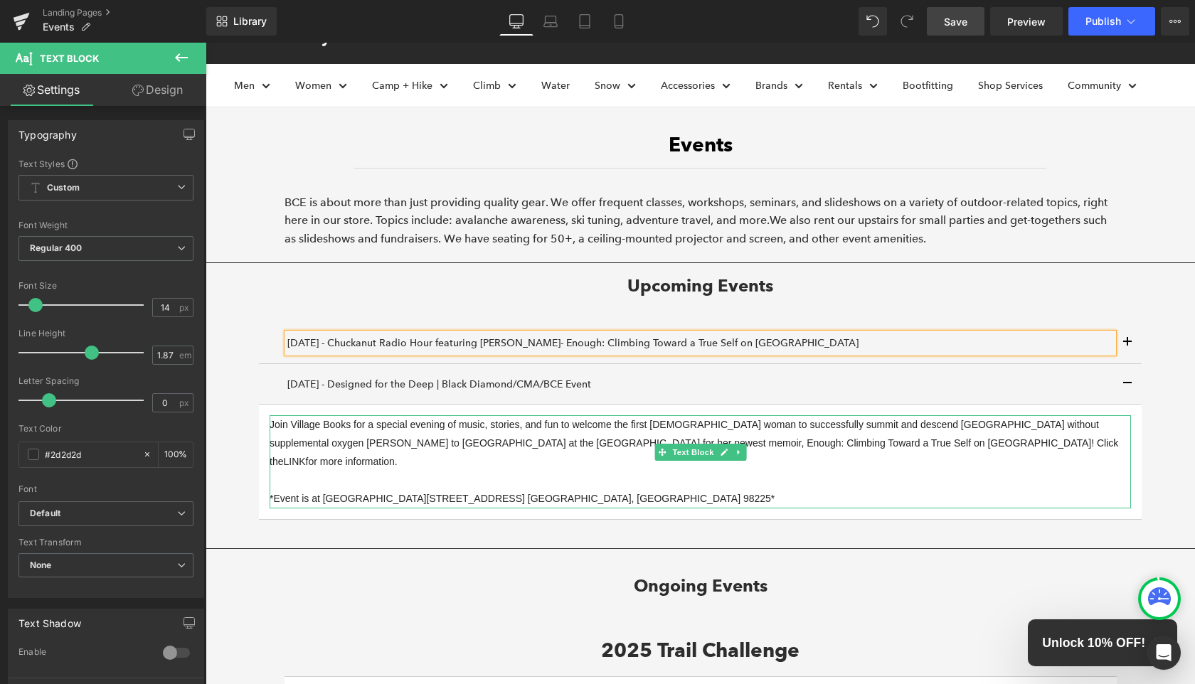
click at [619, 490] on article "Join Village Books for a special evening of music, stories, and fun to welcome …" at bounding box center [700, 462] width 883 height 115
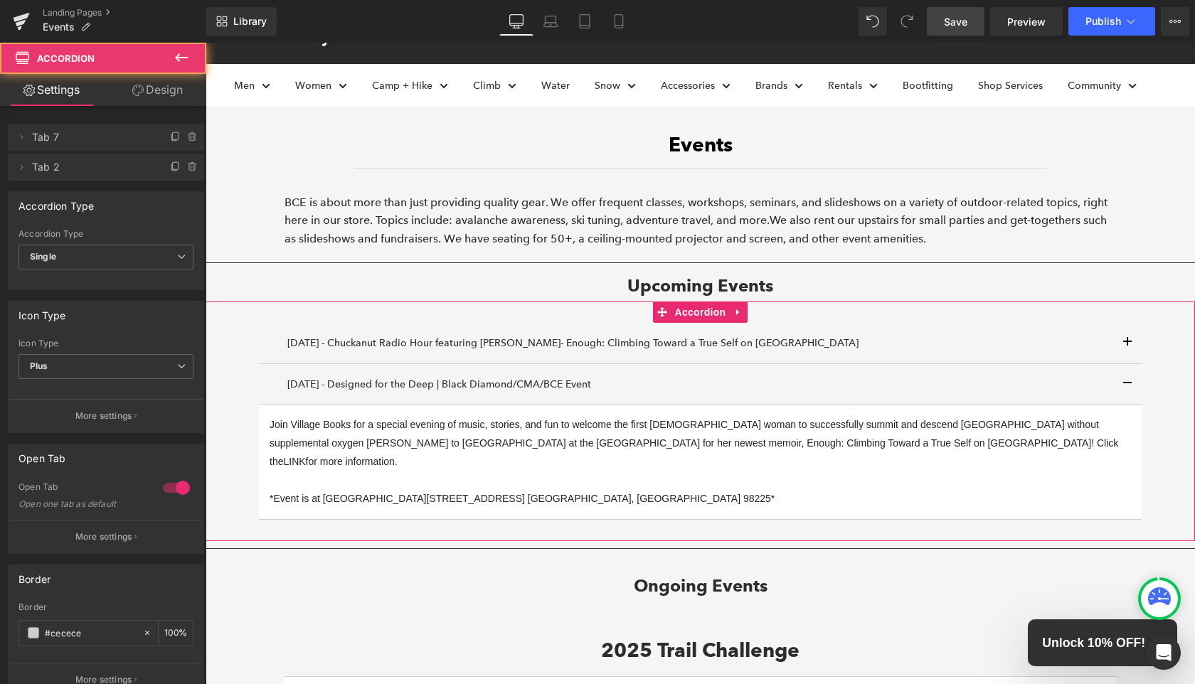
click at [607, 484] on p "Join Village Books for a special evening of music, stories, and fun to welcome …" at bounding box center [701, 461] width 862 height 93
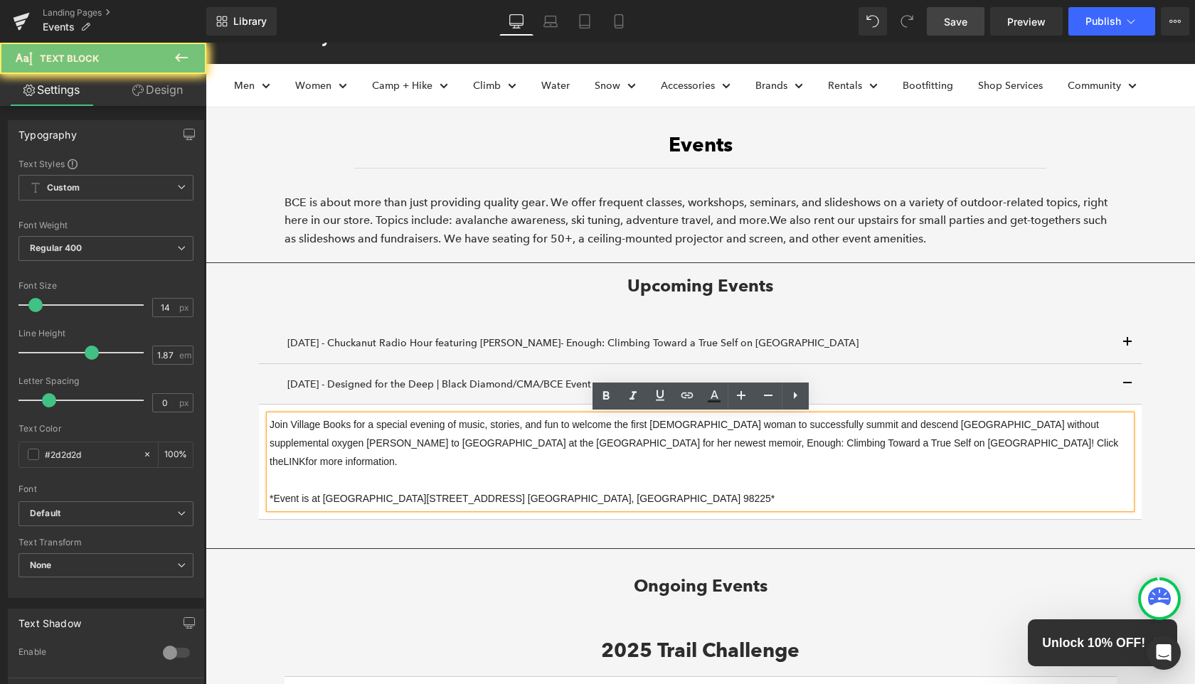
click at [607, 484] on p "Join Village Books for a special evening of music, stories, and fun to welcome …" at bounding box center [701, 461] width 862 height 93
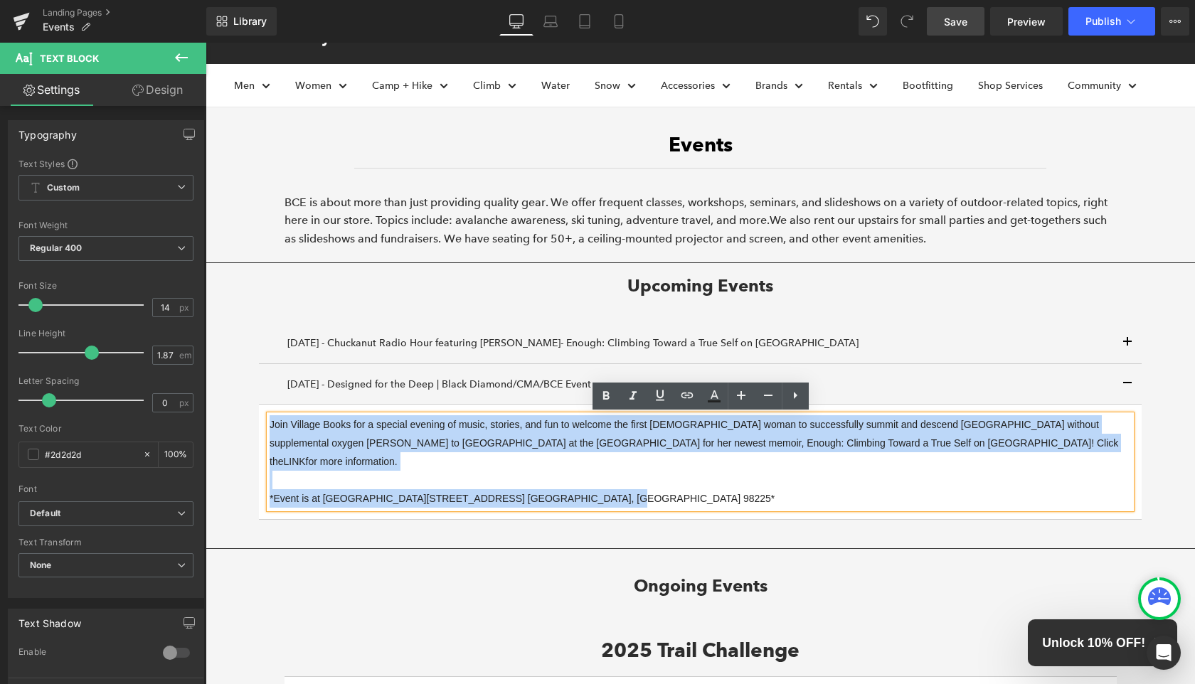
drag, startPoint x: 595, startPoint y: 480, endPoint x: 264, endPoint y: 414, distance: 337.4
click at [264, 414] on article "Join Village Books for a special evening of music, stories, and fun to welcome …" at bounding box center [700, 462] width 883 height 115
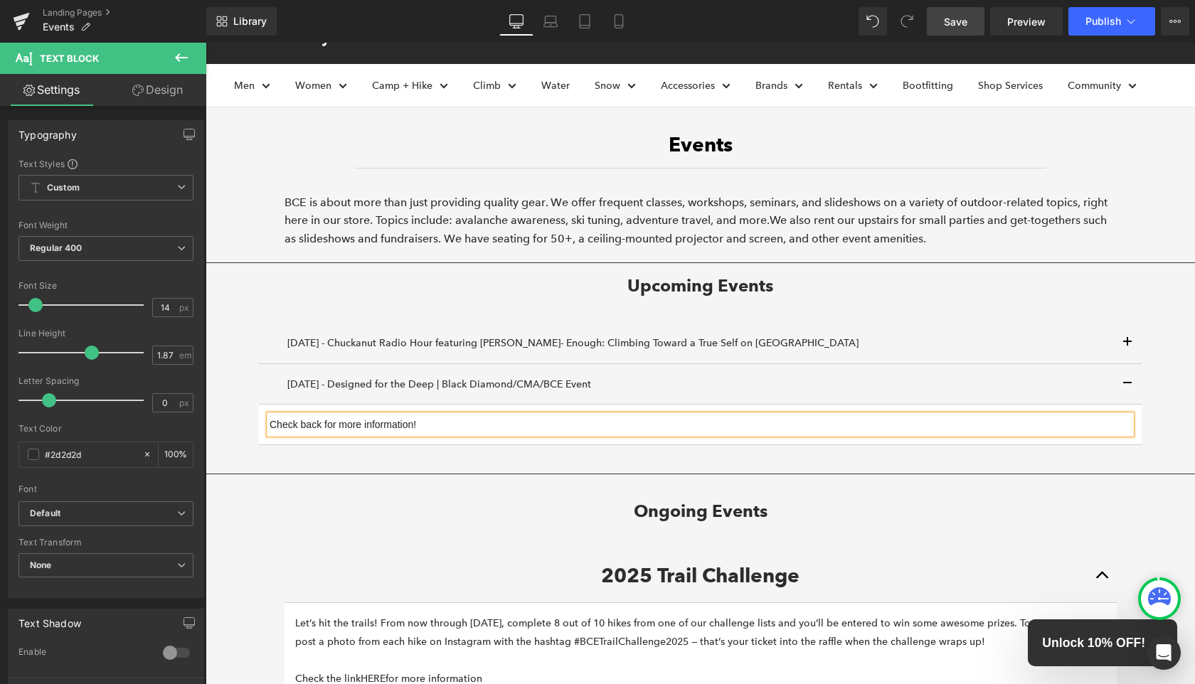
click at [242, 386] on div "[DATE] - Chuckanut Radio Hour featuring [PERSON_NAME]- Enough: Climbing Toward …" at bounding box center [701, 384] width 990 height 165
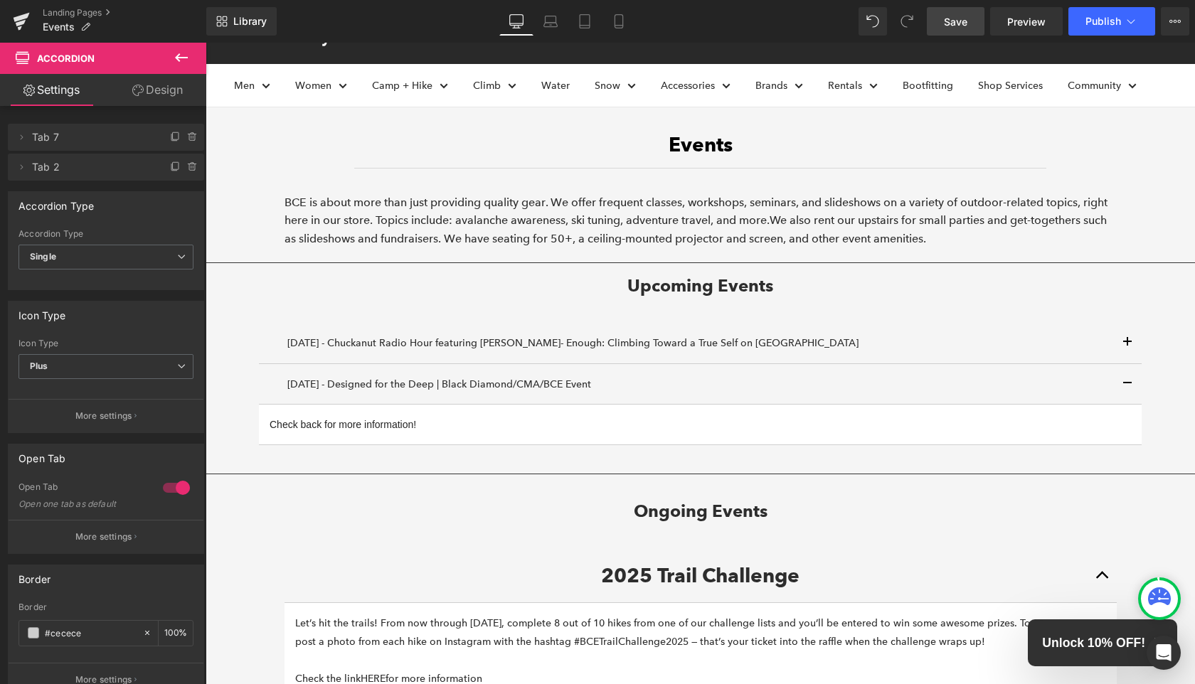
click at [963, 21] on span "Save" at bounding box center [955, 21] width 23 height 15
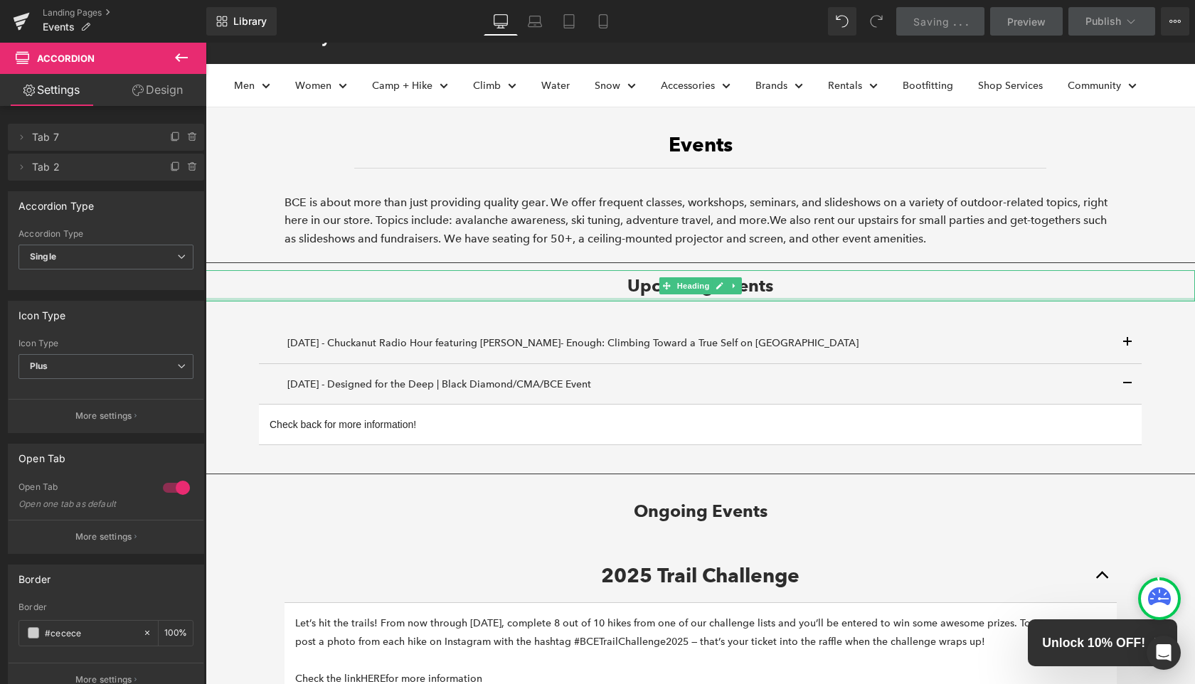
click at [206, 43] on div at bounding box center [206, 43] width 0 height 0
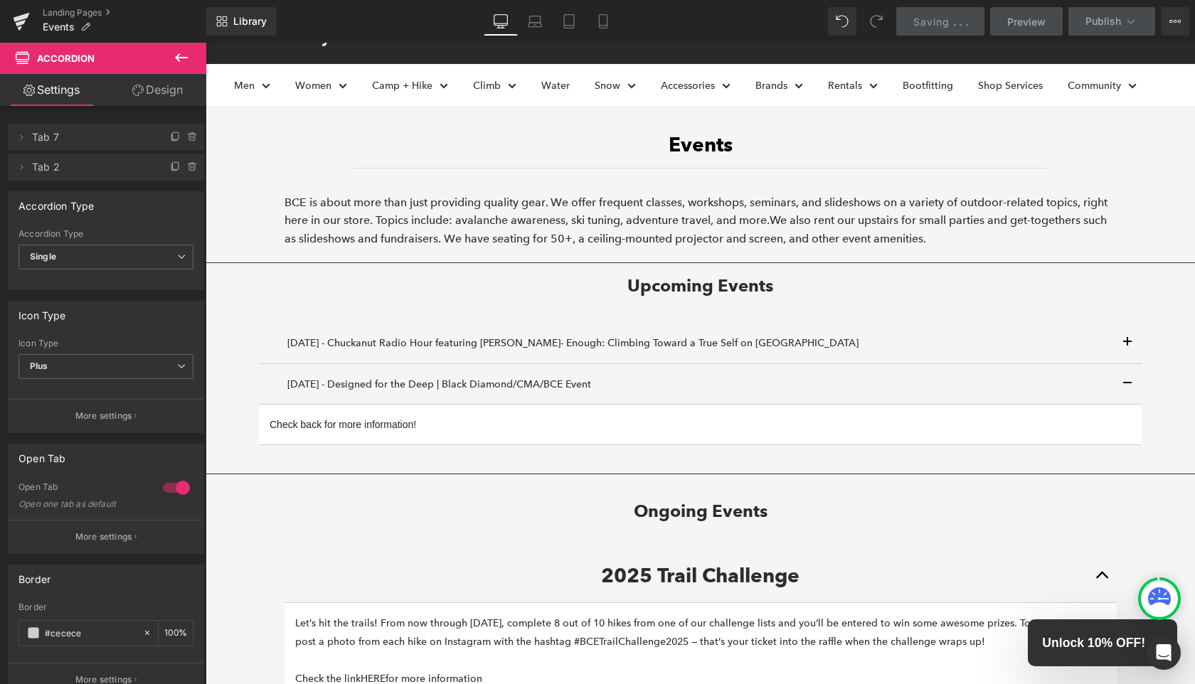
click at [936, 16] on span "Saving" at bounding box center [932, 22] width 36 height 12
click at [1084, 14] on button "Publish" at bounding box center [1112, 21] width 87 height 28
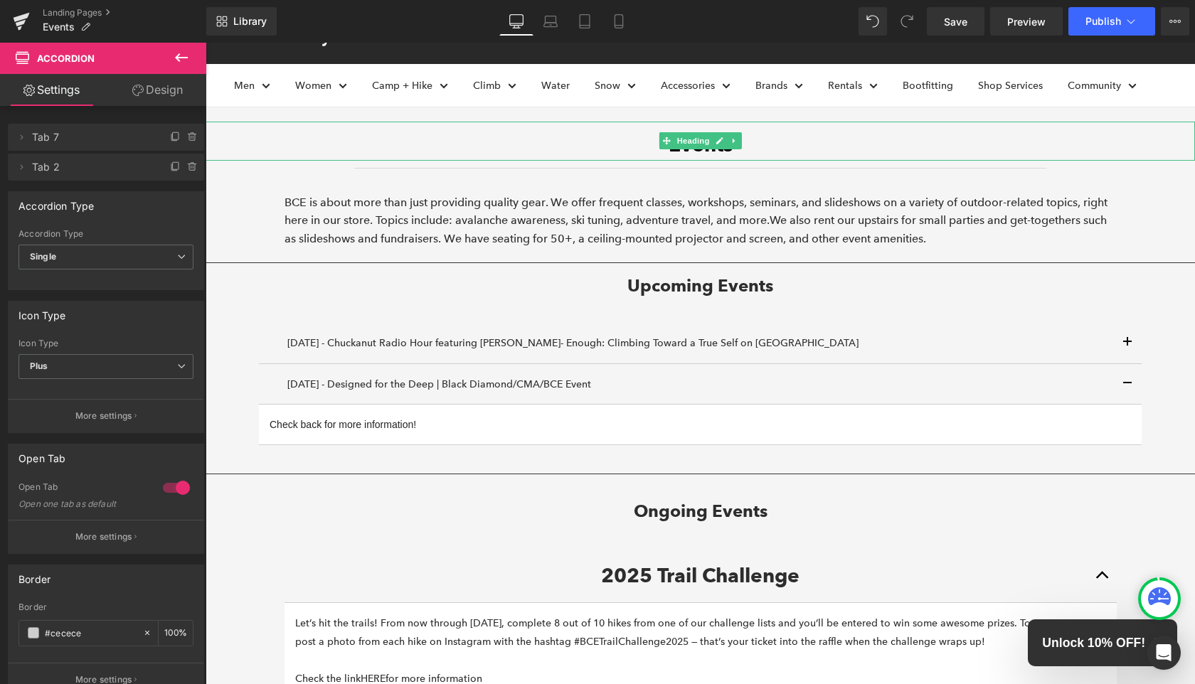
click at [1164, 124] on div at bounding box center [701, 124] width 990 height 4
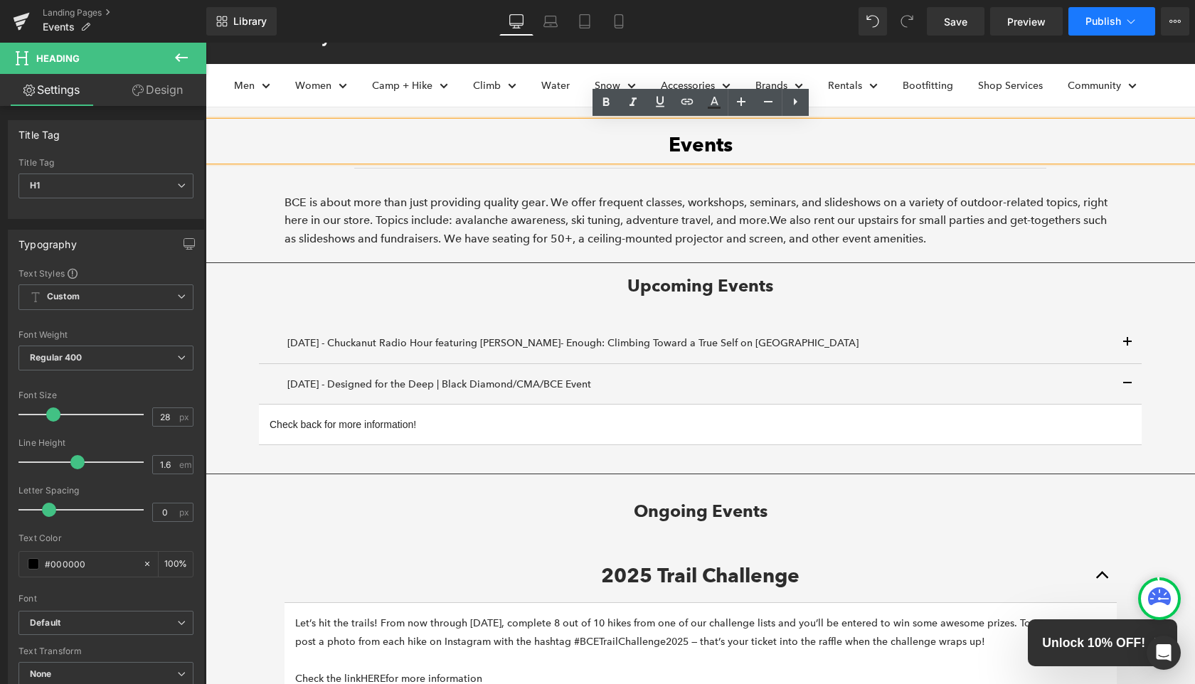
click at [1096, 19] on span "Publish" at bounding box center [1104, 21] width 36 height 11
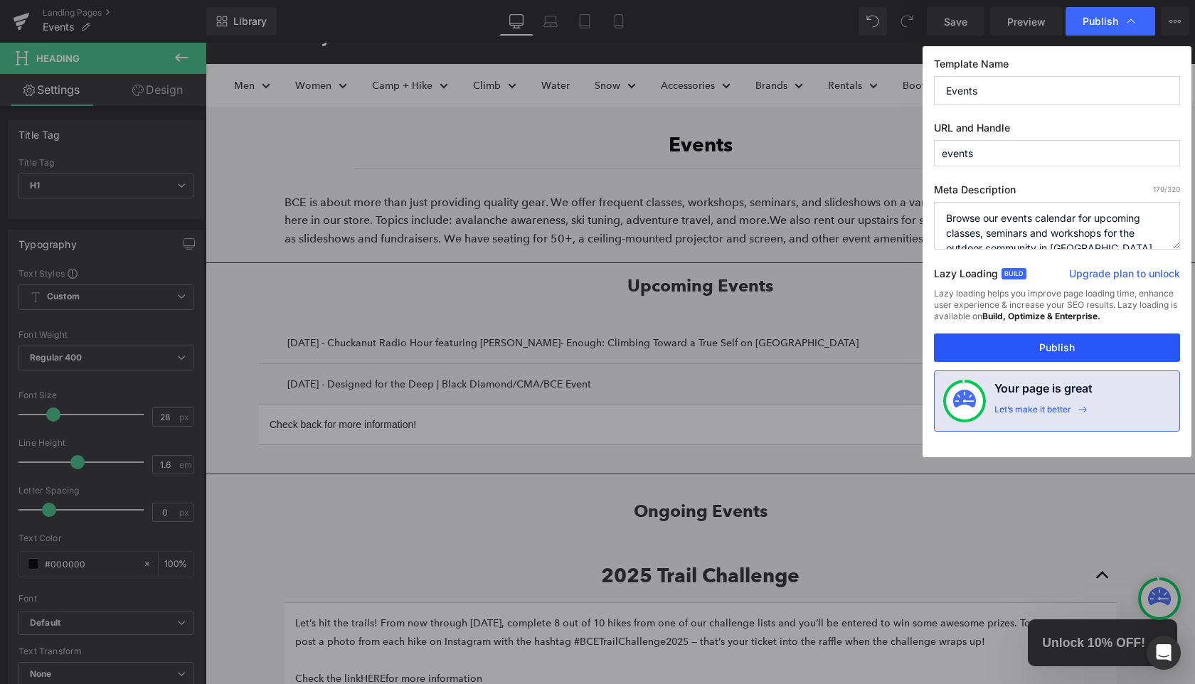
click at [1084, 348] on button "Publish" at bounding box center [1057, 348] width 246 height 28
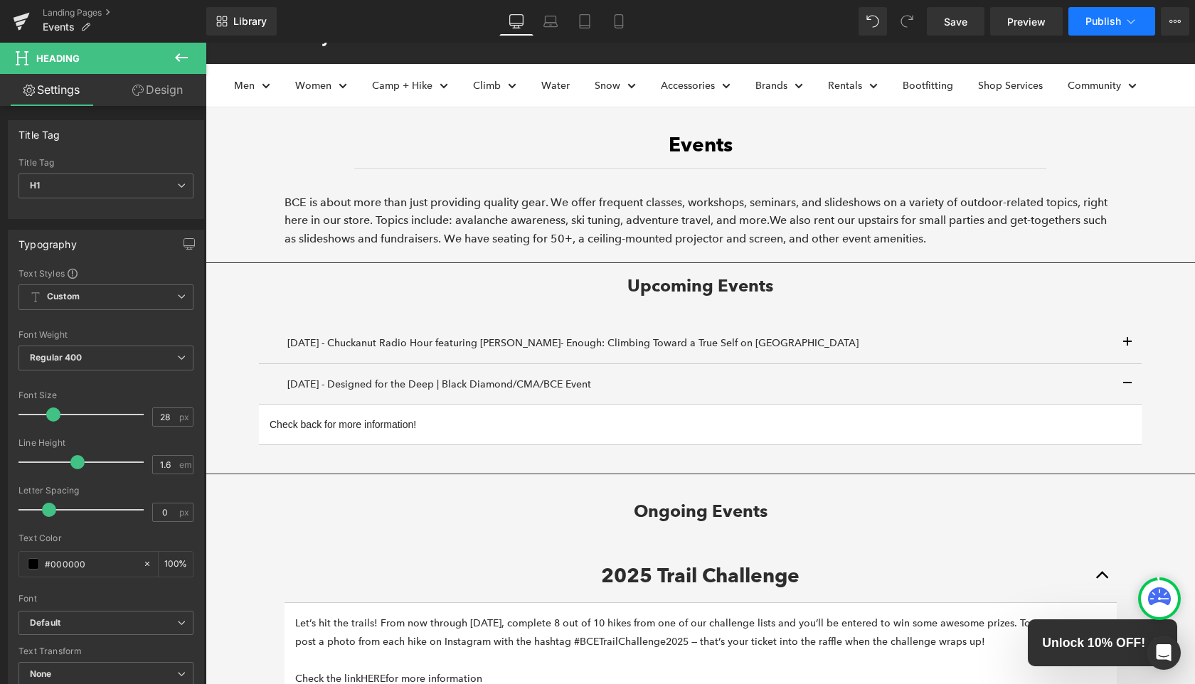
click at [1109, 28] on button "Publish" at bounding box center [1112, 21] width 87 height 28
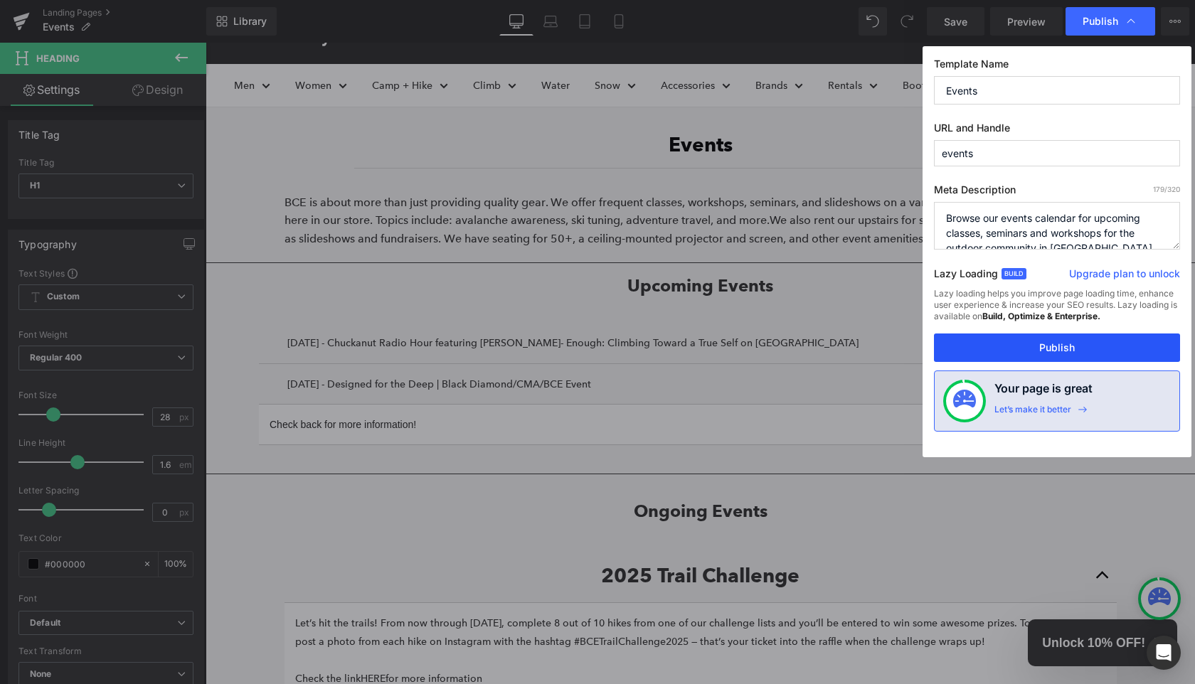
click at [1043, 356] on button "Publish" at bounding box center [1057, 348] width 246 height 28
